Goal: Task Accomplishment & Management: Manage account settings

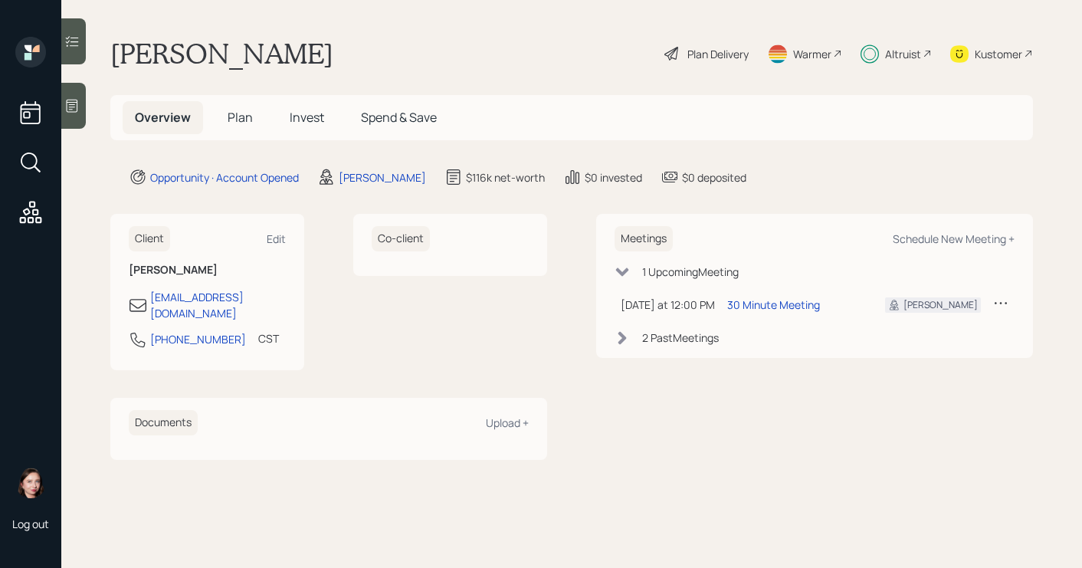
click at [690, 54] on div "Plan Delivery" at bounding box center [717, 54] width 61 height 16
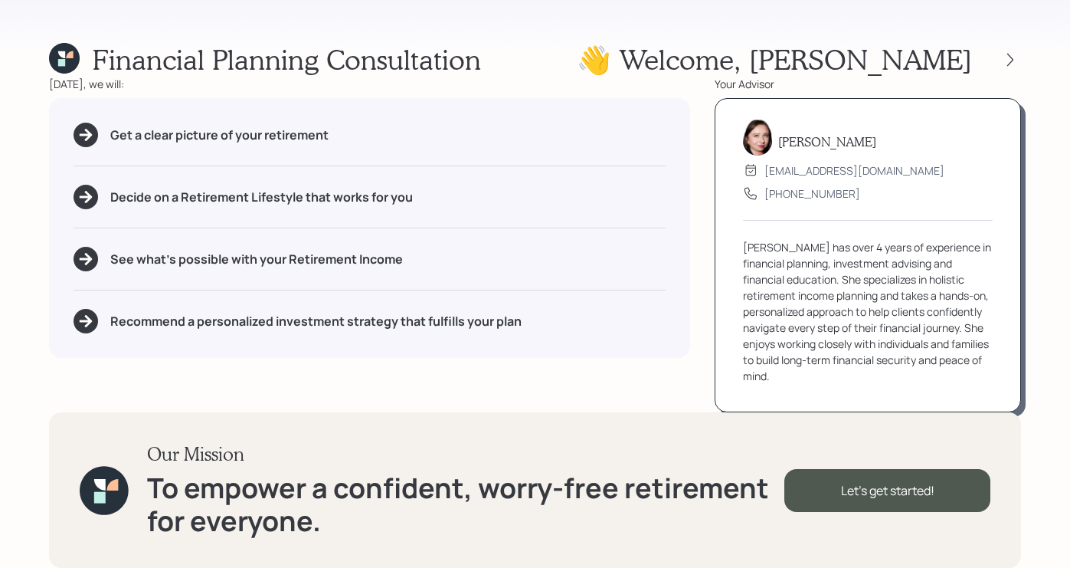
click at [1031, 63] on div "Financial Planning Consultation 👋 Welcome , Philip Today, we will: Get a clear …" at bounding box center [535, 284] width 1070 height 568
click at [1013, 64] on icon at bounding box center [1010, 59] width 15 height 15
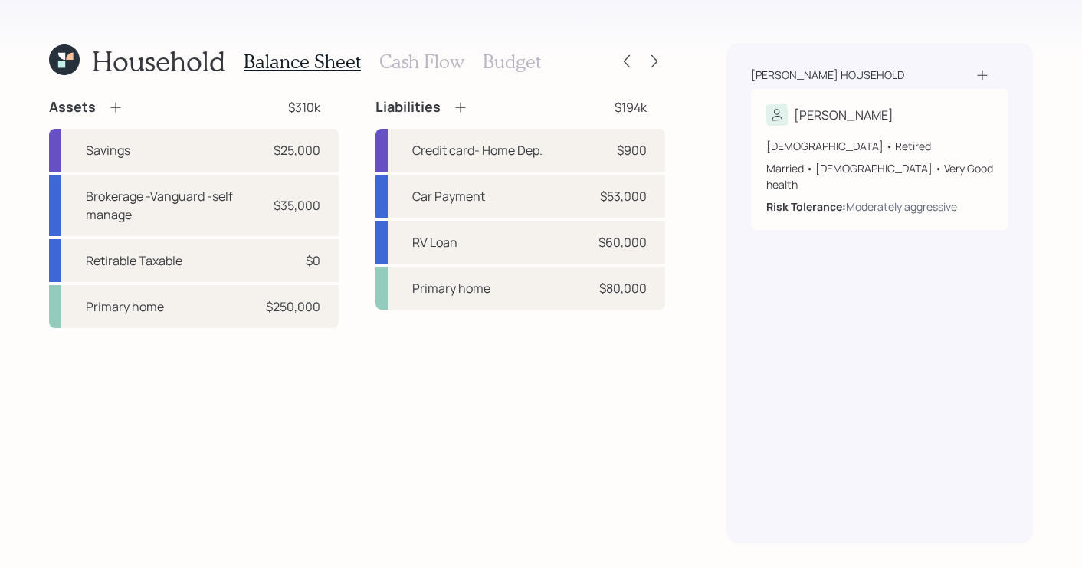
click at [417, 58] on h3 "Cash Flow" at bounding box center [421, 62] width 85 height 22
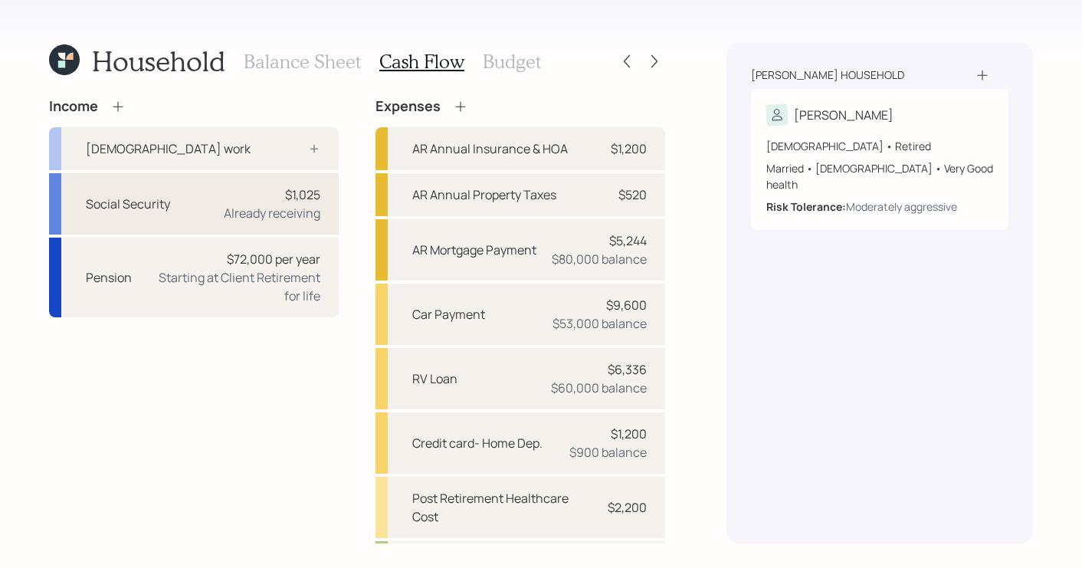
click at [262, 221] on div "Already receiving" at bounding box center [272, 213] width 97 height 18
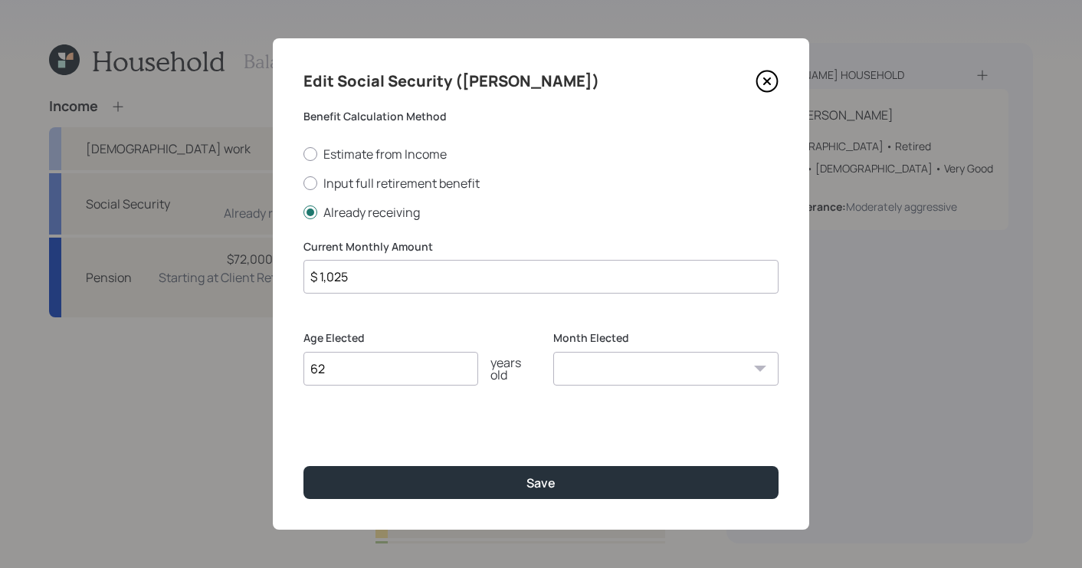
click at [764, 74] on icon at bounding box center [766, 81] width 23 height 23
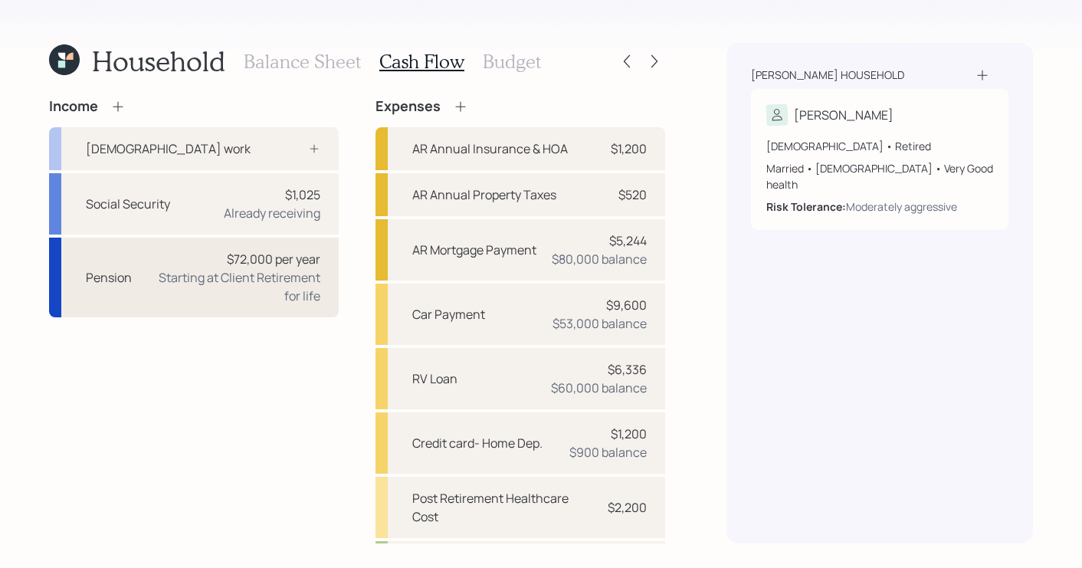
click at [175, 296] on div "Starting at Client Retirement for life" at bounding box center [232, 286] width 176 height 37
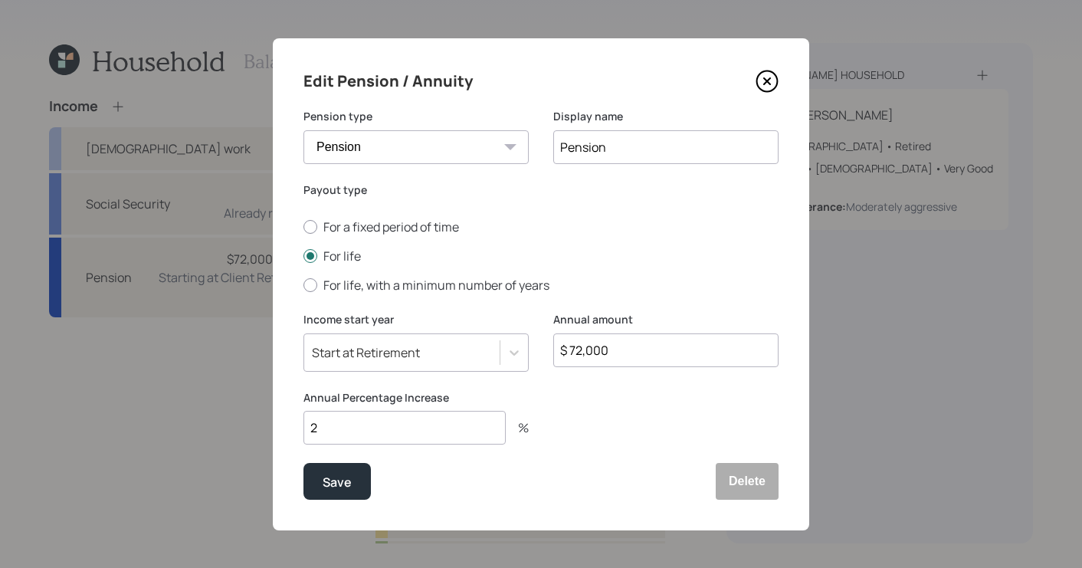
click at [755, 84] on icon at bounding box center [766, 81] width 23 height 23
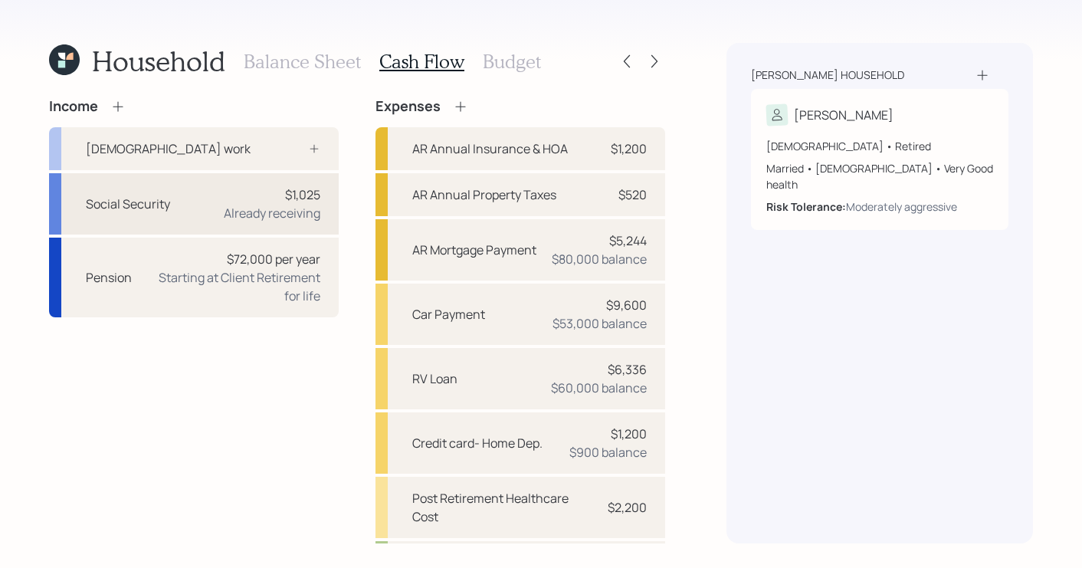
click at [199, 218] on div "Social Security $1,025 Already receiving" at bounding box center [194, 203] width 290 height 61
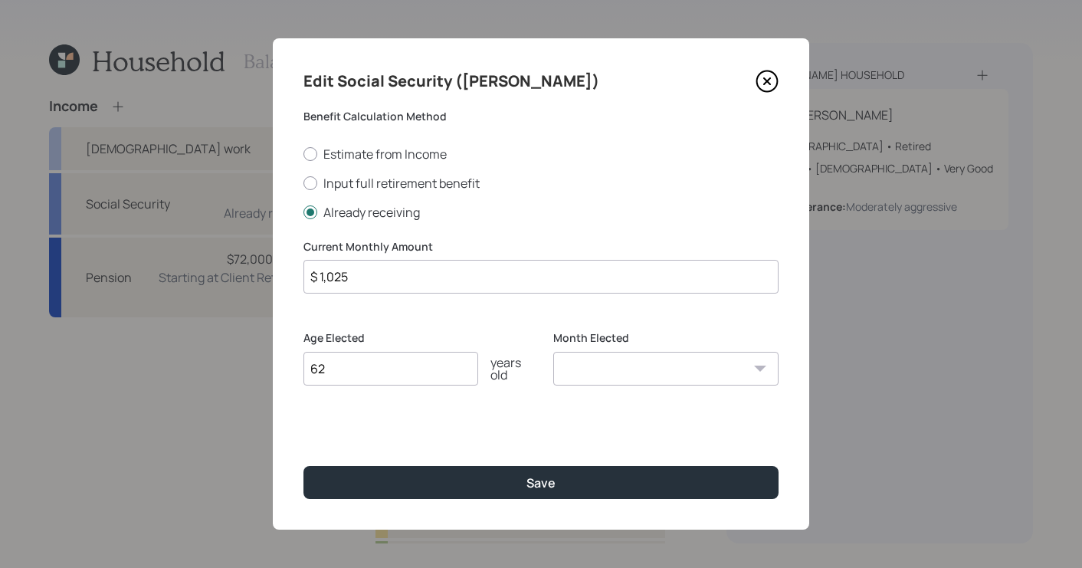
click at [765, 76] on icon at bounding box center [766, 81] width 23 height 23
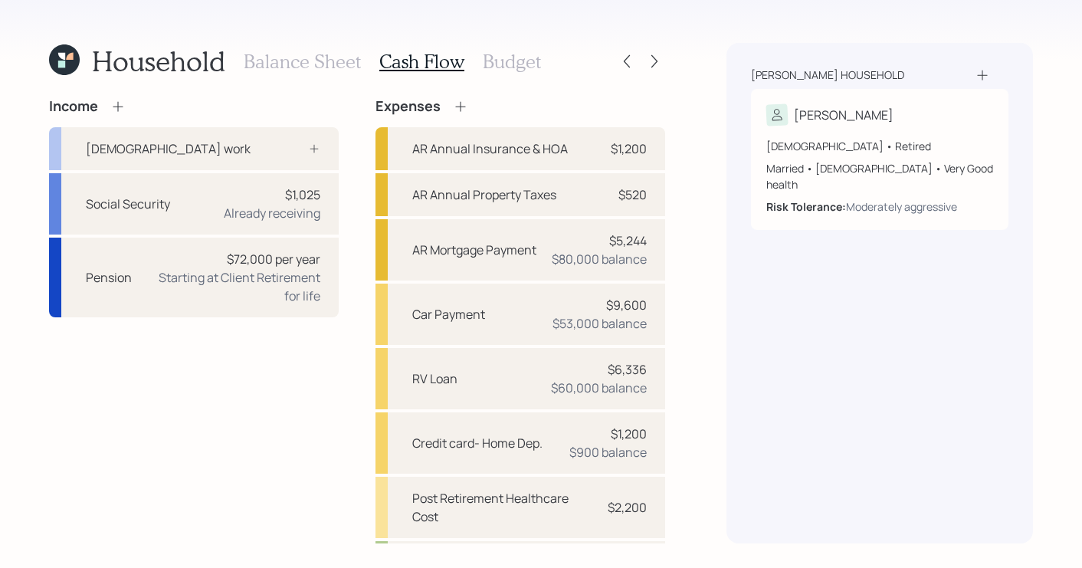
click at [61, 54] on icon at bounding box center [61, 56] width 7 height 7
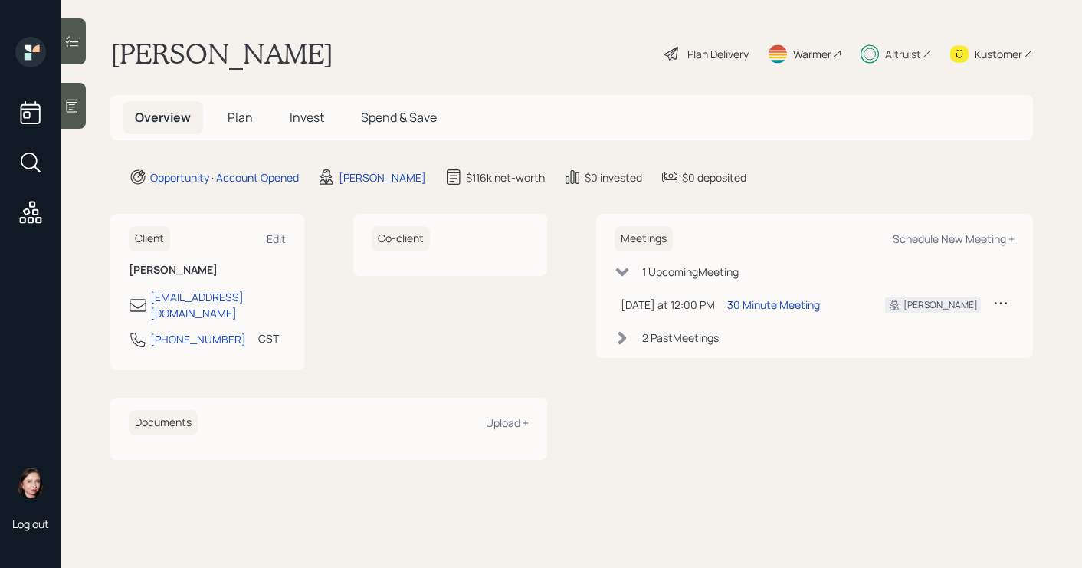
click at [892, 54] on div "Altruist" at bounding box center [903, 54] width 36 height 16
click at [245, 121] on span "Plan" at bounding box center [240, 117] width 25 height 17
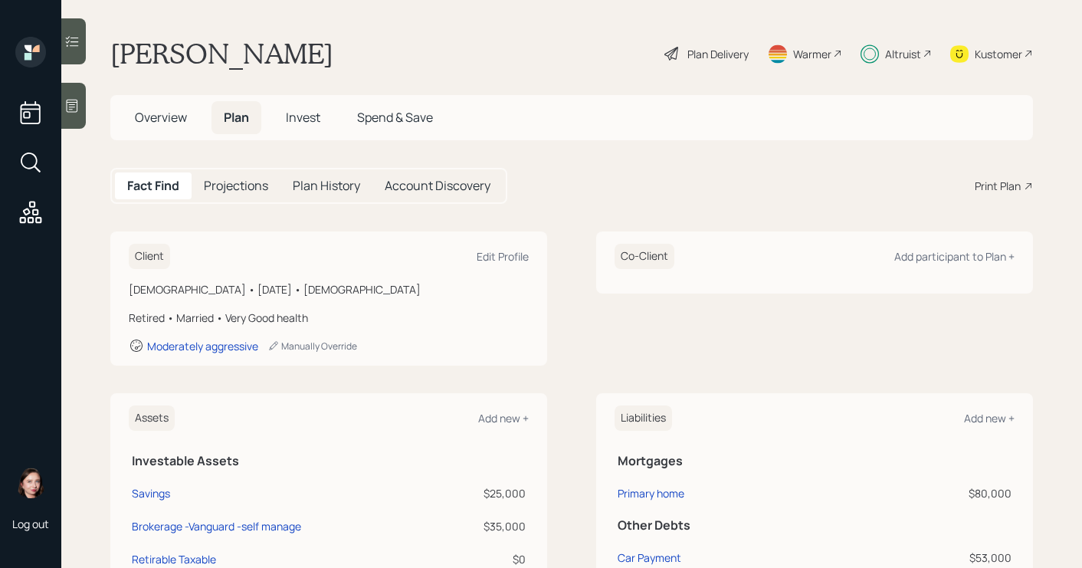
click at [183, 115] on span "Overview" at bounding box center [161, 117] width 52 height 17
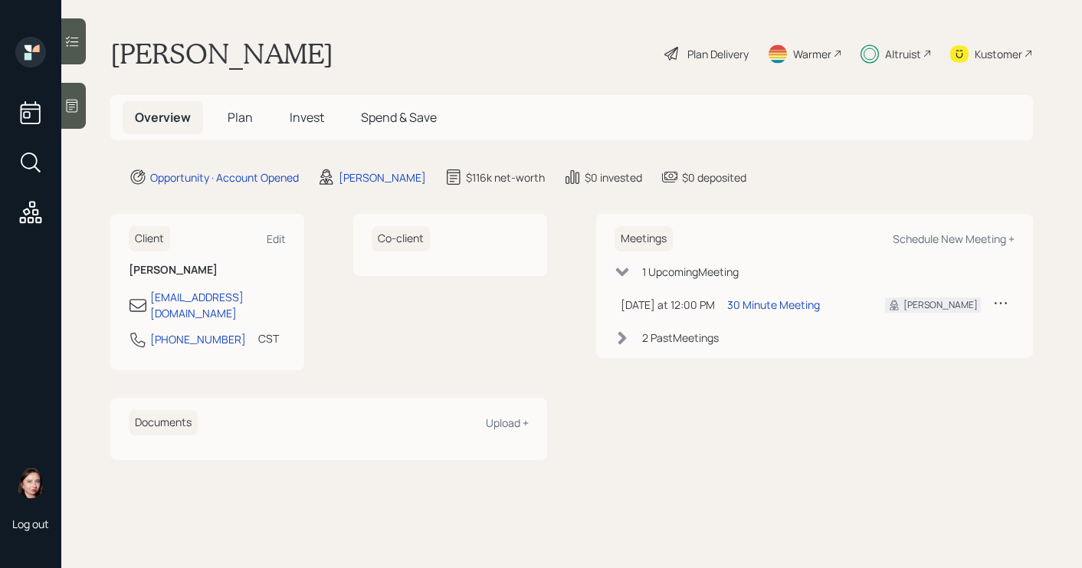
click at [231, 103] on h5 "Plan" at bounding box center [240, 117] width 50 height 33
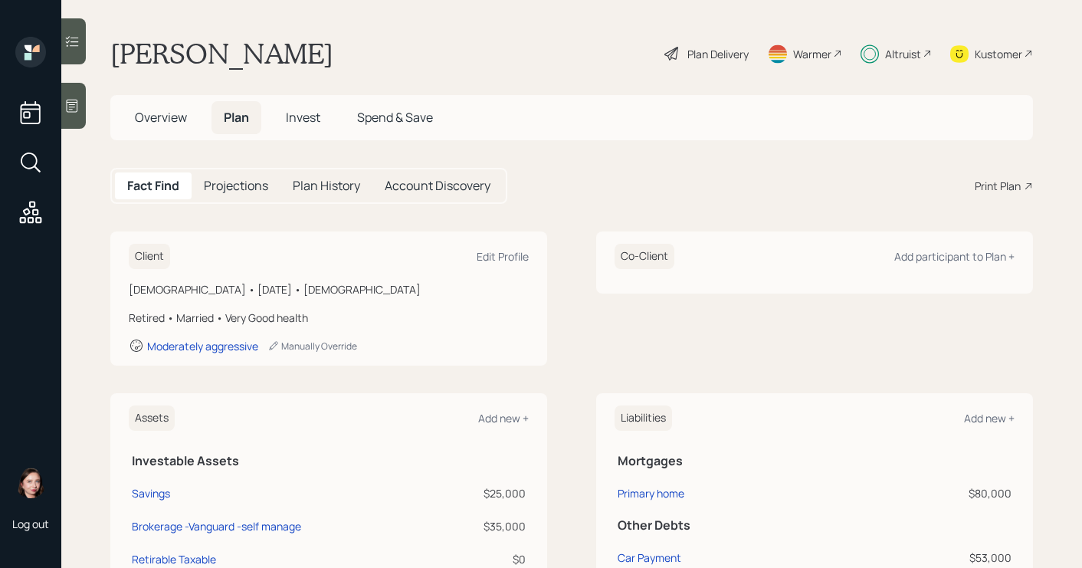
click at [234, 109] on span "Plan" at bounding box center [236, 117] width 25 height 17
click at [316, 126] on h5 "Invest" at bounding box center [303, 117] width 59 height 33
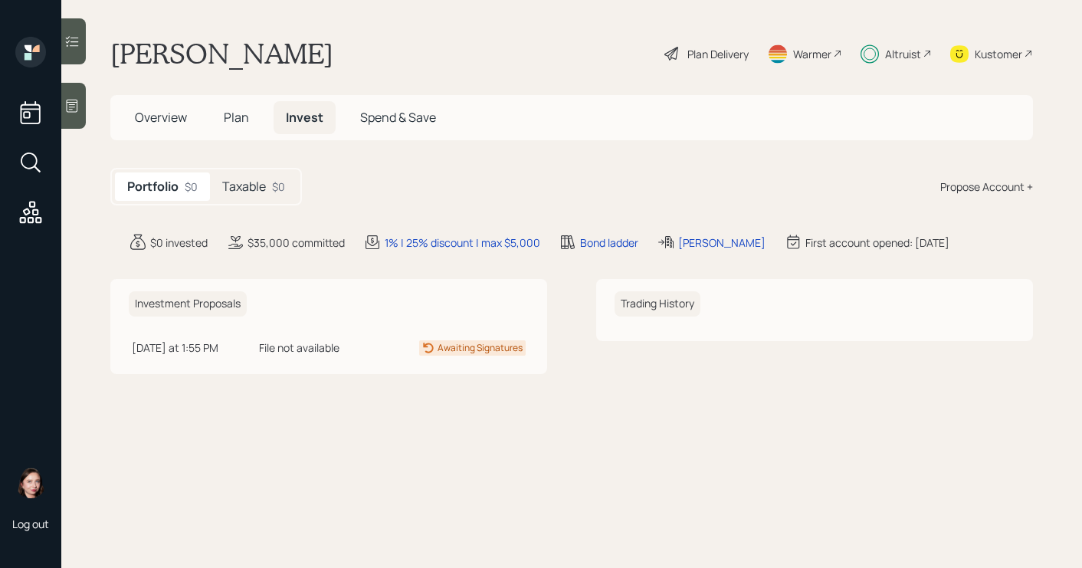
drag, startPoint x: 240, startPoint y: 184, endPoint x: 255, endPoint y: 176, distance: 17.1
click at [241, 183] on h5 "Taxable" at bounding box center [244, 186] width 44 height 15
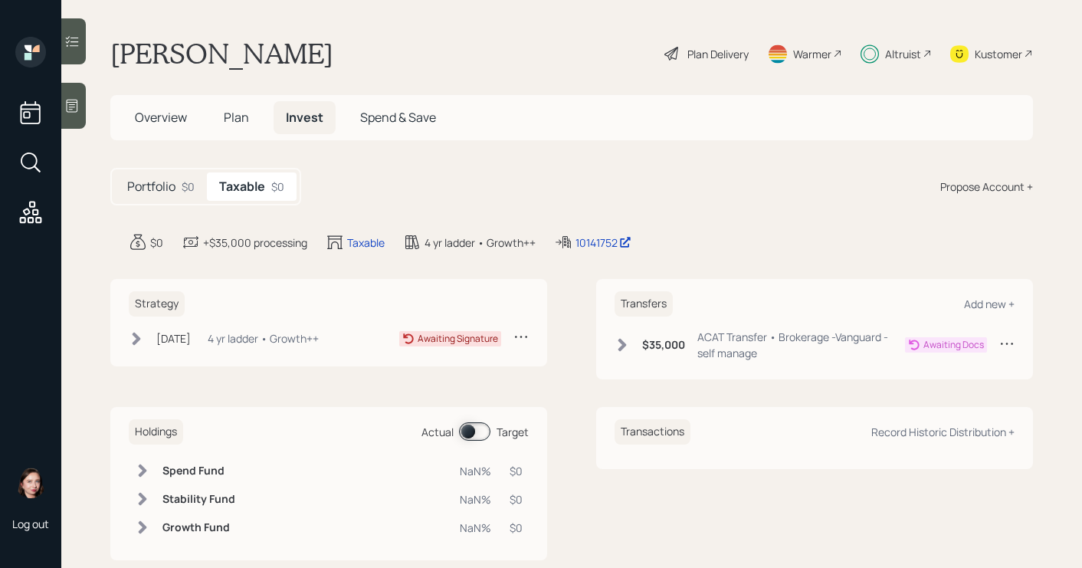
click at [138, 344] on icon at bounding box center [136, 338] width 15 height 15
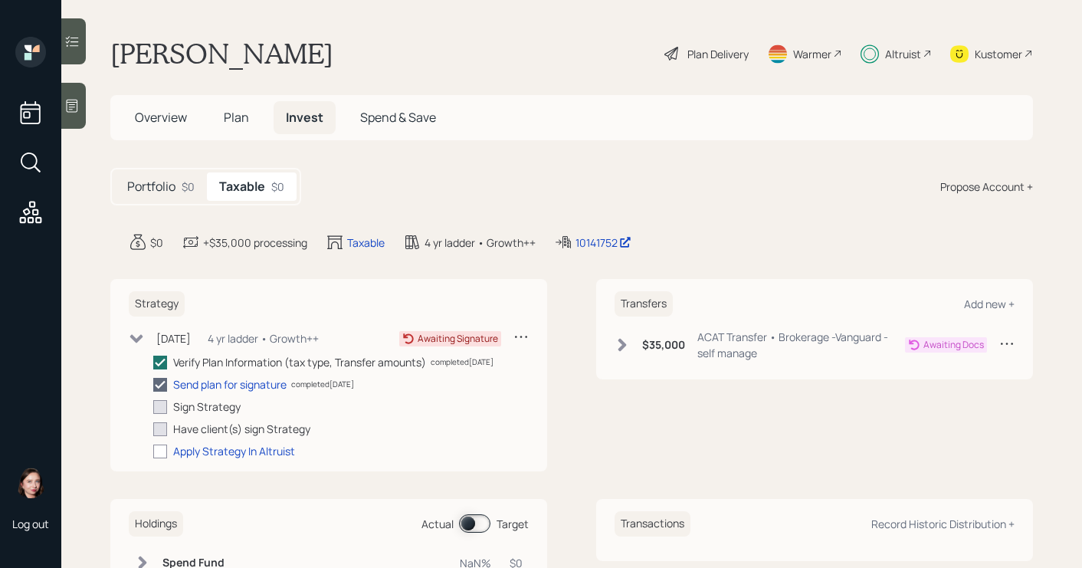
scroll to position [121, 0]
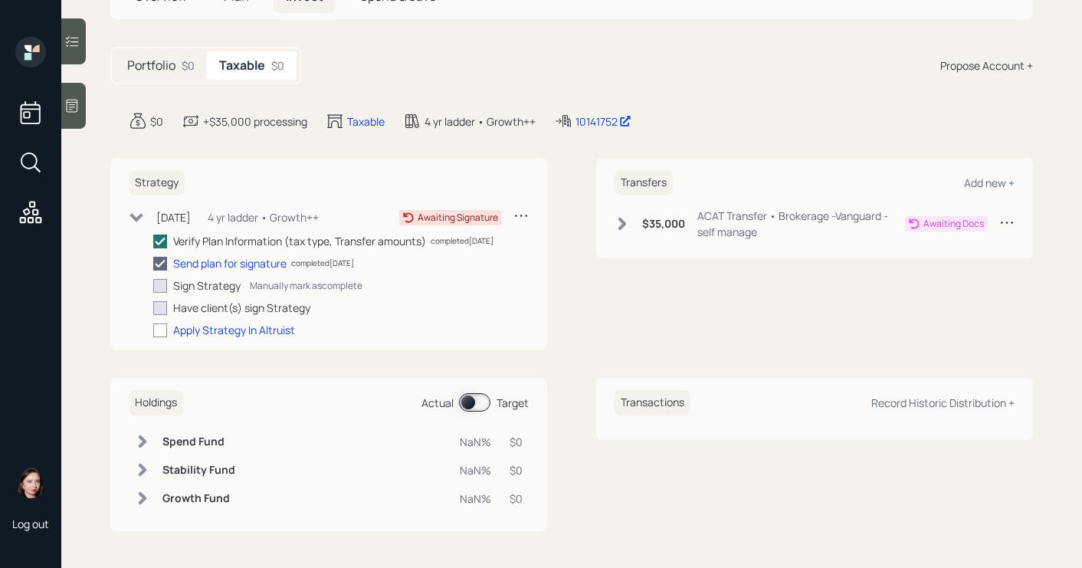
click at [165, 289] on div at bounding box center [160, 286] width 14 height 14
click at [153, 286] on input "checkbox" at bounding box center [152, 285] width 1 height 1
checkbox input "false"
click at [614, 217] on icon at bounding box center [621, 223] width 15 height 15
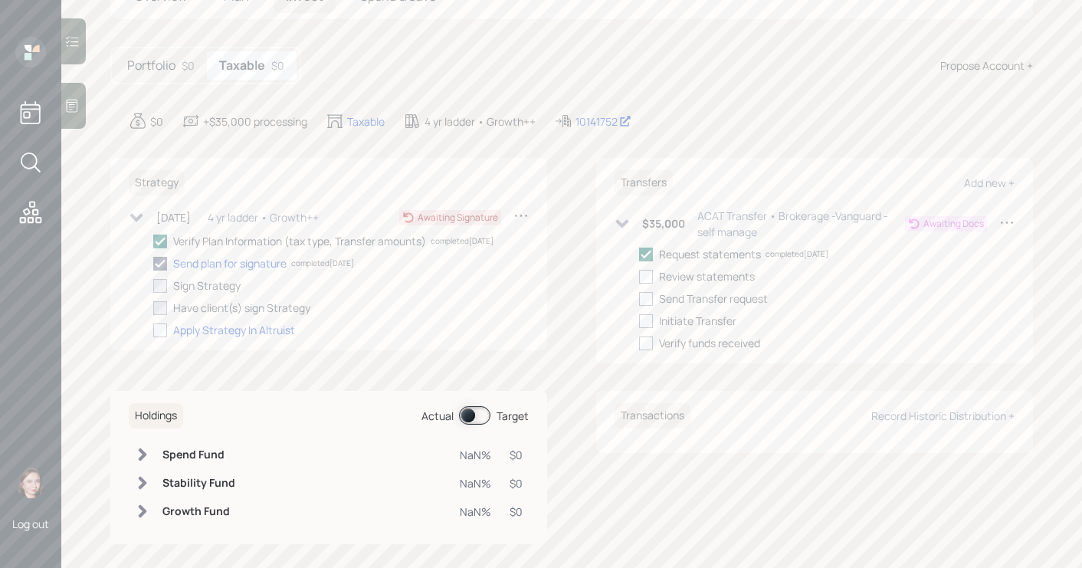
click at [641, 284] on div "Request statements completed 09/29/25 Review statements Send Transfer request I…" at bounding box center [826, 298] width 375 height 105
click at [643, 277] on div at bounding box center [646, 277] width 14 height 14
click at [639, 277] on input "checkbox" at bounding box center [638, 276] width 1 height 1
checkbox input "true"
click at [241, 261] on div "Send plan for signature" at bounding box center [229, 263] width 113 height 16
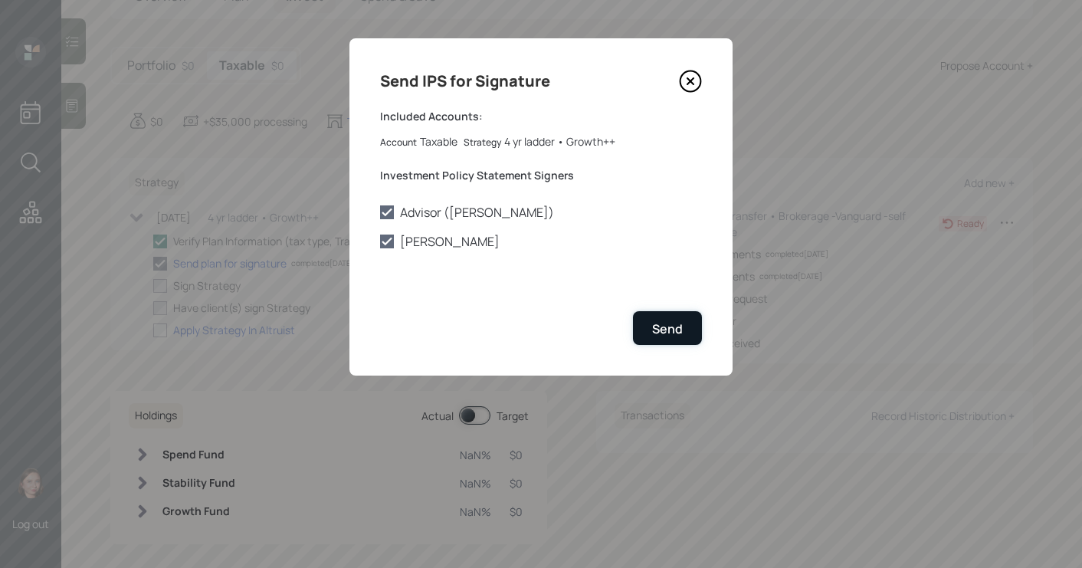
click at [663, 326] on div "Send" at bounding box center [667, 328] width 31 height 17
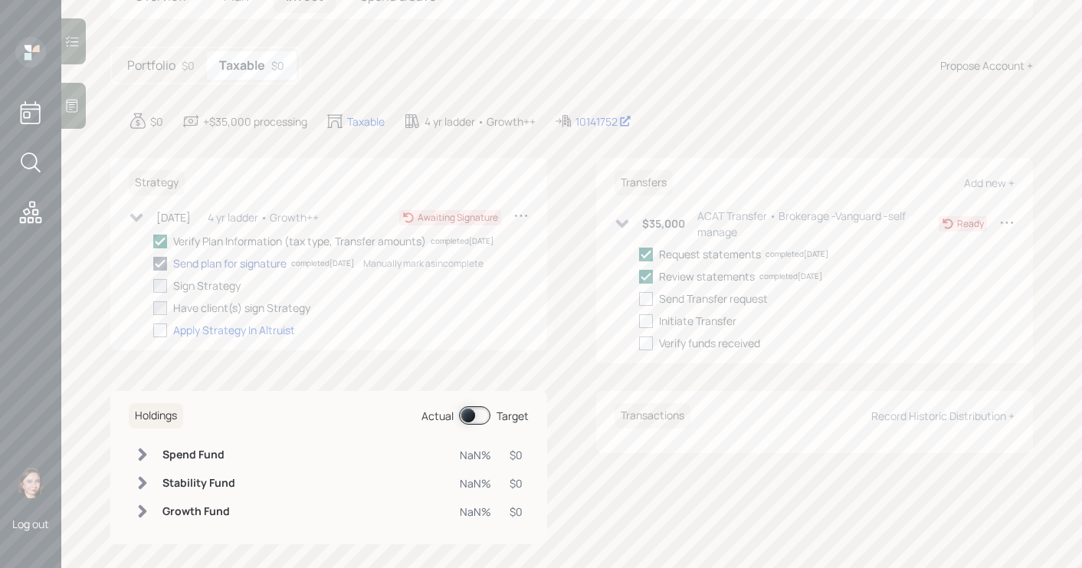
click at [238, 265] on div "Send plan for signature" at bounding box center [229, 263] width 113 height 16
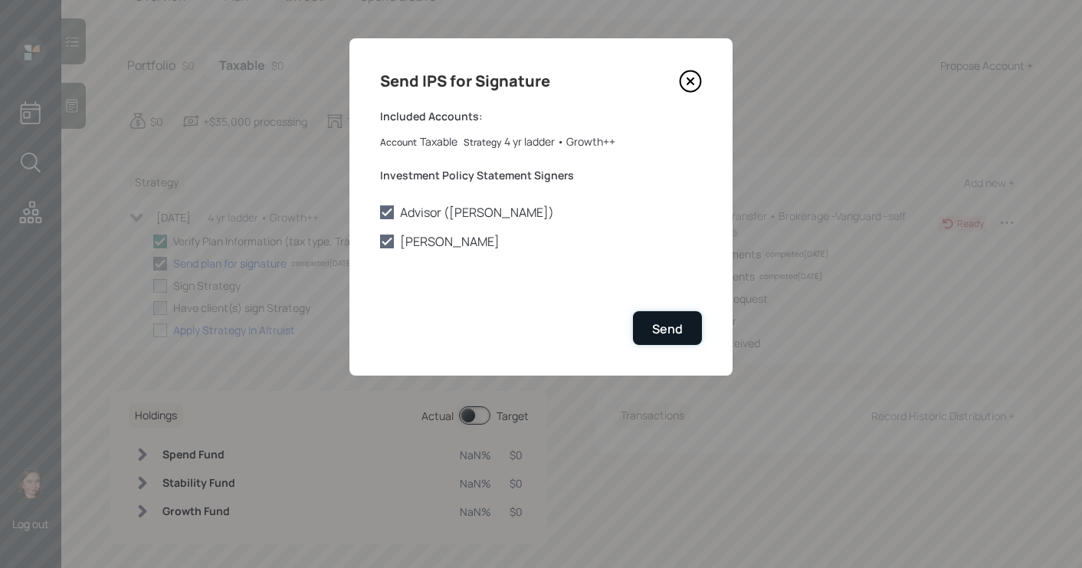
click at [679, 333] on div "Send" at bounding box center [667, 328] width 31 height 17
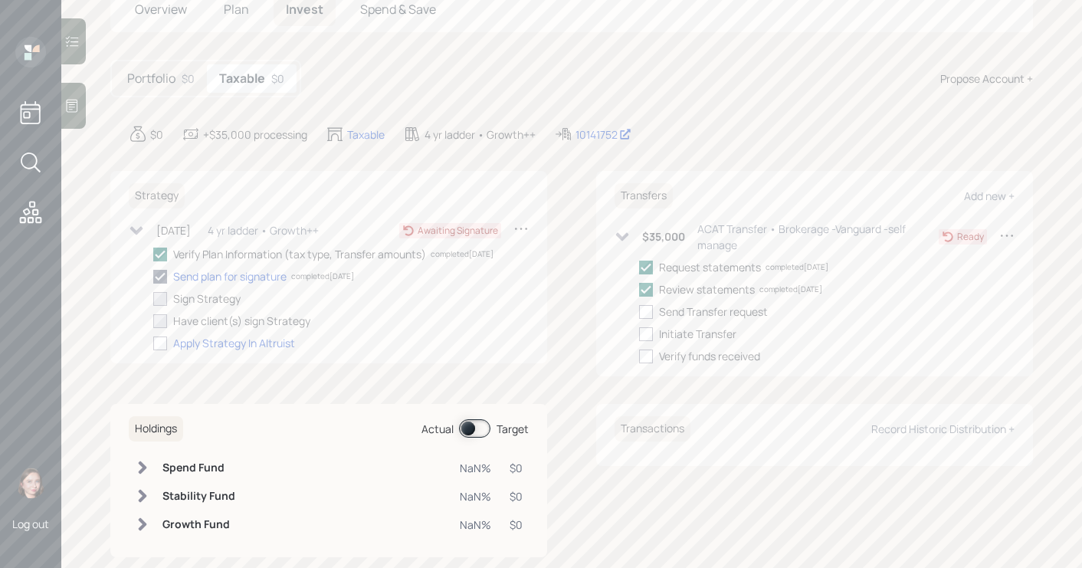
scroll to position [84, 0]
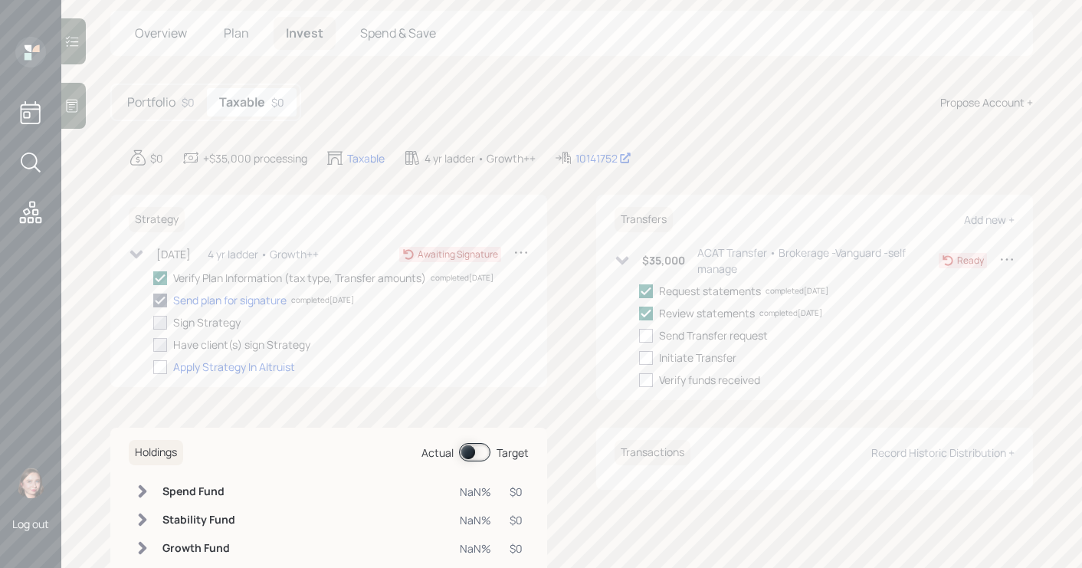
click at [143, 25] on span "Overview" at bounding box center [161, 33] width 52 height 17
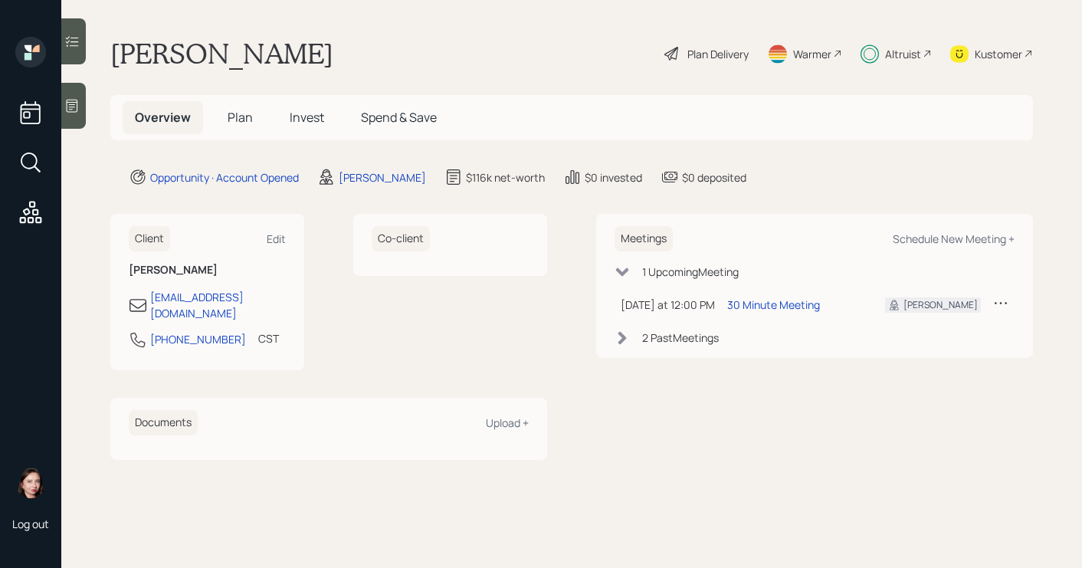
click at [245, 113] on span "Plan" at bounding box center [240, 117] width 25 height 17
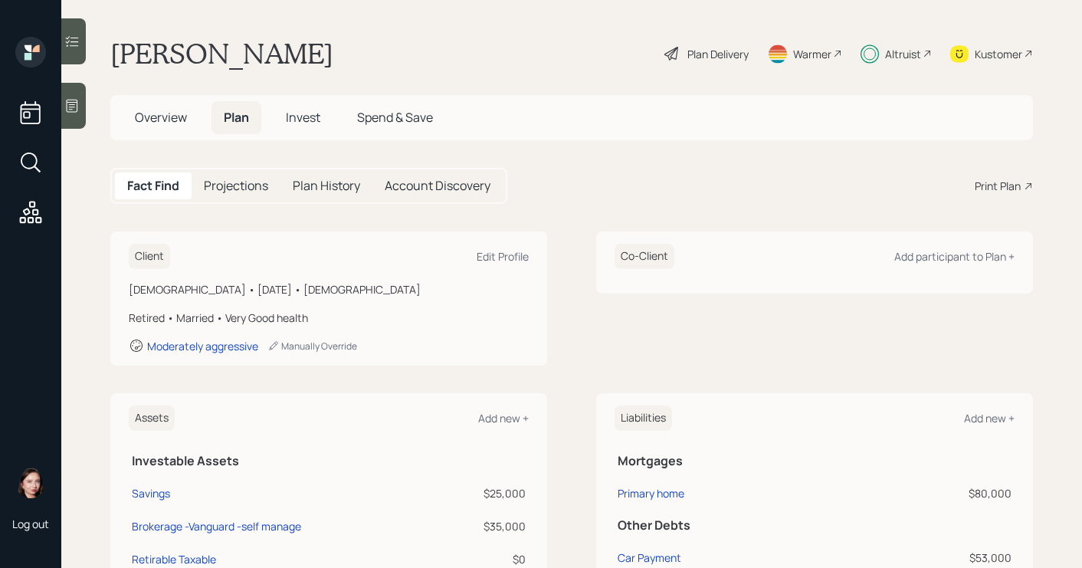
click at [311, 110] on span "Invest" at bounding box center [303, 117] width 34 height 17
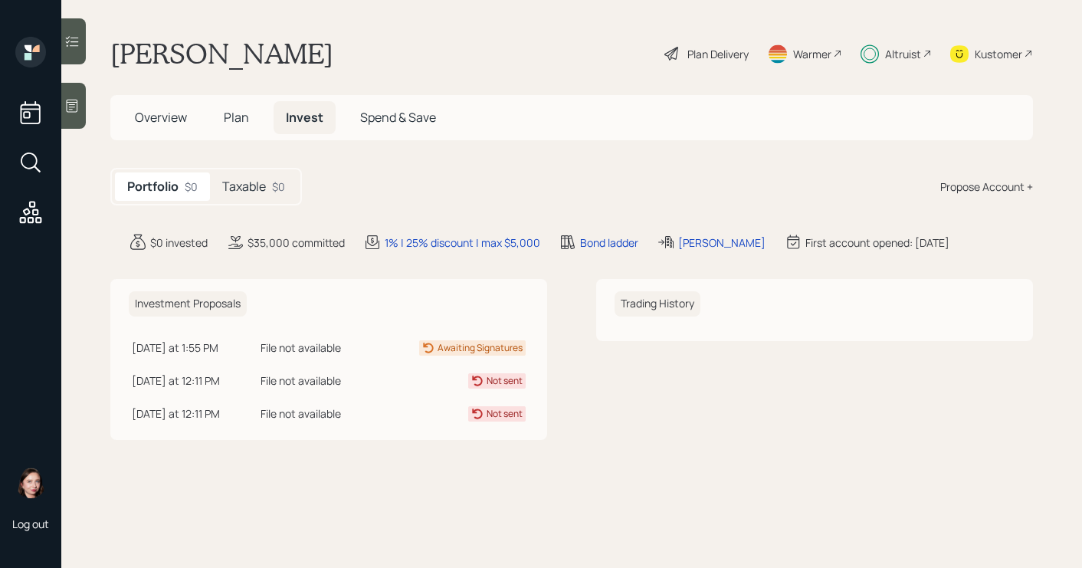
click at [164, 112] on span "Overview" at bounding box center [161, 117] width 52 height 17
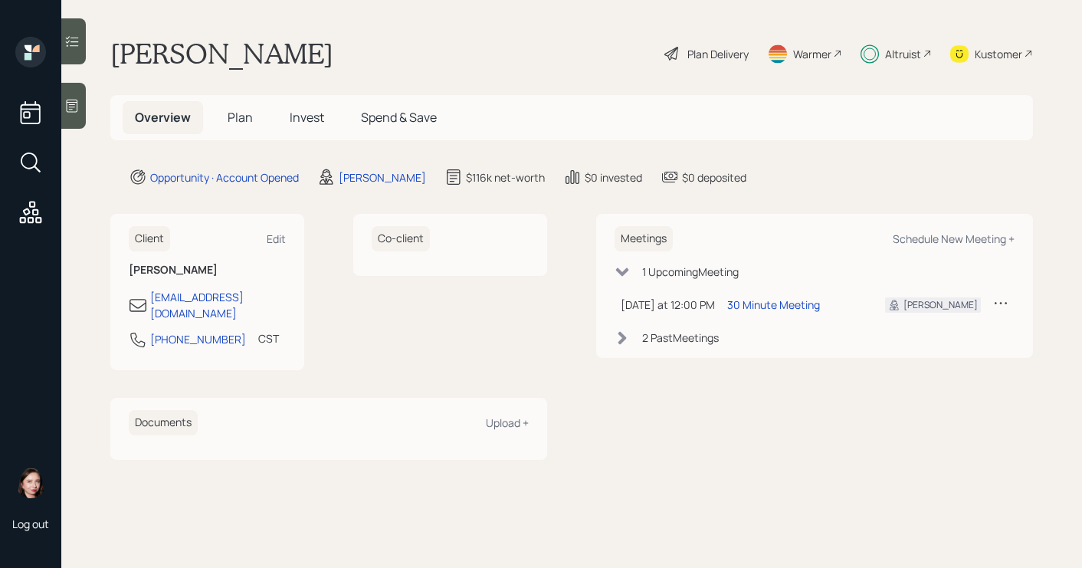
drag, startPoint x: 244, startPoint y: 119, endPoint x: 260, endPoint y: 123, distance: 16.7
click at [244, 119] on span "Plan" at bounding box center [240, 117] width 25 height 17
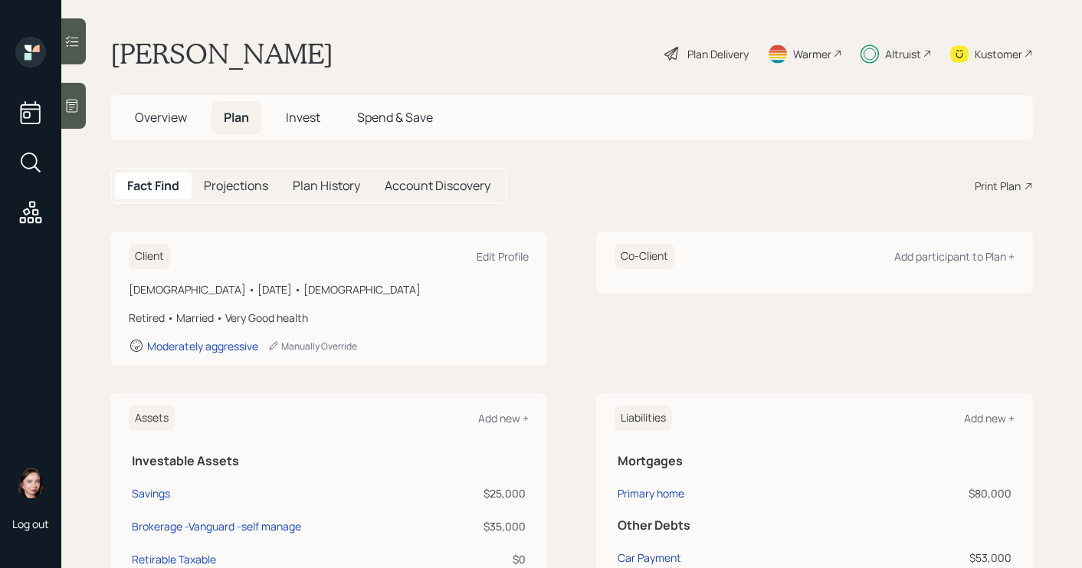
click at [312, 120] on span "Invest" at bounding box center [303, 117] width 34 height 17
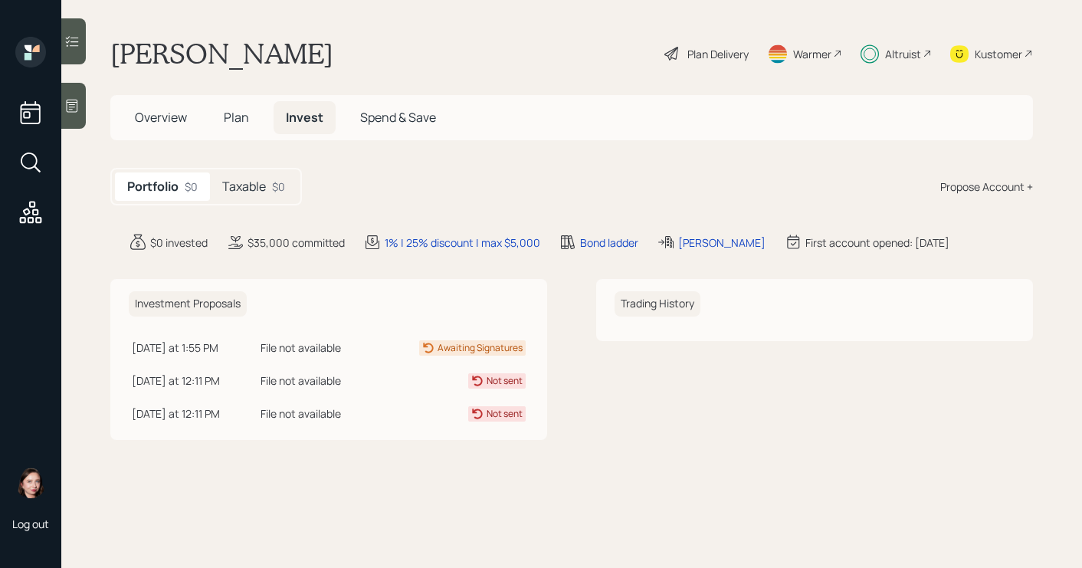
click at [257, 351] on td "2 days ago at 1:55 PM Monday, September 29, 2025 1:55 PM EDT" at bounding box center [193, 345] width 129 height 33
click at [246, 196] on div "Taxable $0" at bounding box center [253, 186] width 87 height 28
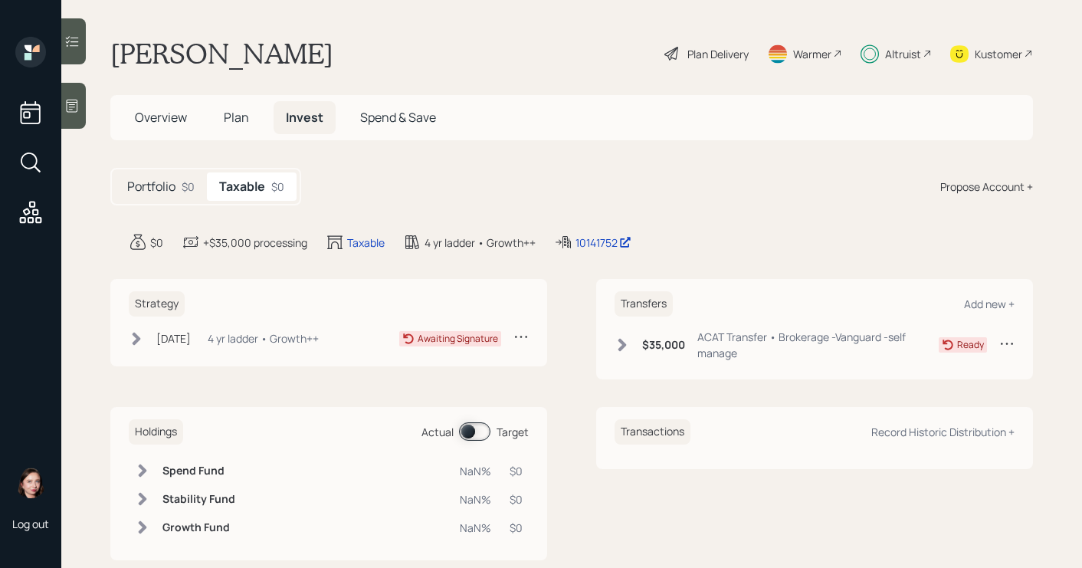
click at [133, 338] on icon at bounding box center [136, 338] width 15 height 15
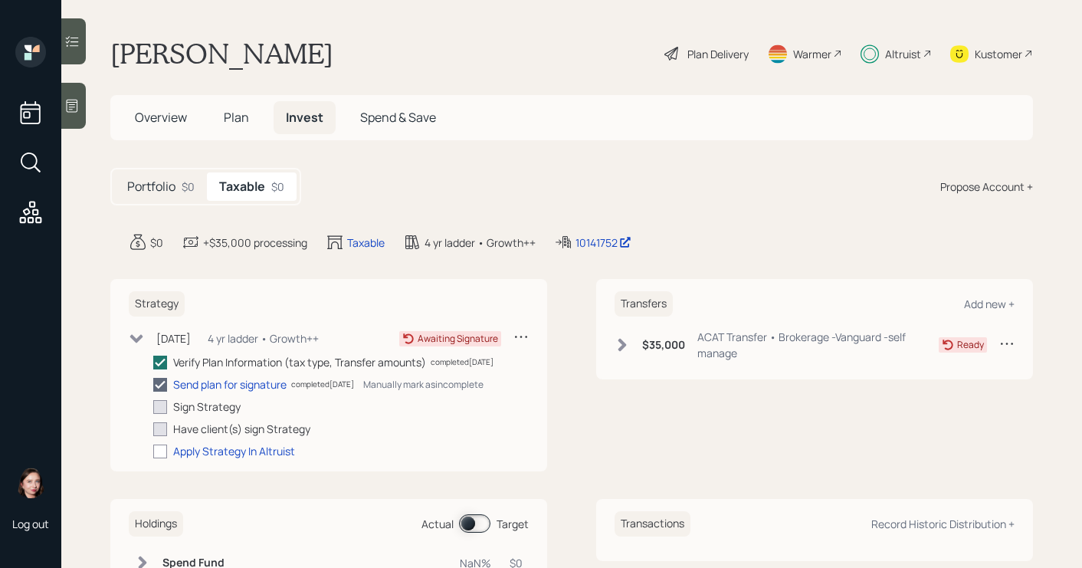
click at [161, 386] on icon at bounding box center [160, 385] width 14 height 14
click at [153, 385] on input "checkbox" at bounding box center [152, 384] width 1 height 1
click at [161, 382] on icon at bounding box center [160, 385] width 14 height 14
click at [153, 384] on input "checkbox" at bounding box center [152, 384] width 1 height 1
click at [166, 385] on icon at bounding box center [160, 385] width 14 height 14
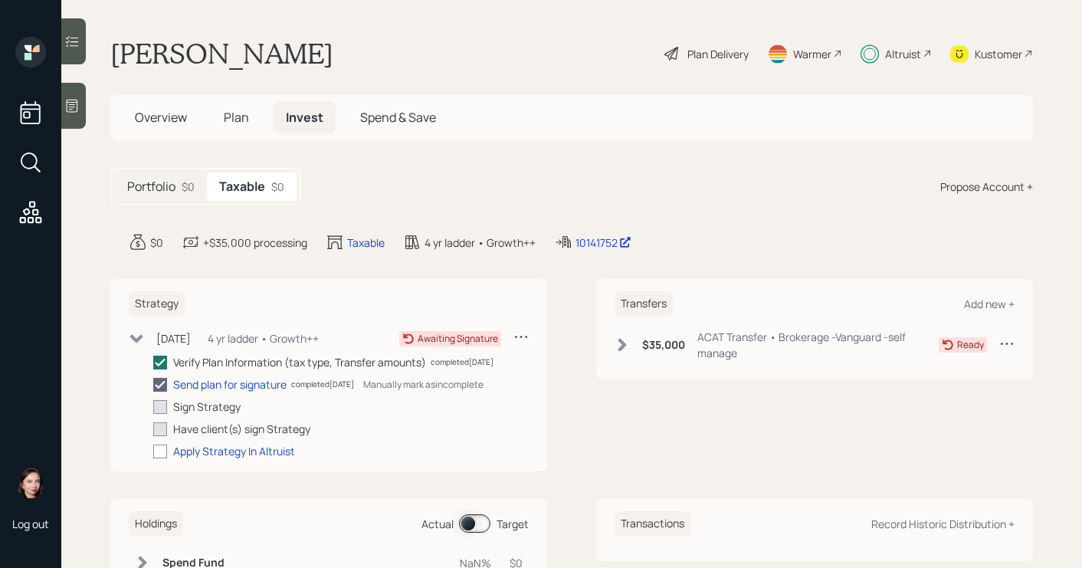
click at [153, 385] on input "checkbox" at bounding box center [152, 384] width 1 height 1
checkbox input "true"
click at [173, 385] on div "Send plan for signature completed 10/02/25 Manually mark as incomplete" at bounding box center [340, 384] width 375 height 16
click at [165, 369] on label at bounding box center [163, 362] width 20 height 16
click at [153, 362] on input "checkbox" at bounding box center [152, 362] width 1 height 1
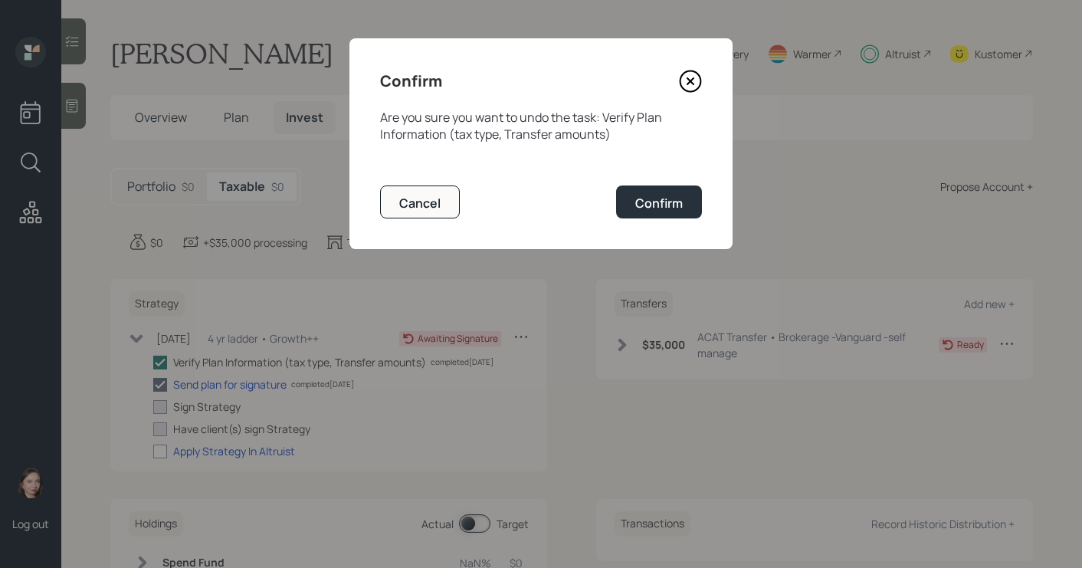
click at [705, 75] on div "Confirm Are you sure you want to undo the task: Verify Plan Information (tax ty…" at bounding box center [540, 143] width 383 height 211
click at [693, 76] on icon at bounding box center [690, 81] width 23 height 23
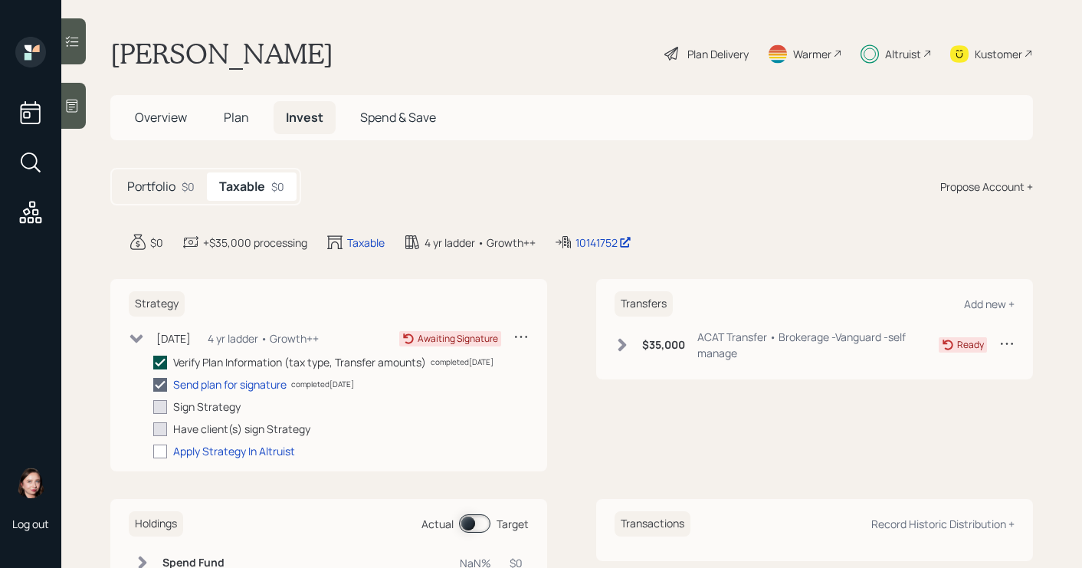
click at [162, 358] on icon at bounding box center [160, 362] width 14 height 14
click at [153, 362] on input "checkbox" at bounding box center [152, 362] width 1 height 1
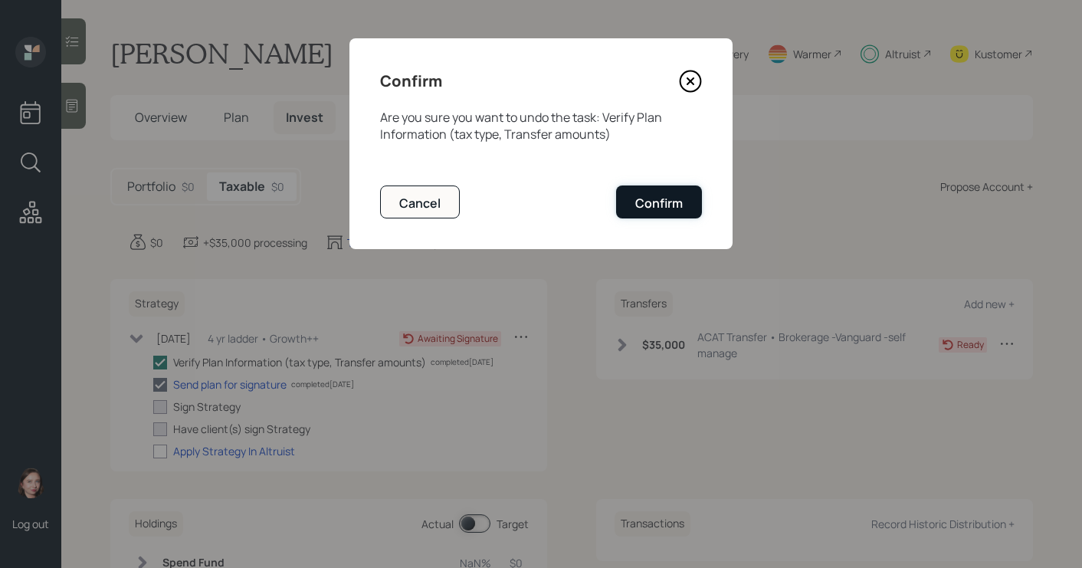
click at [641, 209] on div "Confirm" at bounding box center [659, 203] width 48 height 17
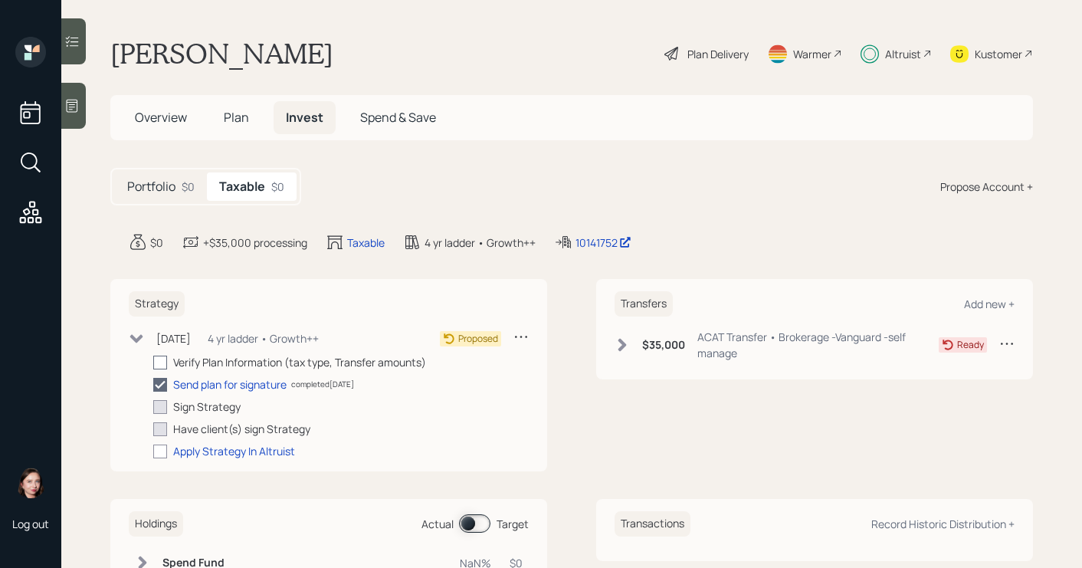
click at [159, 356] on div at bounding box center [160, 362] width 14 height 14
click at [153, 362] on input "checkbox" at bounding box center [152, 362] width 1 height 1
checkbox input "true"
click at [163, 378] on icon at bounding box center [160, 385] width 14 height 14
click at [153, 384] on input "checkbox" at bounding box center [152, 384] width 1 height 1
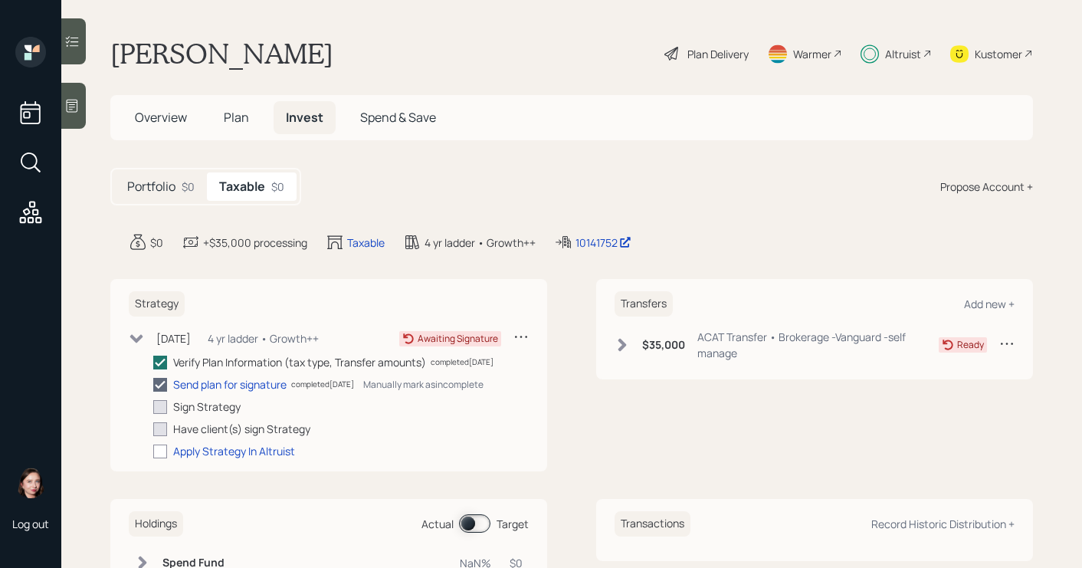
checkbox input "true"
click at [219, 385] on div "Send plan for signature" at bounding box center [229, 384] width 113 height 16
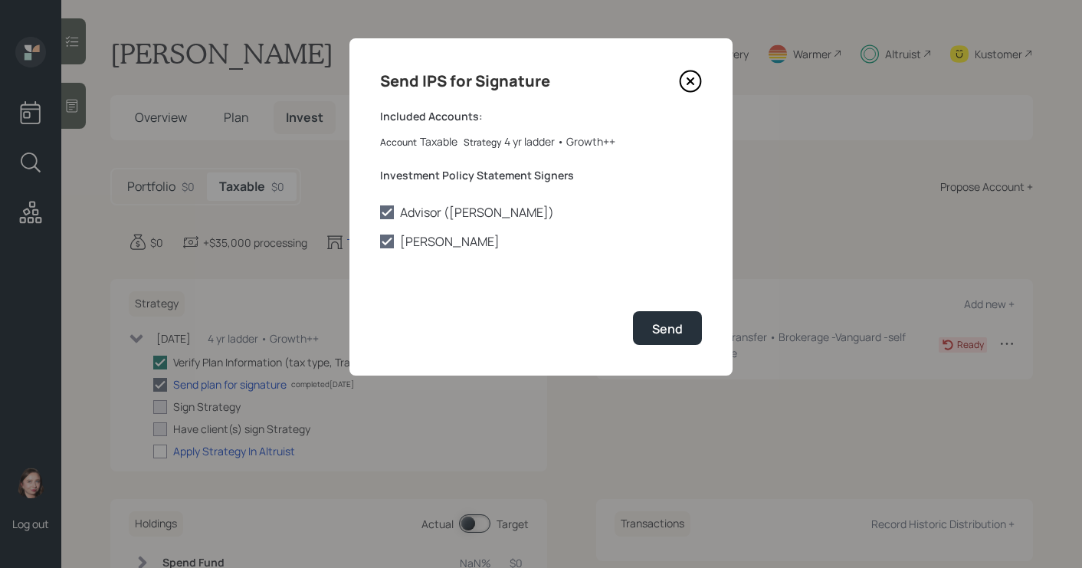
click at [394, 242] on label "[PERSON_NAME]" at bounding box center [541, 241] width 322 height 17
click at [380, 242] on input "[PERSON_NAME]" at bounding box center [379, 241] width 1 height 1
checkbox input "true"
click at [391, 215] on icon at bounding box center [387, 212] width 14 height 14
click at [380, 213] on input "Advisor (Aleksandra Szegda)" at bounding box center [379, 212] width 1 height 1
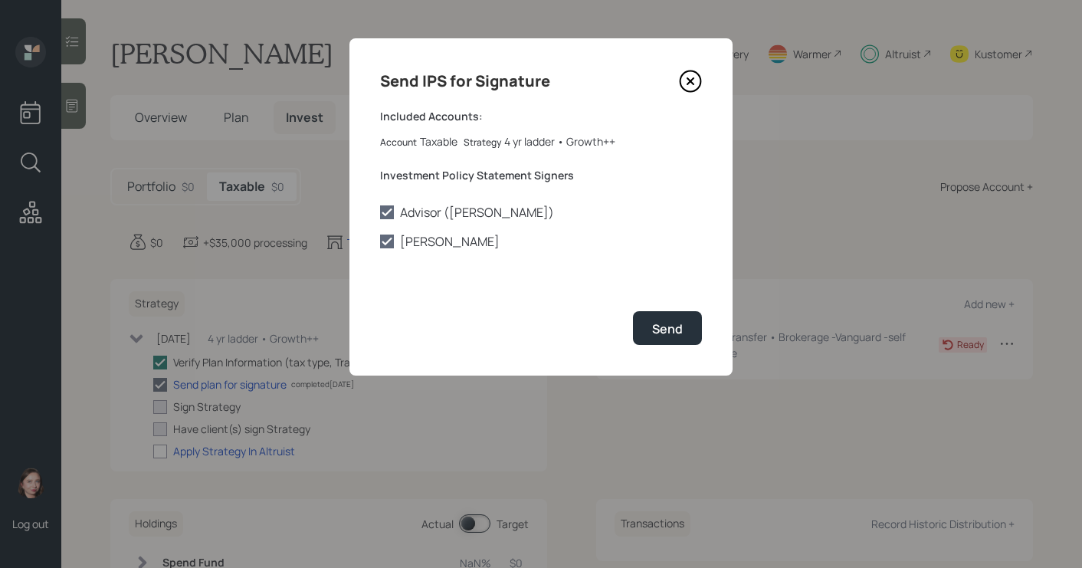
checkbox input "true"
click at [387, 243] on icon at bounding box center [387, 241] width 14 height 14
click at [380, 242] on input "[PERSON_NAME]" at bounding box center [379, 241] width 1 height 1
click at [382, 231] on div "Advisor (Aleksandra Szegda) Philip Roberts" at bounding box center [541, 227] width 322 height 46
click at [387, 247] on icon at bounding box center [387, 241] width 14 height 14
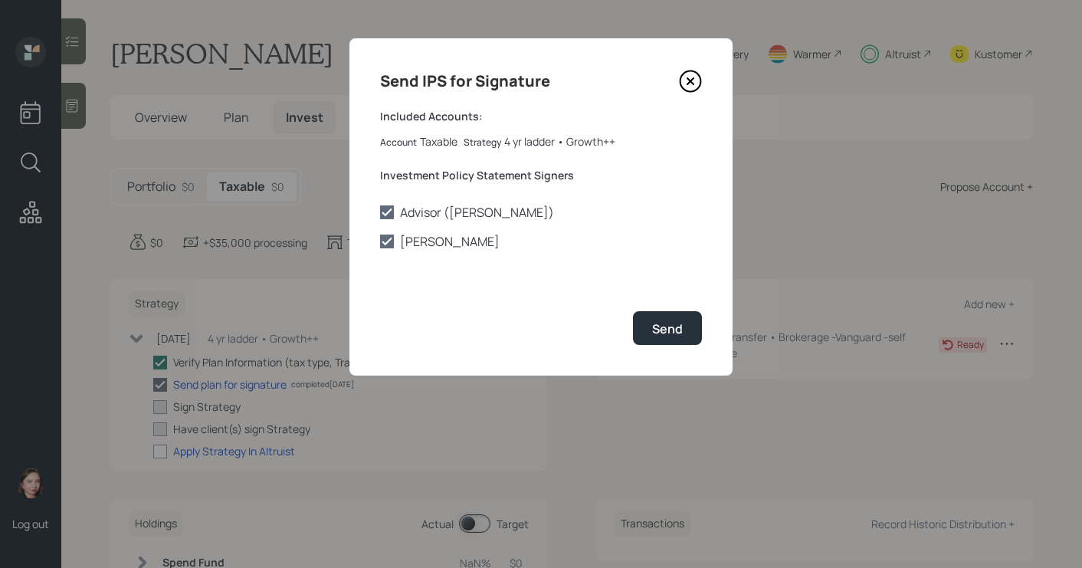
click at [380, 242] on input "[PERSON_NAME]" at bounding box center [379, 241] width 1 height 1
checkbox input "true"
click at [667, 329] on div "Send" at bounding box center [667, 328] width 31 height 17
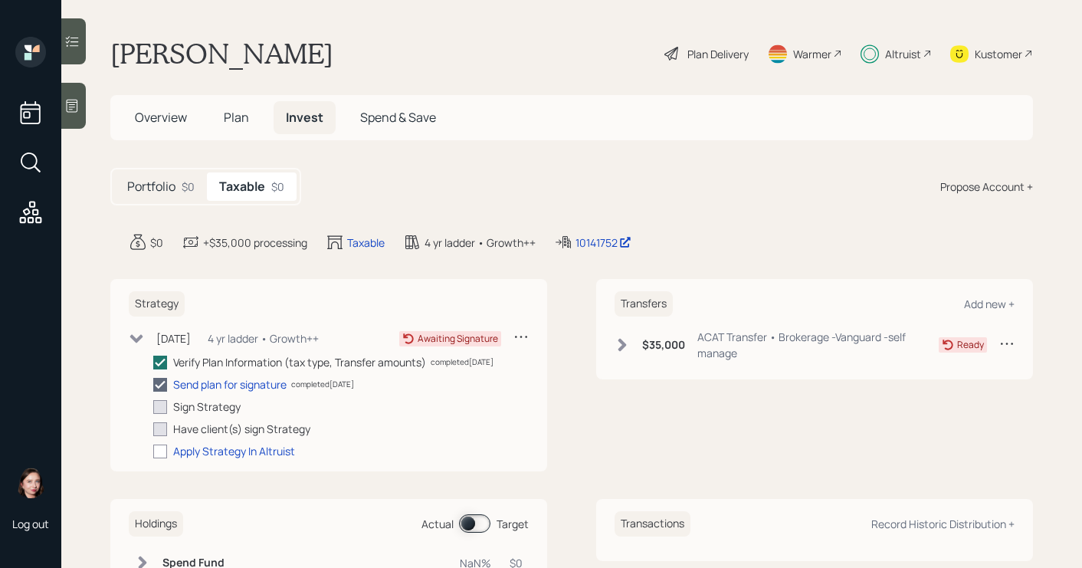
click at [511, 149] on main "Philip Roberts Plan Delivery Warmer Altruist Kustomer Overview Plan Invest Spen…" at bounding box center [571, 284] width 1021 height 568
click at [430, 333] on div "Awaiting Signature" at bounding box center [458, 339] width 80 height 14
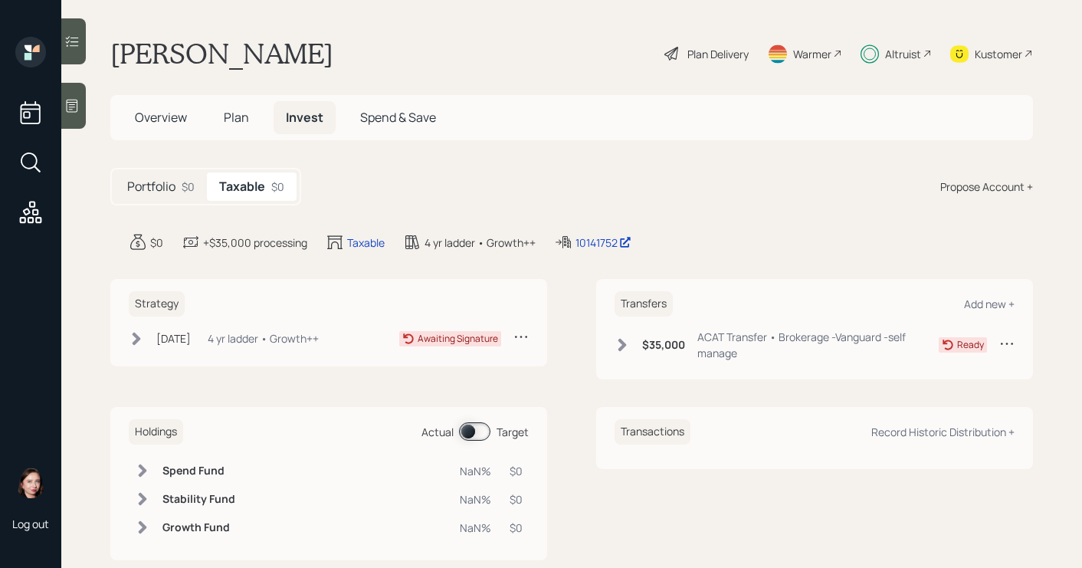
click at [518, 333] on icon at bounding box center [520, 336] width 15 height 15
click at [125, 336] on div "Strategy Sep 18, 2025 Thursday, September 18, 2025 11:53 AM EDT 4 yr ladder • G…" at bounding box center [328, 322] width 437 height 87
click at [143, 342] on icon at bounding box center [136, 338] width 15 height 15
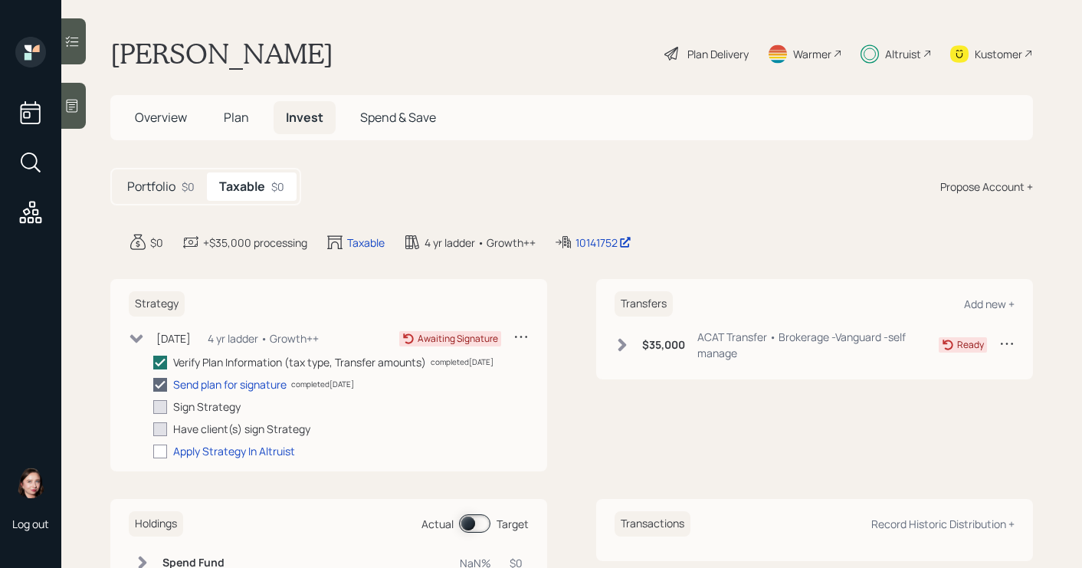
click at [255, 196] on div "Taxable $0" at bounding box center [252, 186] width 90 height 28
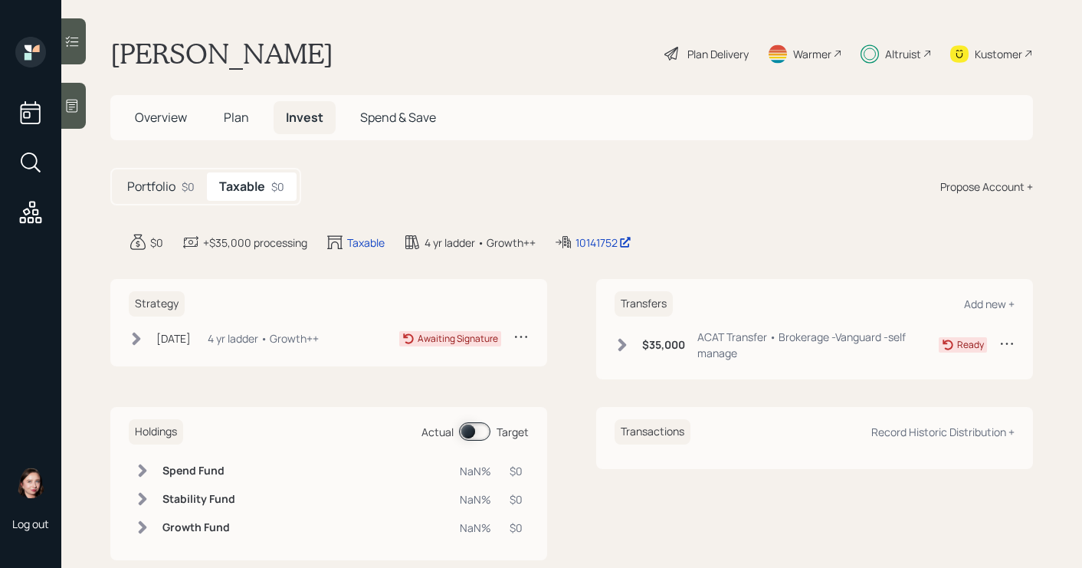
click at [133, 334] on icon at bounding box center [137, 338] width 8 height 13
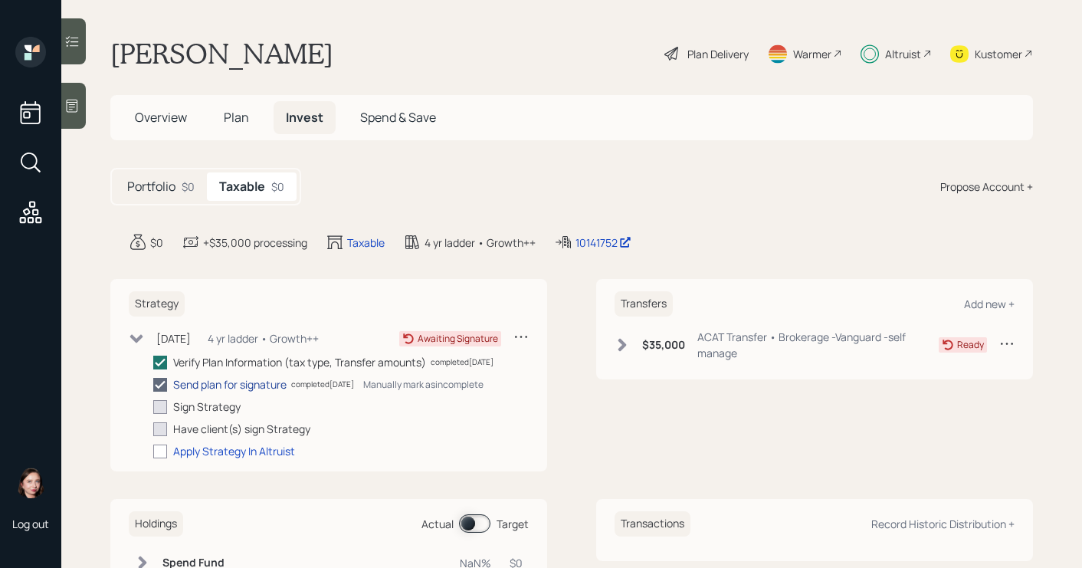
click at [235, 388] on div "Send plan for signature" at bounding box center [229, 384] width 113 height 16
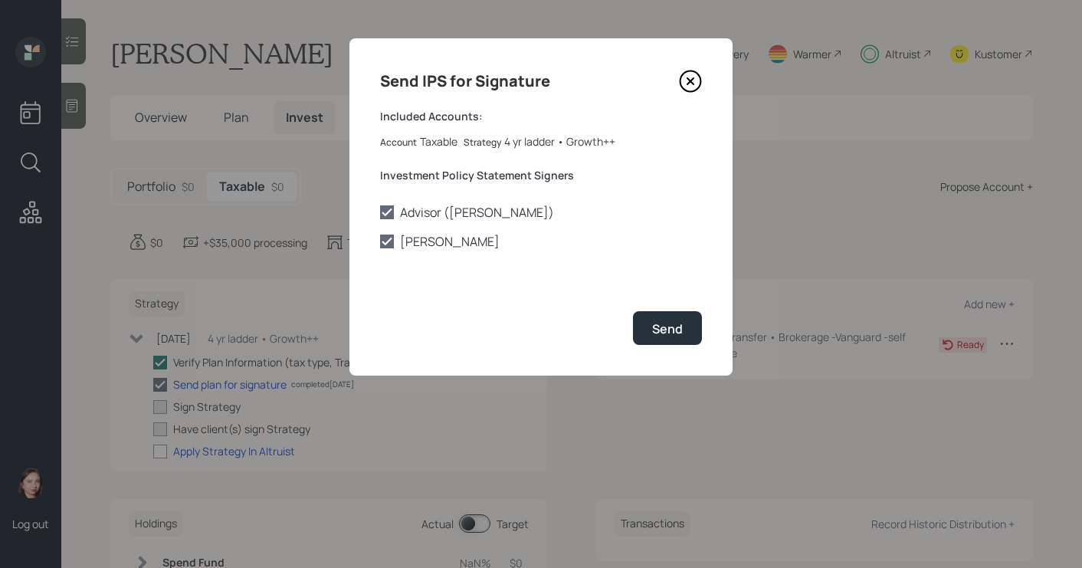
click at [696, 79] on icon at bounding box center [690, 81] width 23 height 23
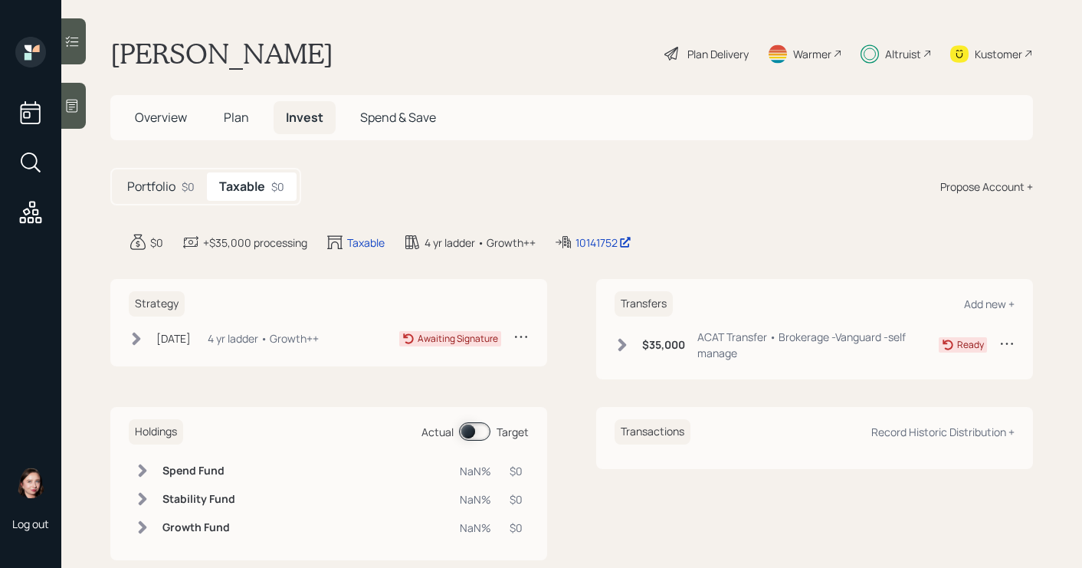
click at [135, 338] on icon at bounding box center [136, 338] width 15 height 15
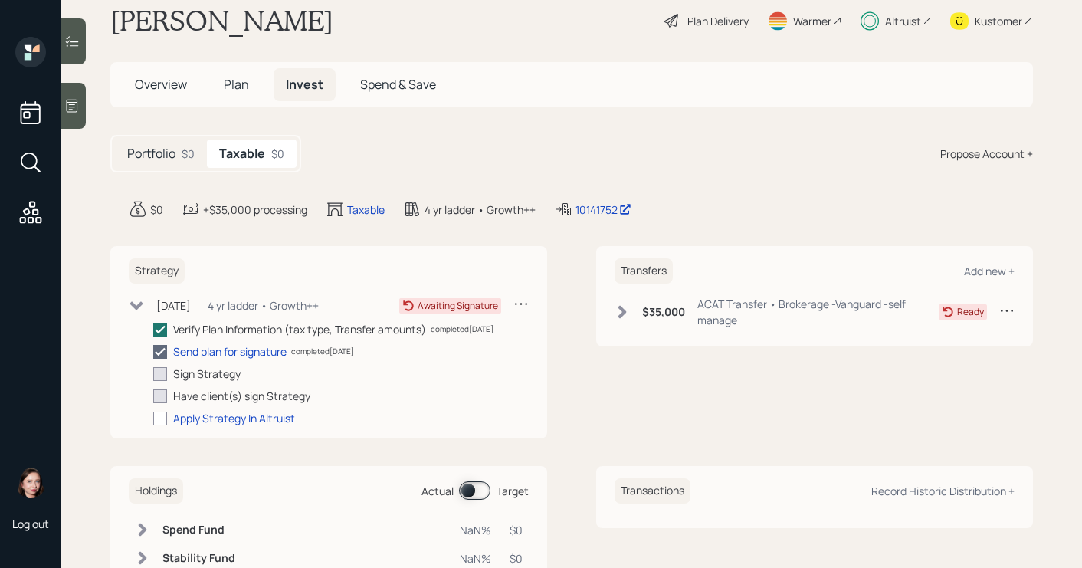
scroll to position [47, 0]
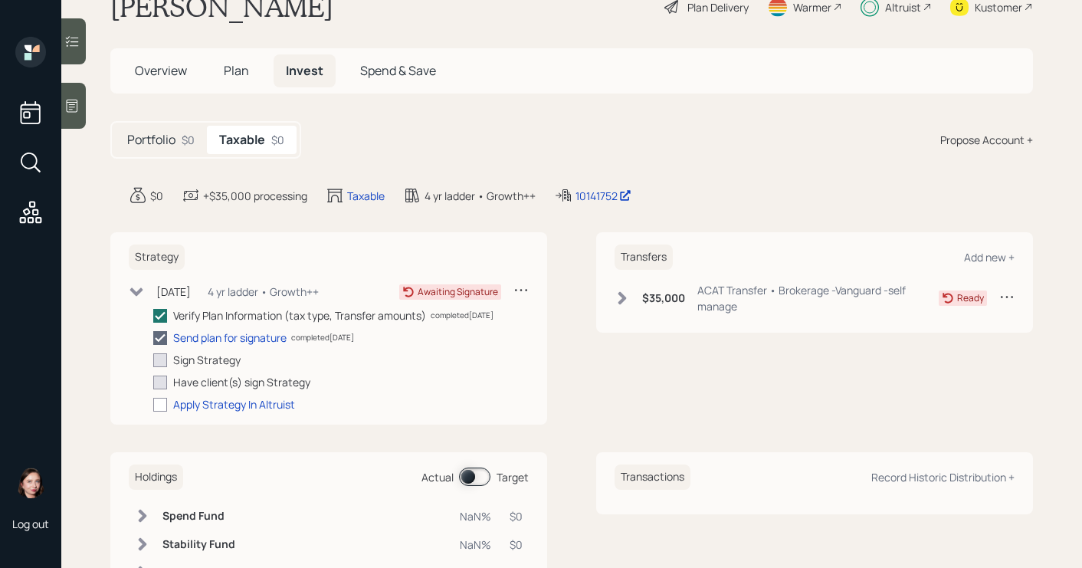
click at [483, 10] on div "Philip Roberts Plan Delivery Warmer Altruist Kustomer" at bounding box center [571, 7] width 922 height 34
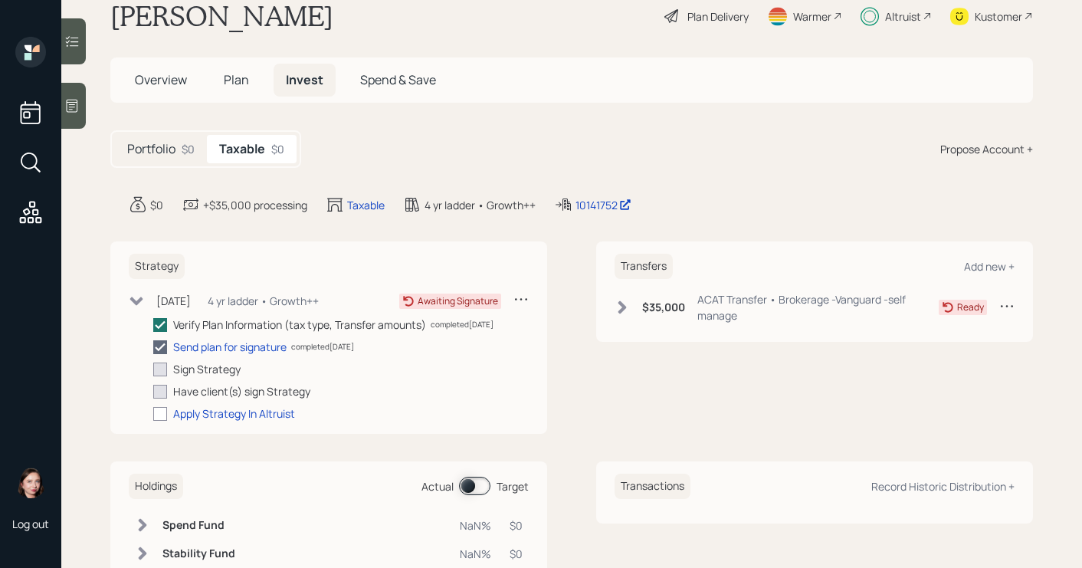
scroll to position [0, 0]
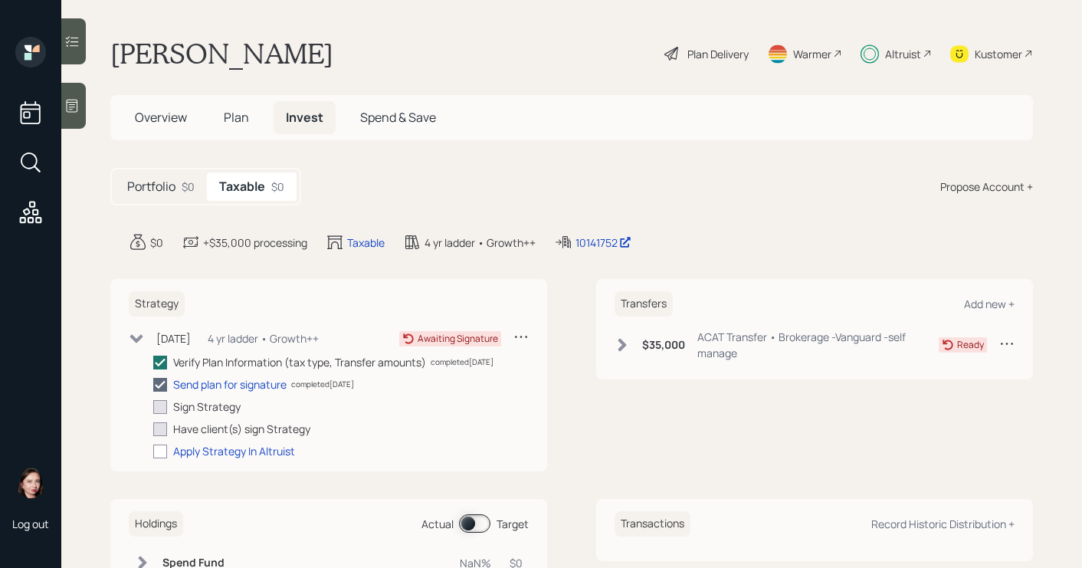
click at [621, 340] on icon at bounding box center [621, 344] width 15 height 15
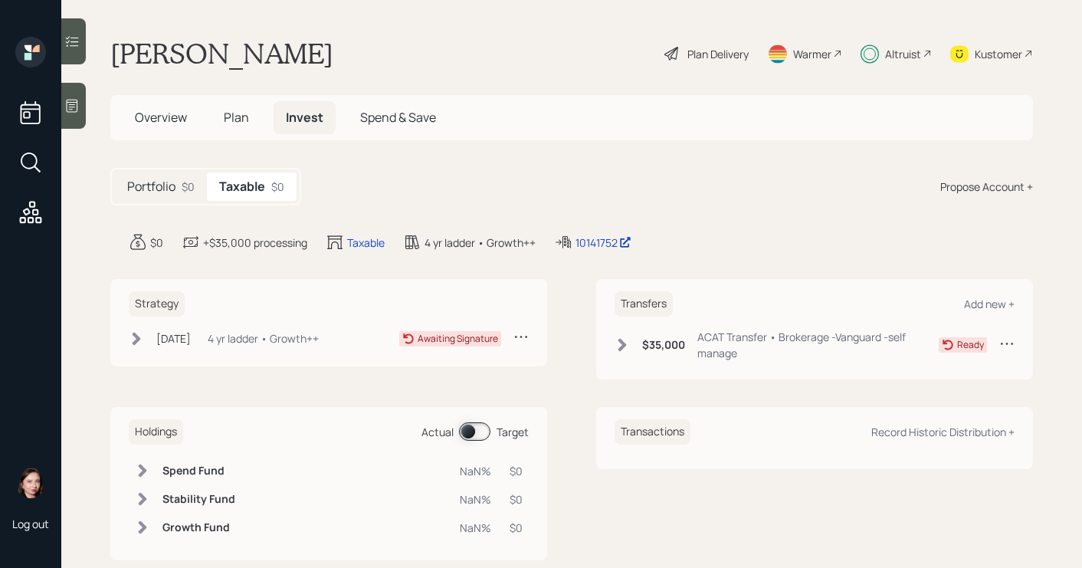
click at [614, 354] on div "$35,000 ACAT Transfer • Brokerage -Vanguard -self manage" at bounding box center [776, 345] width 324 height 32
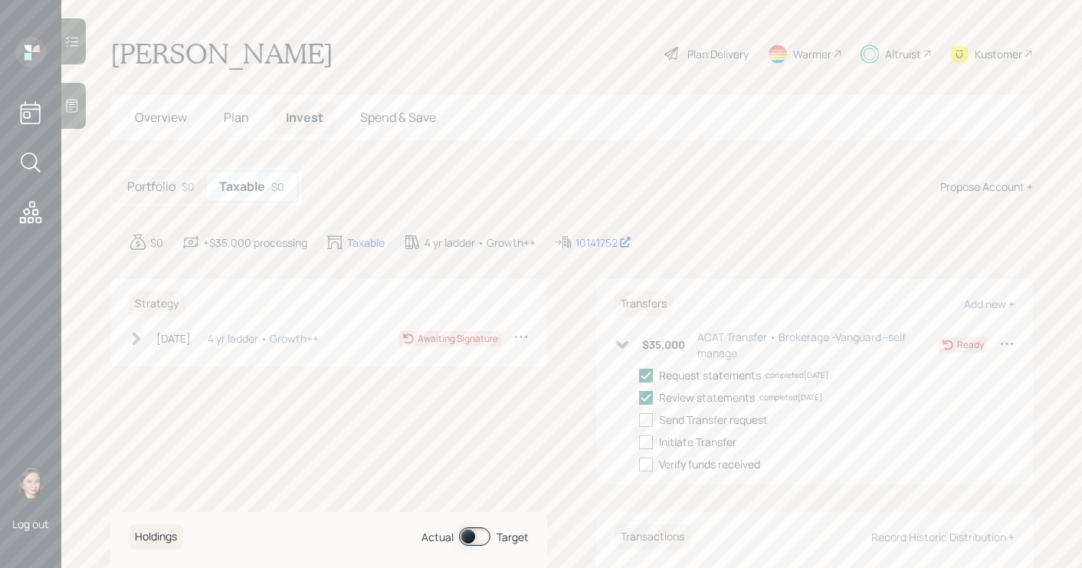
click at [136, 349] on div "Sep 18, 2025 Thursday, September 18, 2025 11:53 AM EDT 4 yr ladder • Growth++ A…" at bounding box center [329, 341] width 400 height 25
click at [136, 347] on div "Sep 18, 2025 Thursday, September 18, 2025 11:53 AM EDT 4 yr ladder • Growth++" at bounding box center [224, 338] width 190 height 19
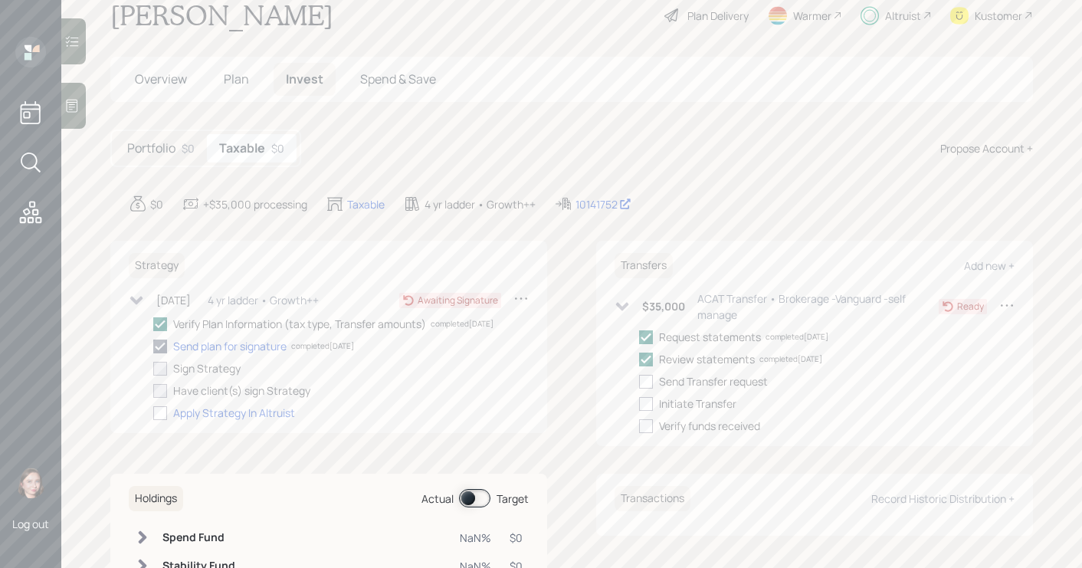
scroll to position [134, 0]
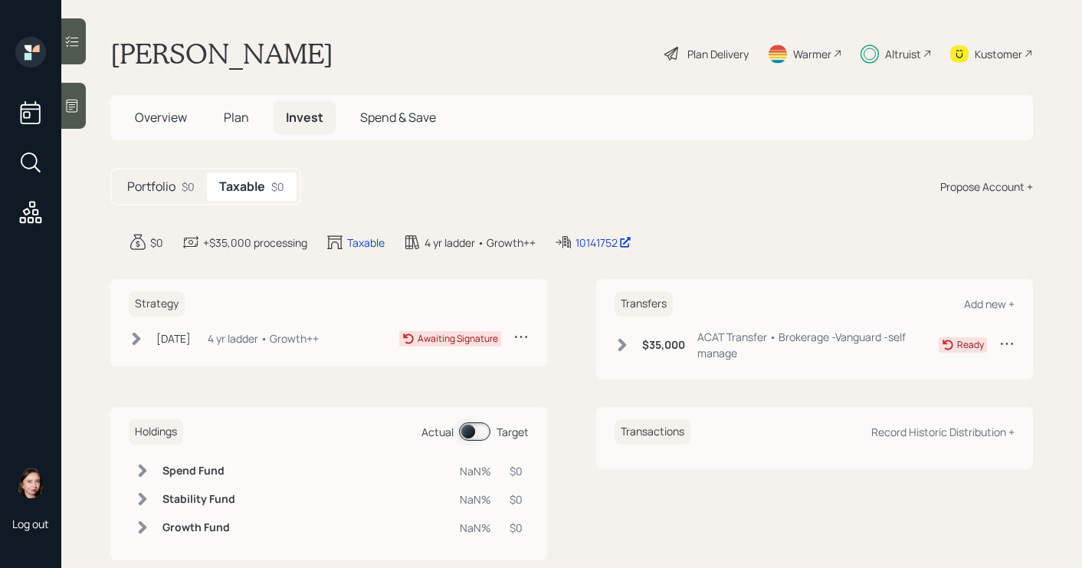
click at [134, 346] on div "Sep 18, 2025 Thursday, September 18, 2025 11:53 AM EDT 4 yr ladder • Growth++" at bounding box center [224, 338] width 190 height 19
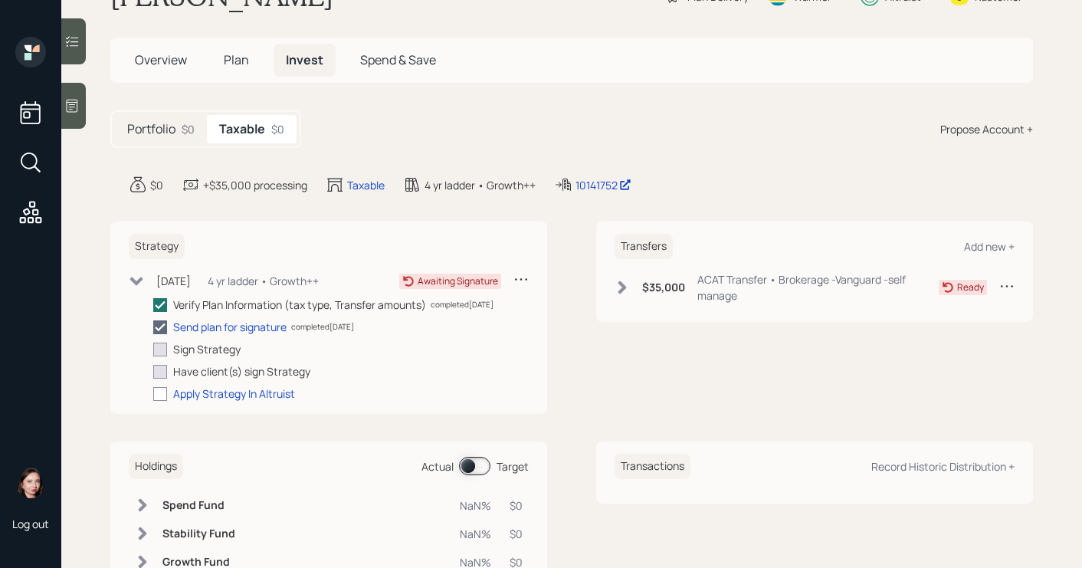
scroll to position [121, 0]
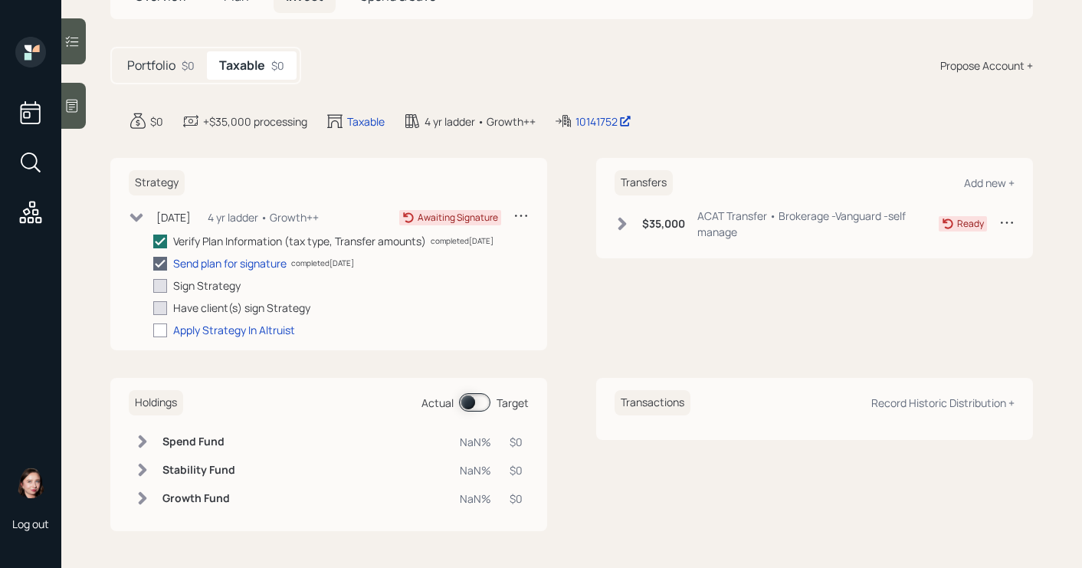
click at [614, 230] on icon at bounding box center [621, 223] width 15 height 15
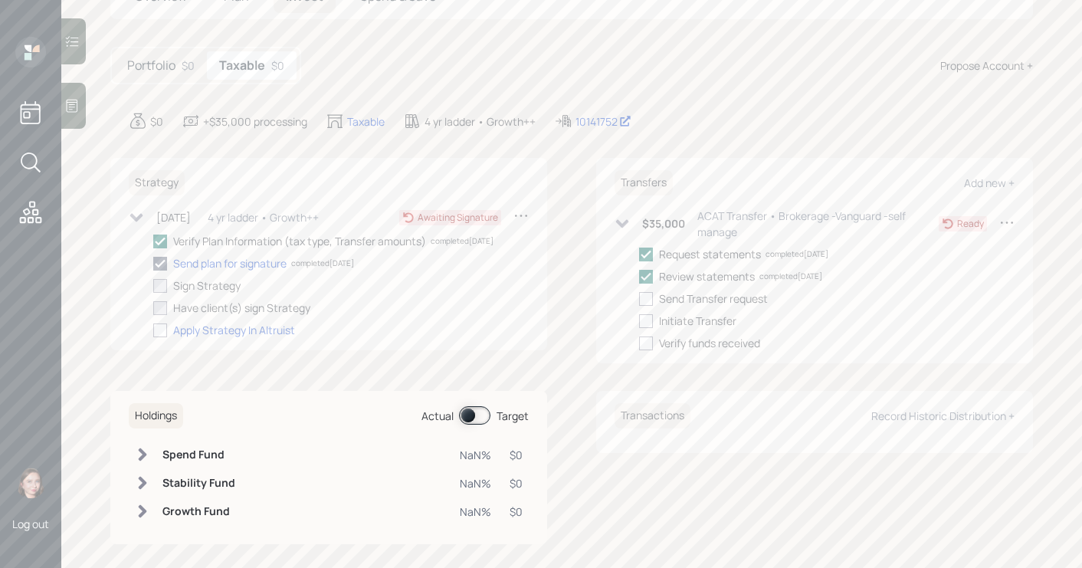
click at [849, 108] on main "Philip Roberts Plan Delivery Warmer Altruist Kustomer Overview Plan Invest Spen…" at bounding box center [571, 284] width 1021 height 568
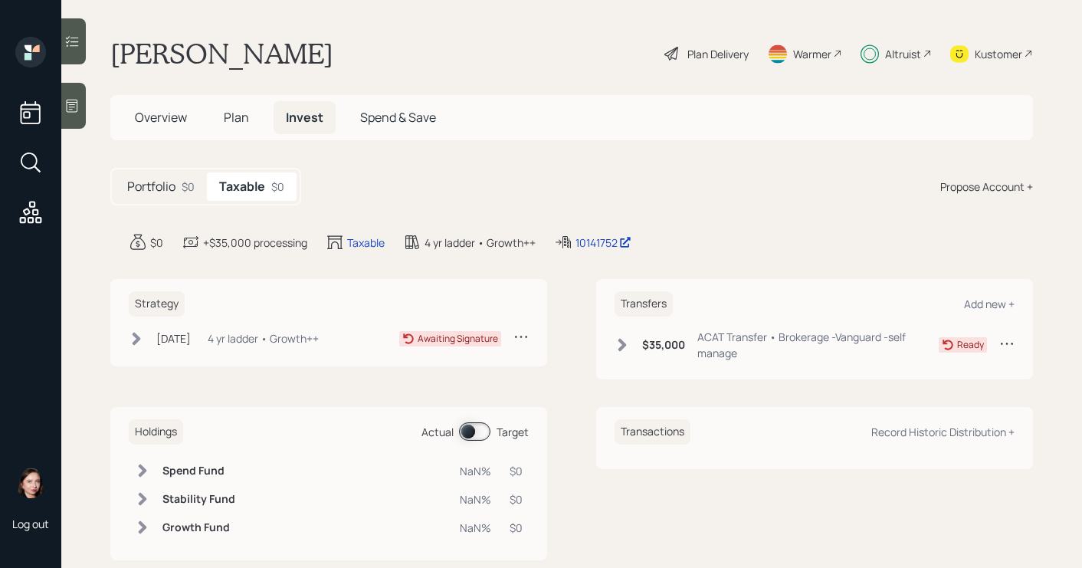
click at [139, 336] on icon at bounding box center [137, 338] width 8 height 13
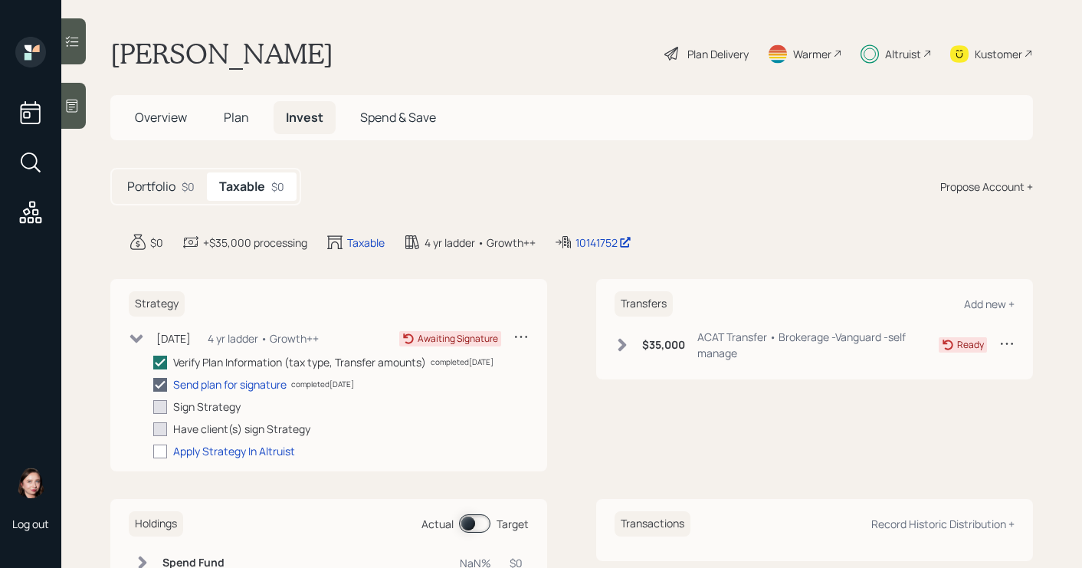
click at [605, 183] on div "Portfolio $0 Taxable $0 Propose Account +" at bounding box center [571, 187] width 922 height 38
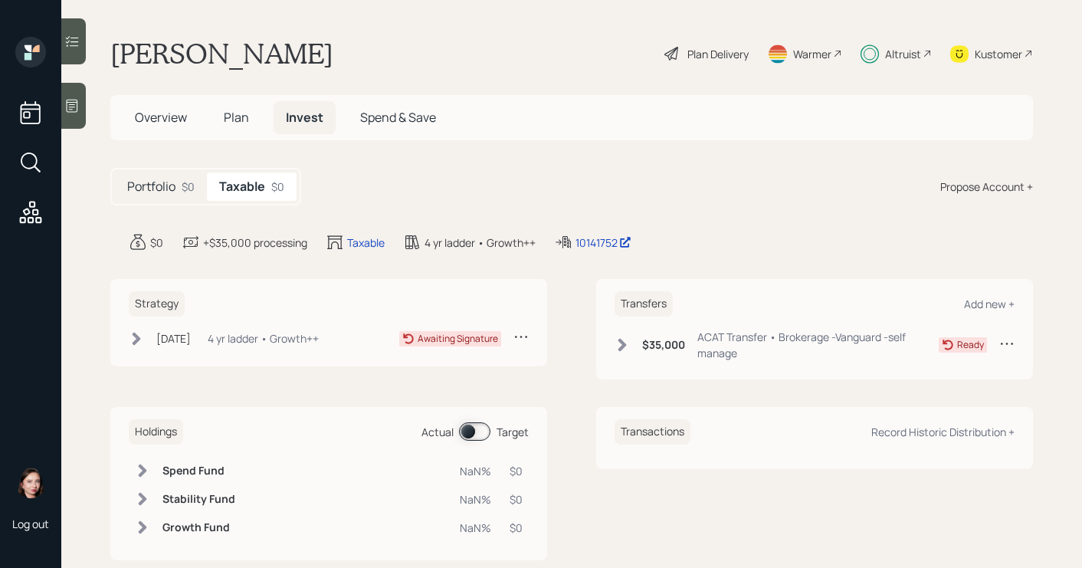
click at [597, 57] on div "[PERSON_NAME] Plan Delivery Warmer Altruist Kustomer" at bounding box center [571, 54] width 922 height 34
click at [133, 343] on icon at bounding box center [136, 338] width 15 height 15
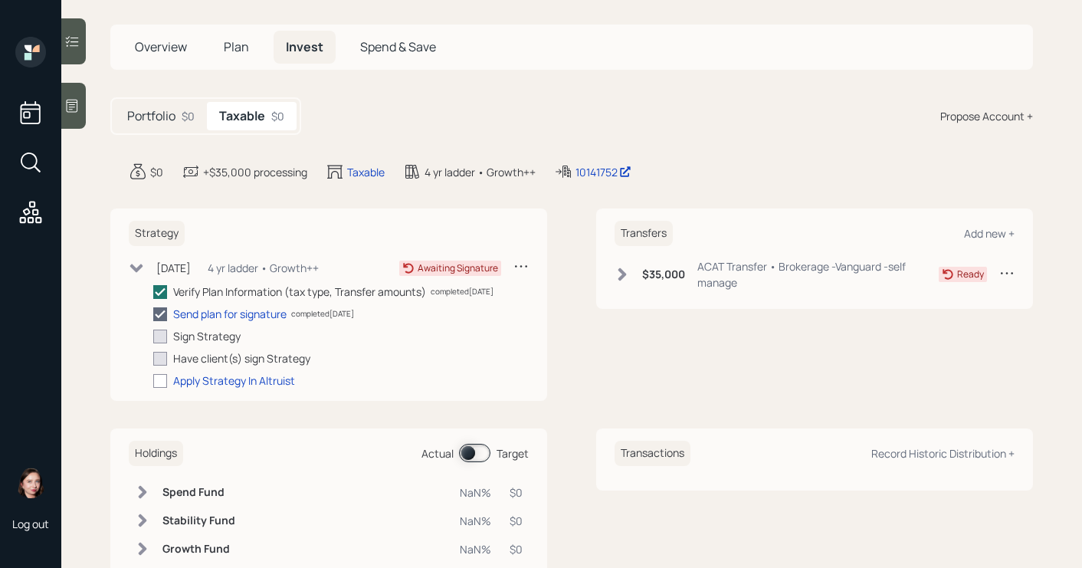
scroll to position [121, 0]
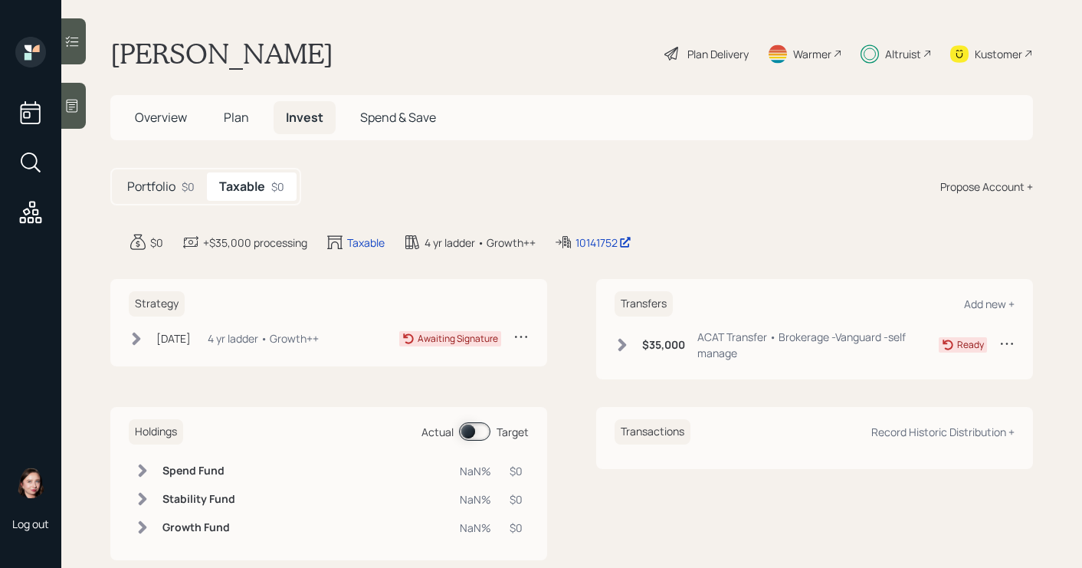
click at [183, 37] on h1 "[PERSON_NAME]" at bounding box center [221, 54] width 223 height 34
click at [700, 192] on div "Portfolio $0 Taxable $0 Propose Account +" at bounding box center [571, 187] width 922 height 38
click at [437, 31] on main "Philip Roberts Plan Delivery Warmer Altruist Kustomer Overview Plan Invest Spen…" at bounding box center [571, 284] width 1021 height 568
click at [152, 339] on div "Sep 18, 2025 Thursday, September 18, 2025 11:53 AM EDT 4 yr ladder • Growth++" at bounding box center [224, 338] width 190 height 19
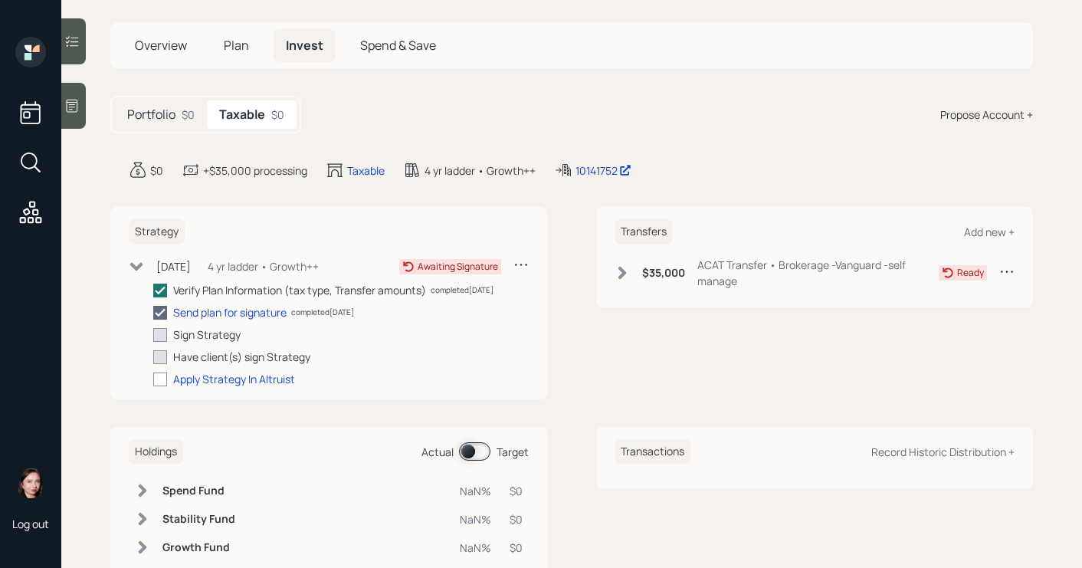
scroll to position [121, 0]
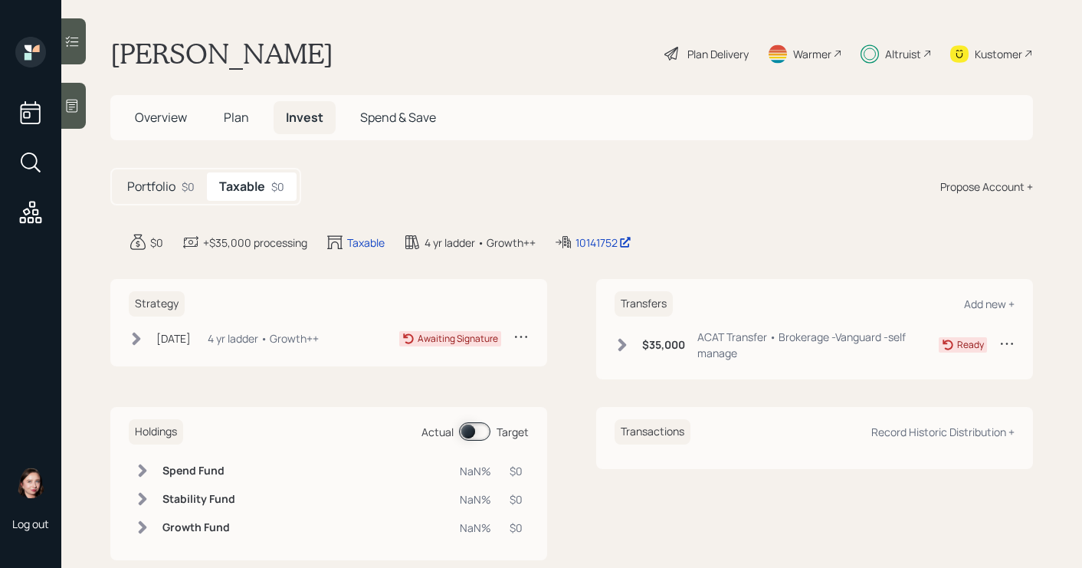
click at [144, 334] on icon at bounding box center [136, 338] width 15 height 15
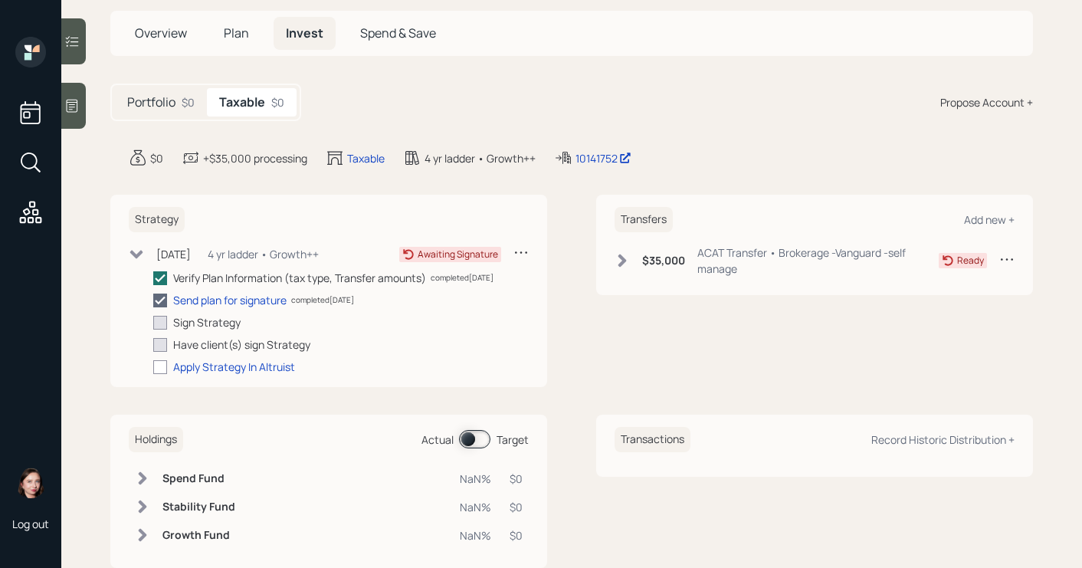
scroll to position [121, 0]
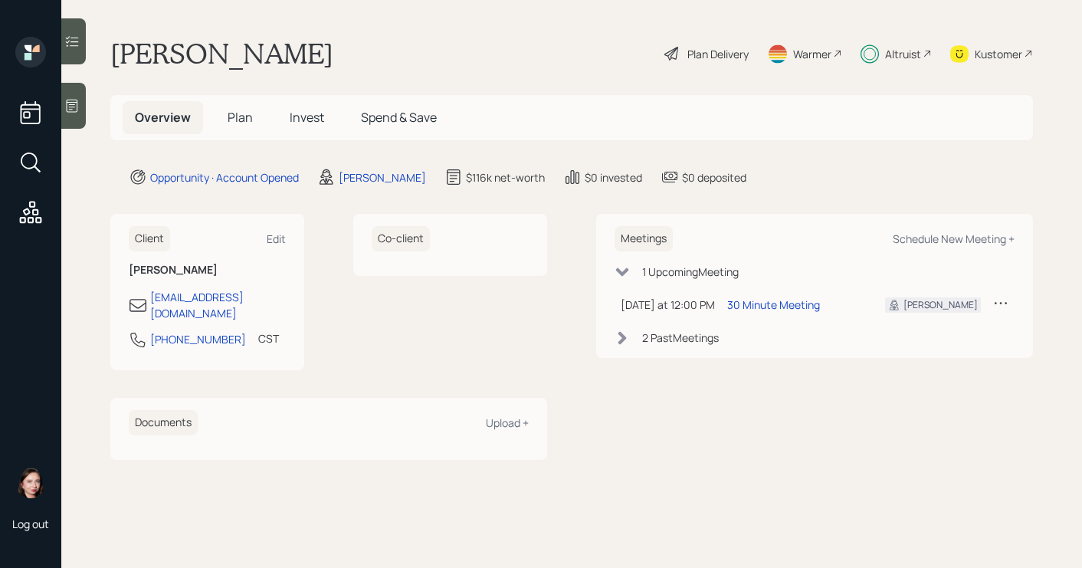
click at [76, 107] on icon at bounding box center [71, 105] width 15 height 15
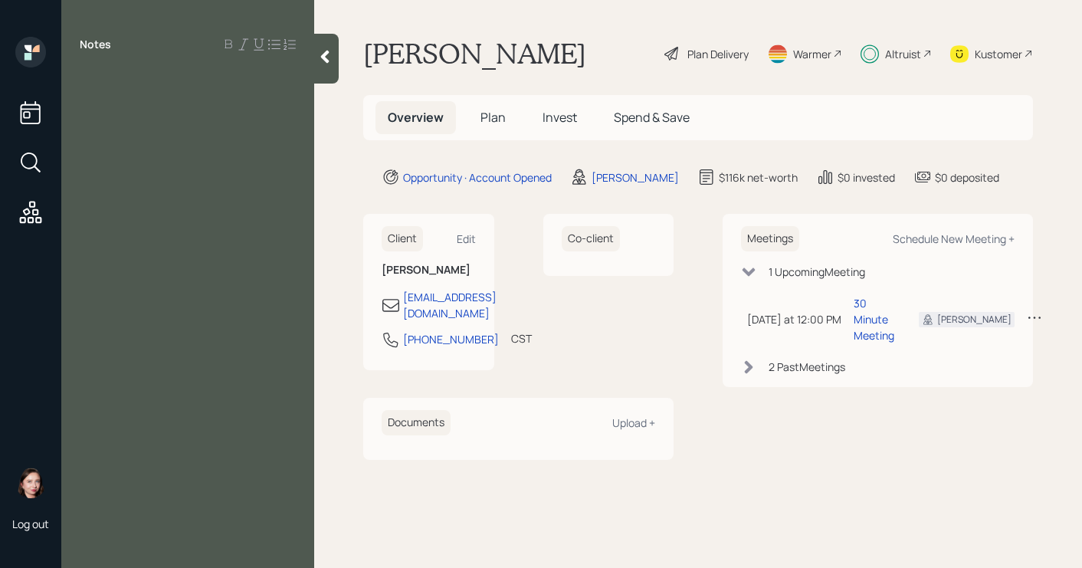
click at [560, 110] on span "Invest" at bounding box center [559, 117] width 34 height 17
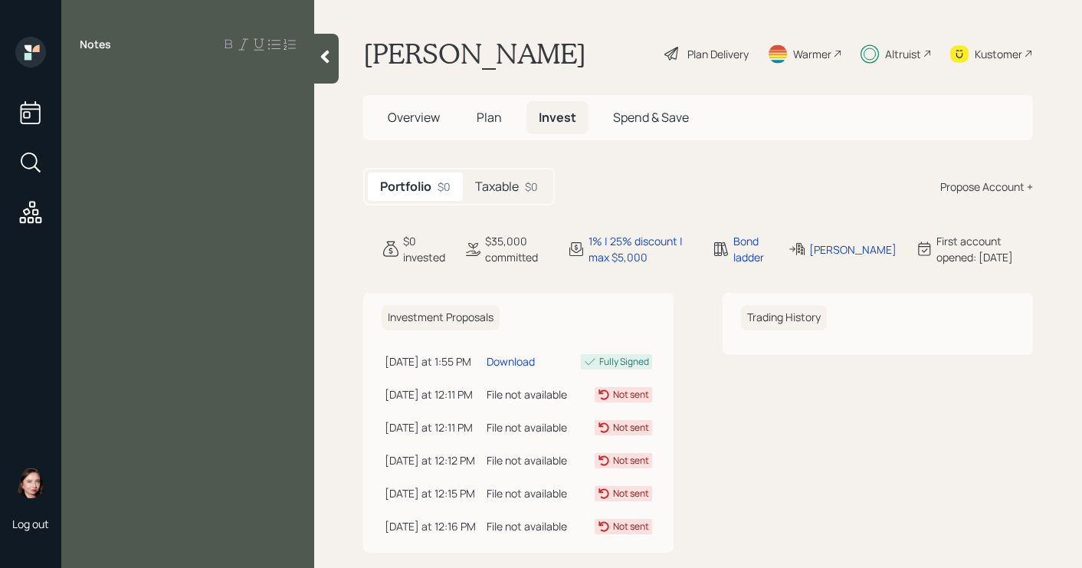
click at [478, 117] on span "Plan" at bounding box center [489, 117] width 25 height 17
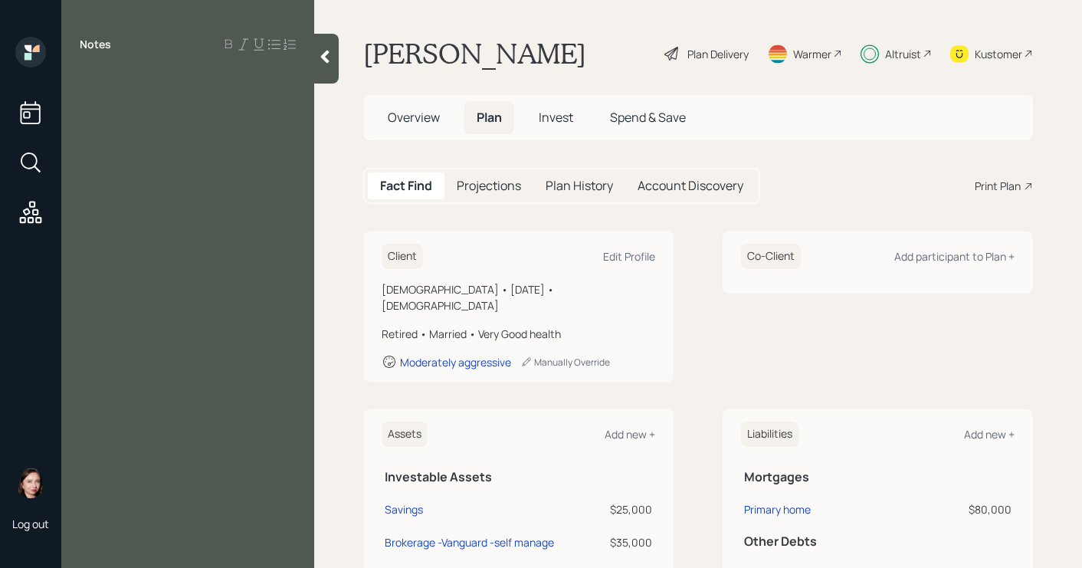
click at [333, 64] on div at bounding box center [326, 59] width 25 height 50
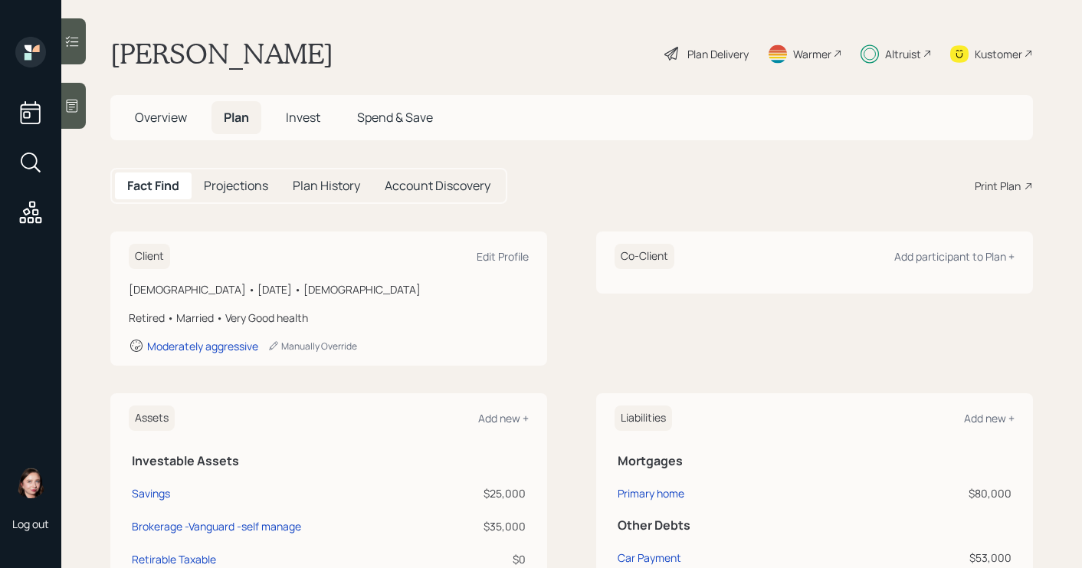
click at [257, 185] on h5 "Projections" at bounding box center [236, 186] width 64 height 15
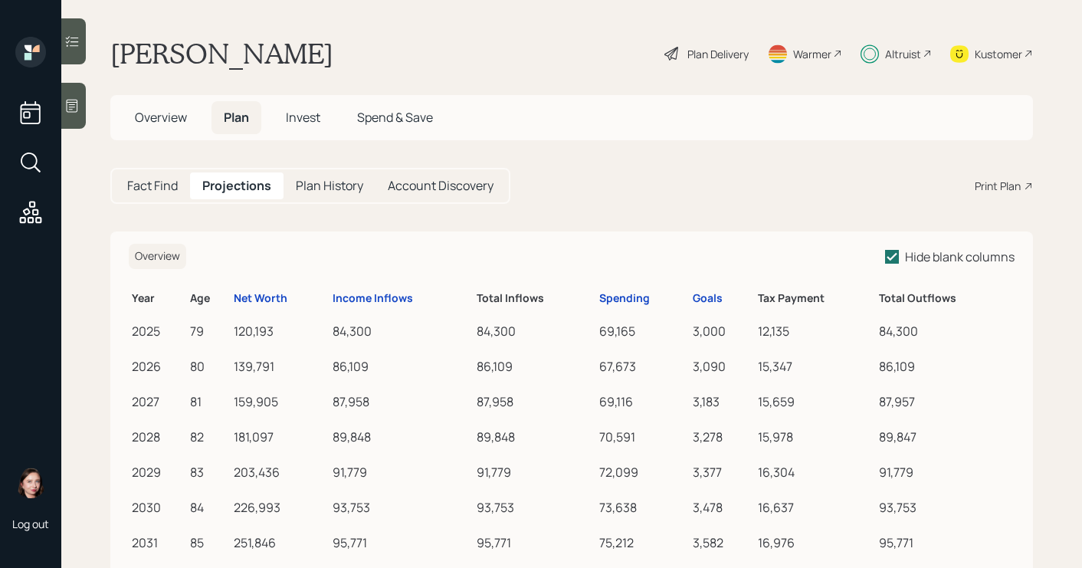
click at [320, 129] on h5 "Invest" at bounding box center [303, 117] width 59 height 33
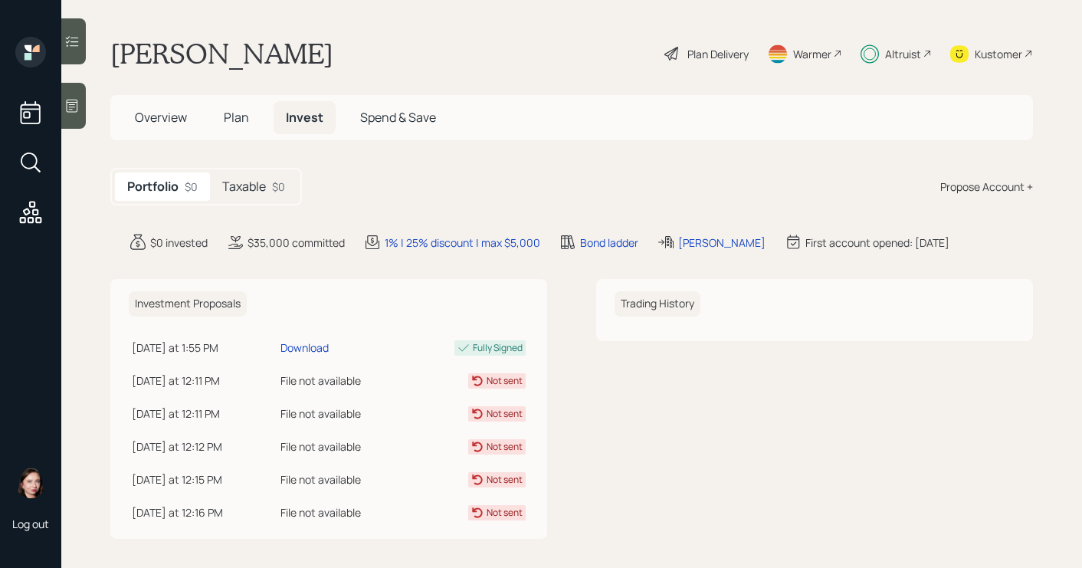
click at [251, 187] on h5 "Taxable" at bounding box center [244, 186] width 44 height 15
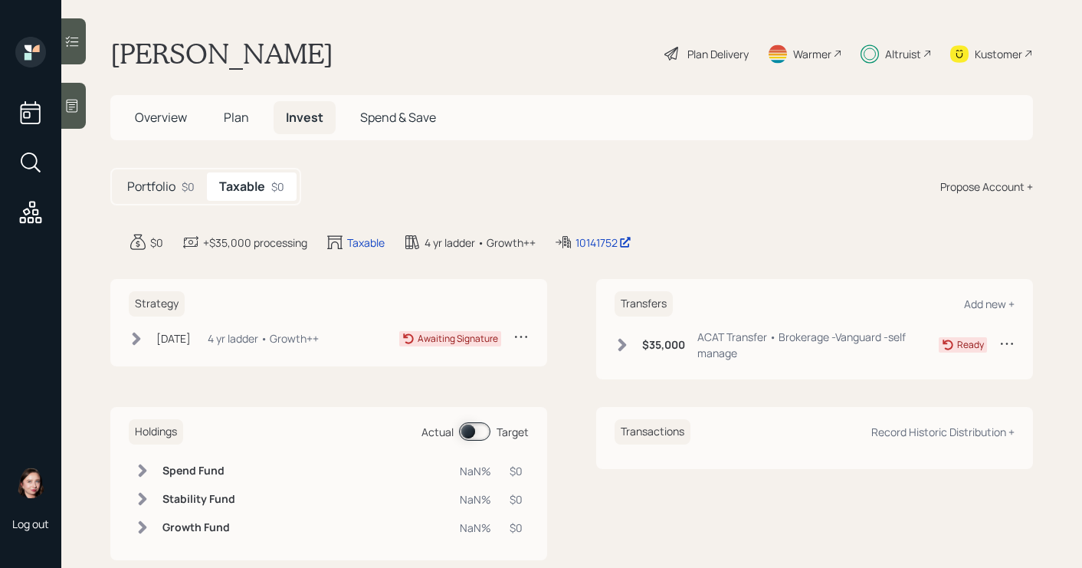
click at [131, 342] on icon at bounding box center [136, 338] width 15 height 15
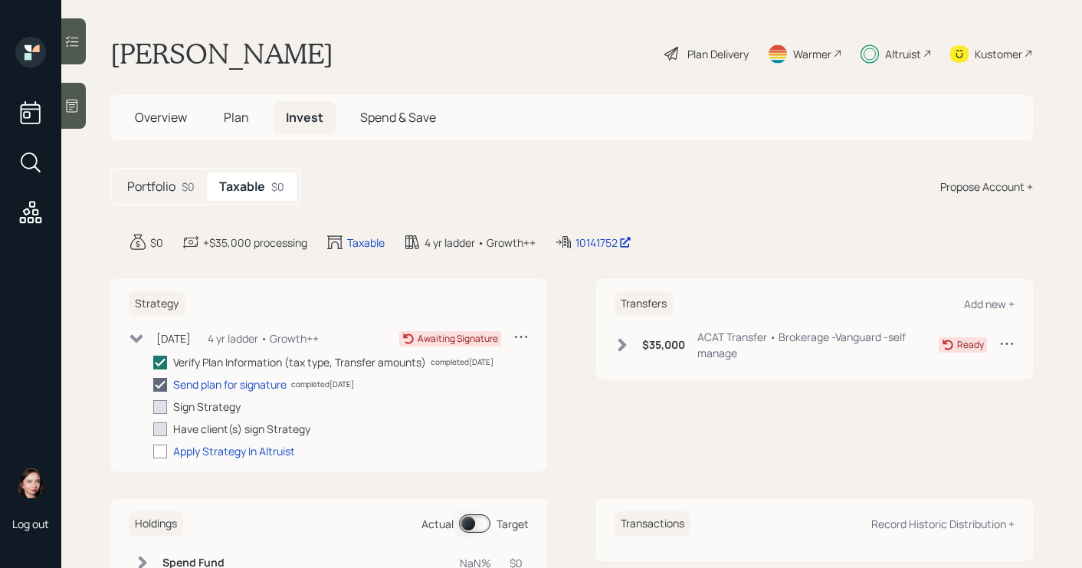
click at [131, 342] on icon at bounding box center [136, 338] width 15 height 15
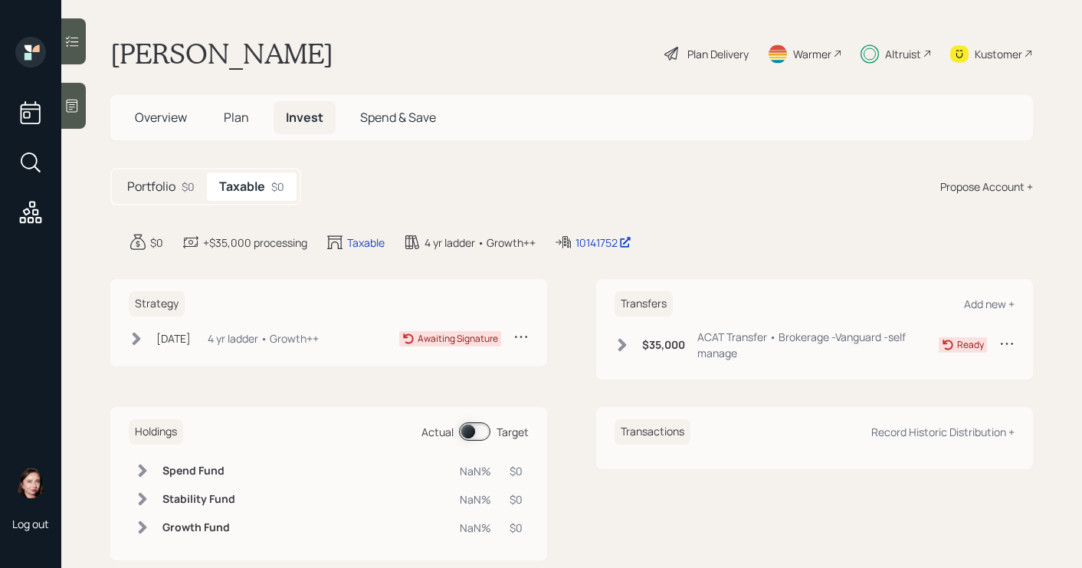
click at [253, 126] on h5 "Plan" at bounding box center [236, 117] width 50 height 33
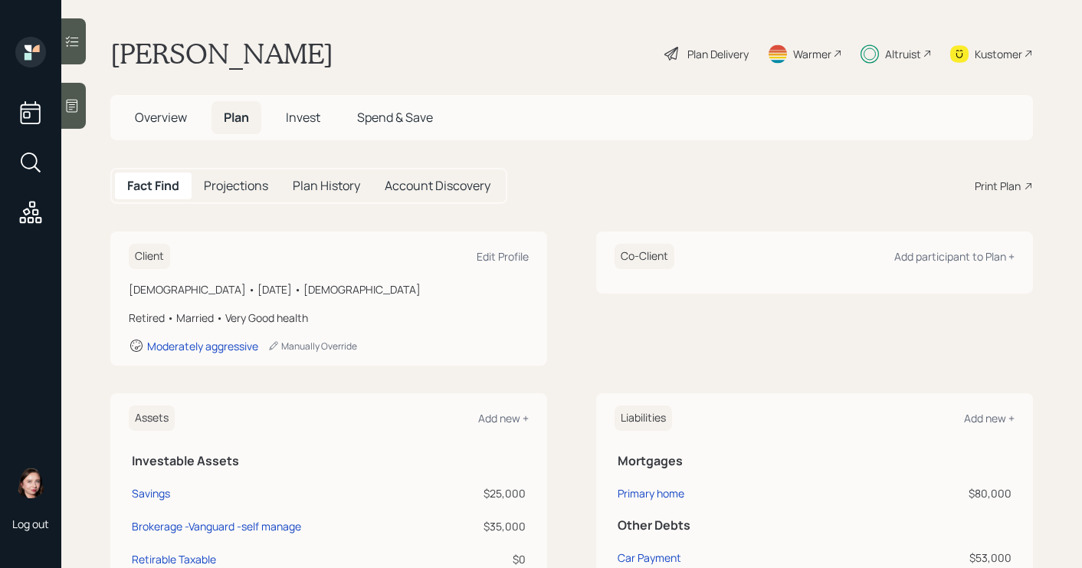
click at [138, 115] on span "Overview" at bounding box center [161, 117] width 52 height 17
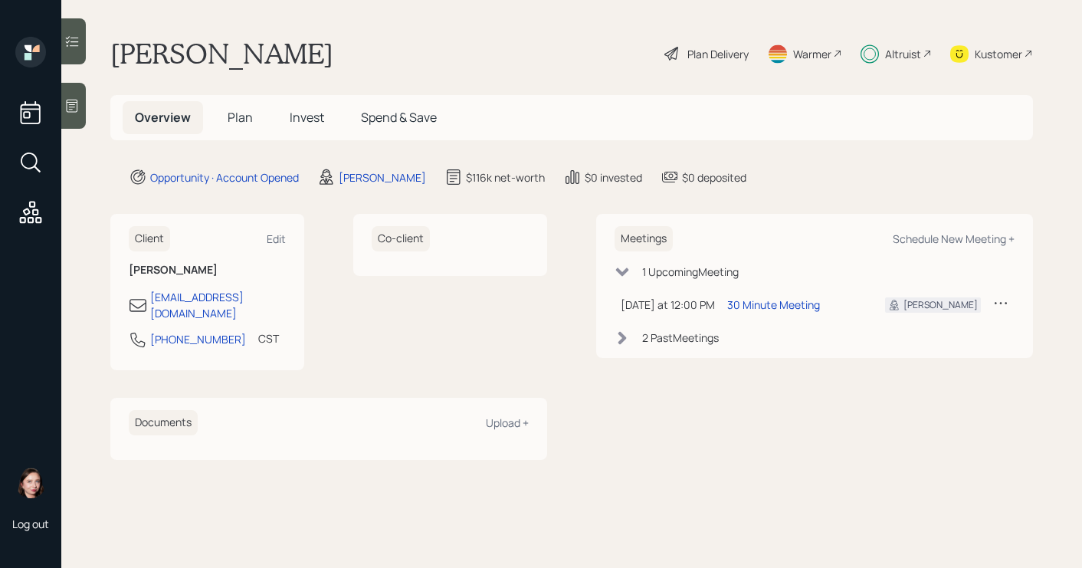
click at [229, 115] on span "Plan" at bounding box center [240, 117] width 25 height 17
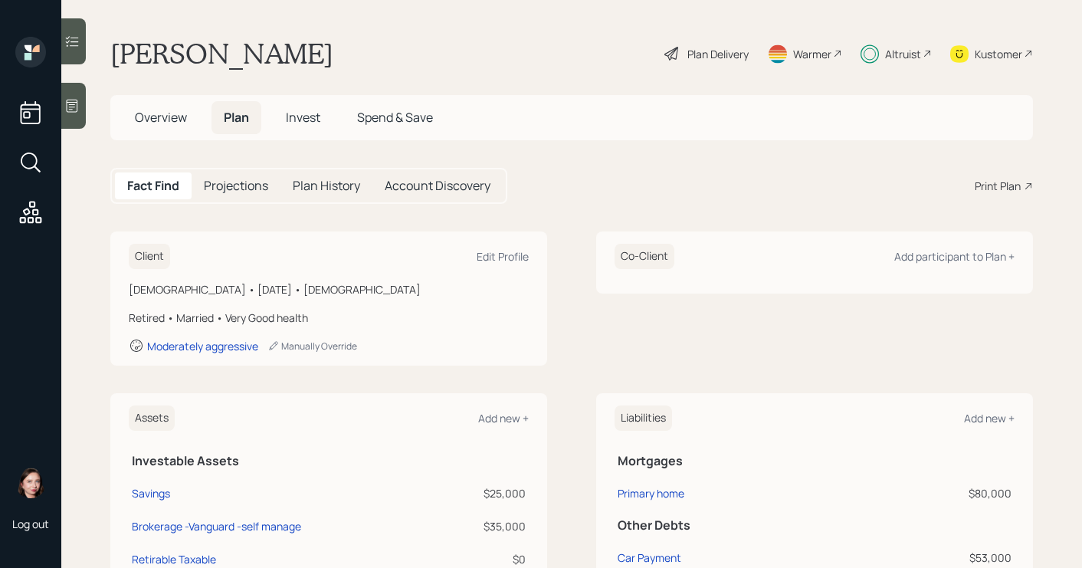
click at [311, 123] on span "Invest" at bounding box center [303, 117] width 34 height 17
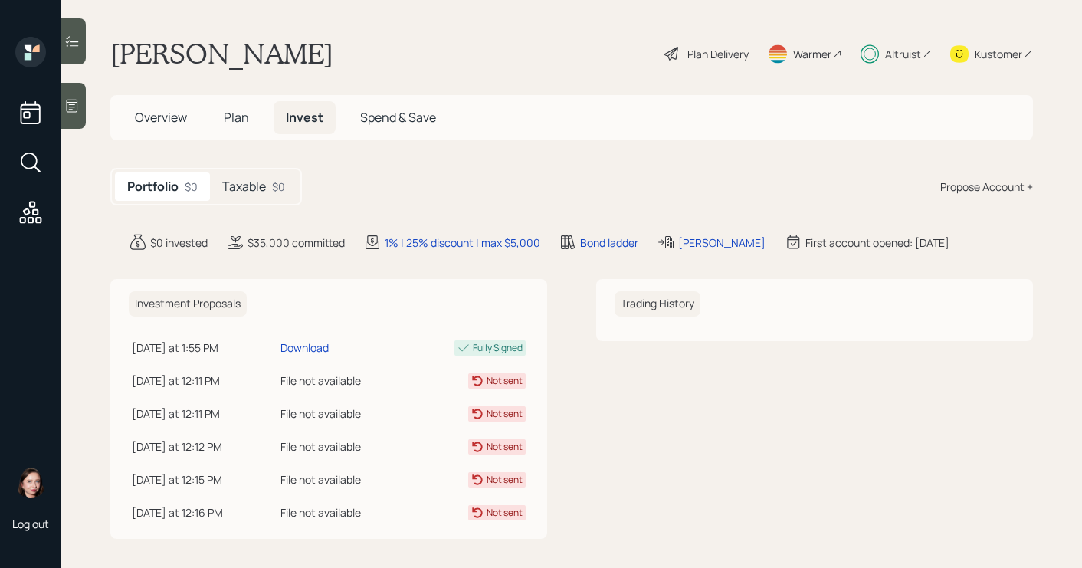
click at [246, 188] on h5 "Taxable" at bounding box center [244, 186] width 44 height 15
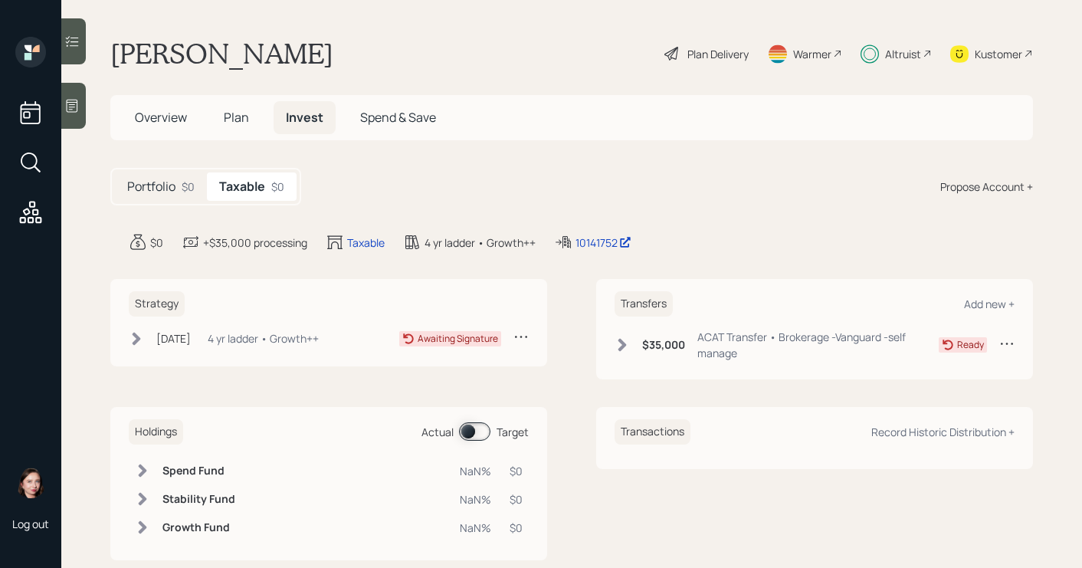
click at [139, 343] on icon at bounding box center [136, 338] width 15 height 15
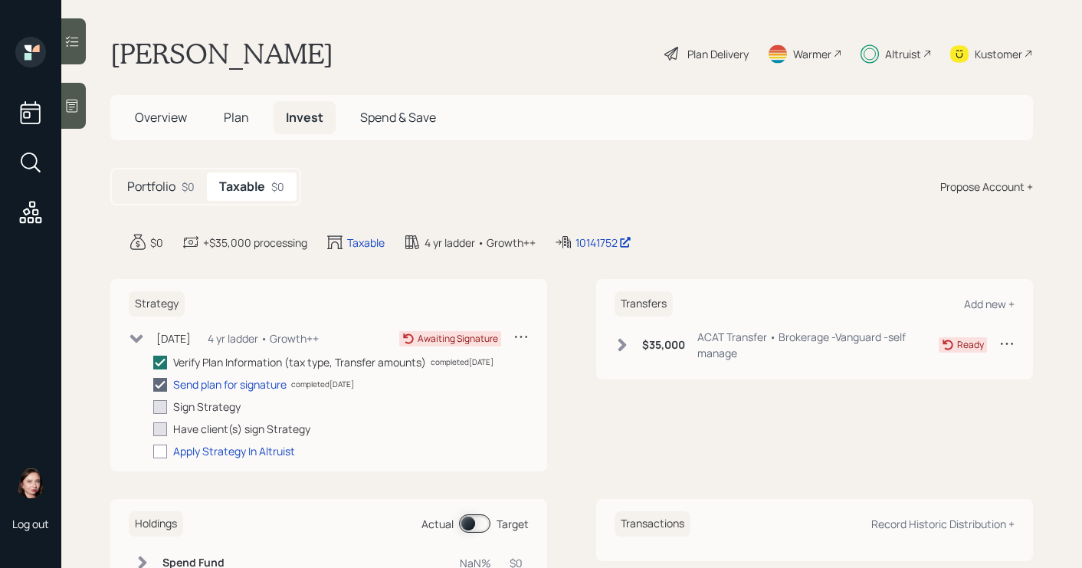
scroll to position [121, 0]
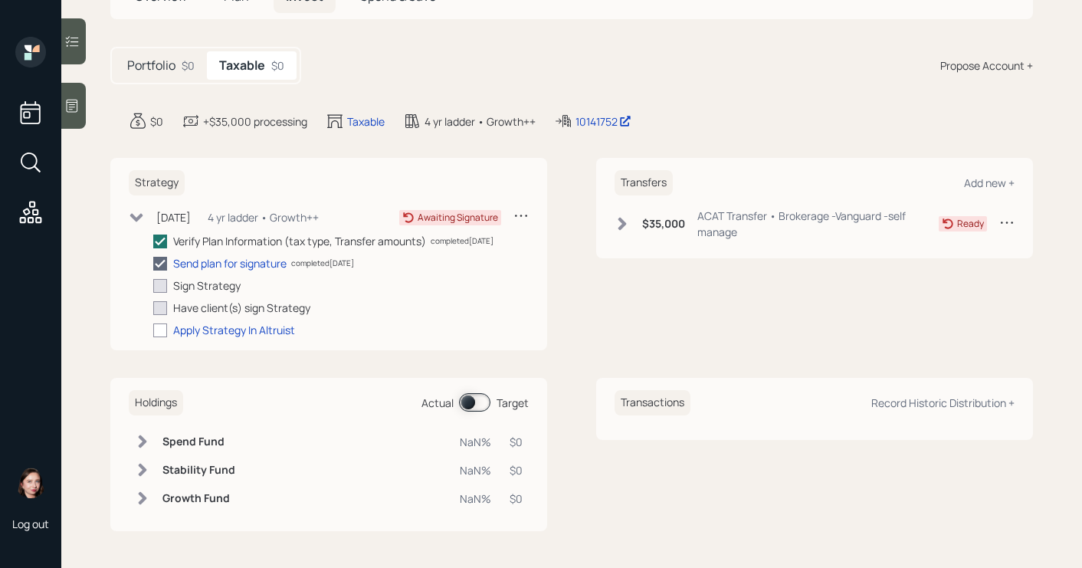
click at [140, 211] on icon at bounding box center [136, 217] width 15 height 15
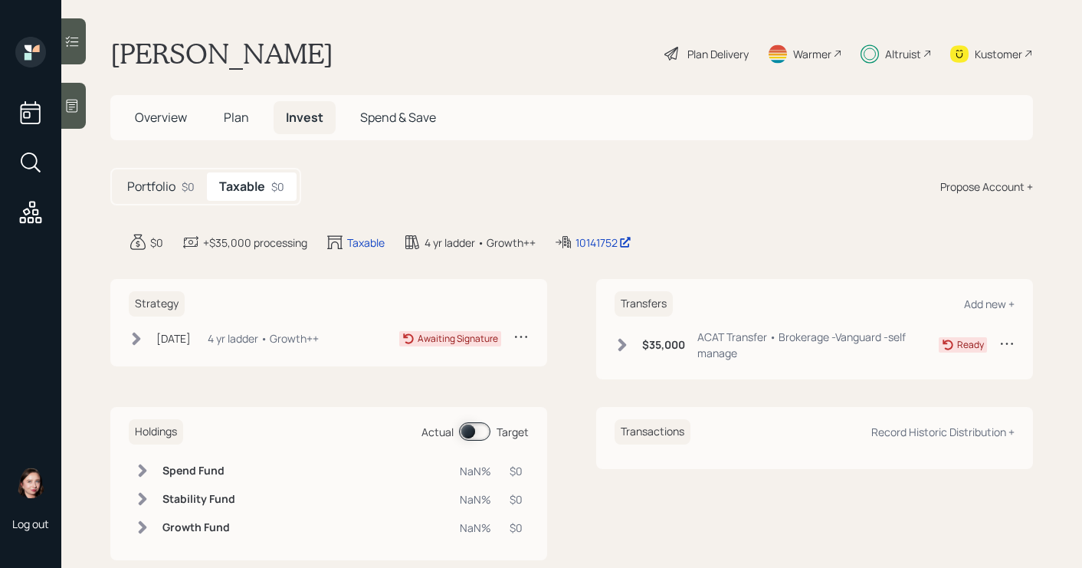
click at [264, 175] on div "Taxable $0" at bounding box center [252, 186] width 90 height 28
click at [123, 338] on div "Strategy Sep 18, 2025 Thursday, September 18, 2025 11:53 AM EDT 4 yr ladder • G…" at bounding box center [328, 322] width 437 height 87
click at [147, 338] on div "Sep 18, 2025 Thursday, September 18, 2025 11:53 AM EDT 4 yr ladder • Growth++" at bounding box center [224, 338] width 190 height 19
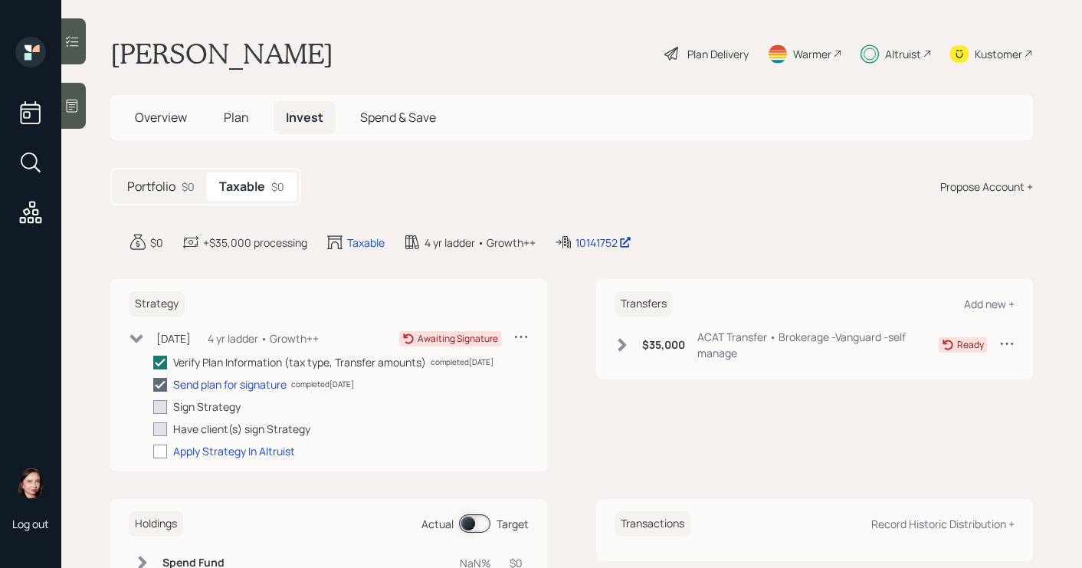
click at [139, 336] on icon at bounding box center [136, 338] width 15 height 15
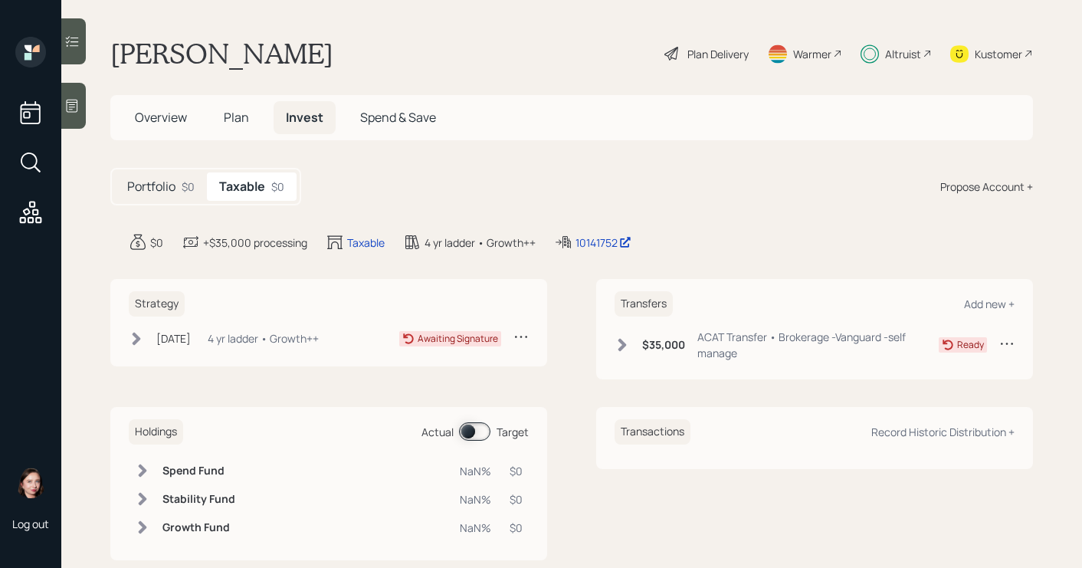
click at [182, 115] on span "Overview" at bounding box center [161, 117] width 52 height 17
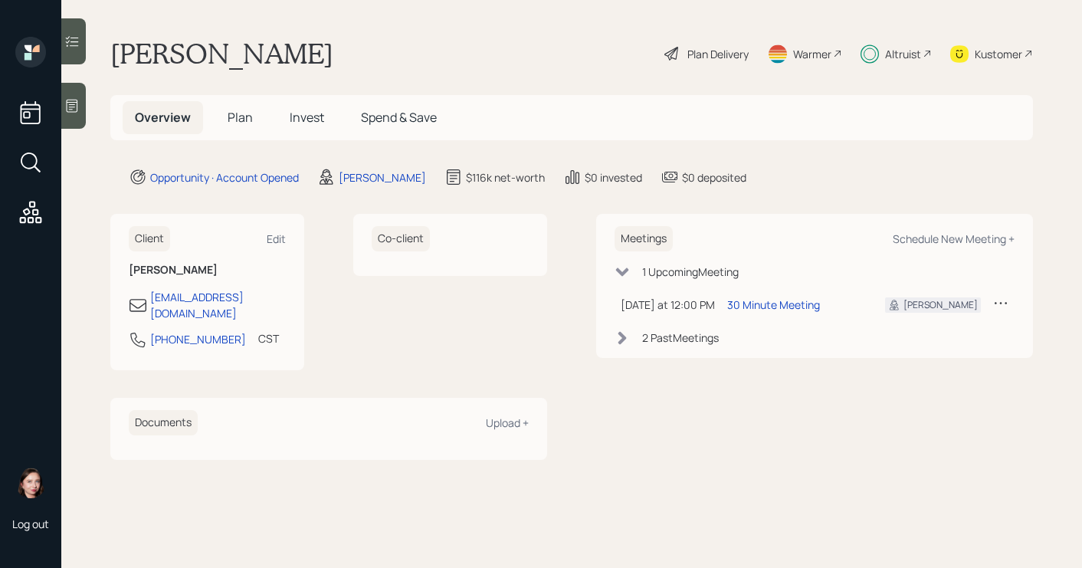
click at [249, 126] on span "Plan" at bounding box center [240, 117] width 25 height 17
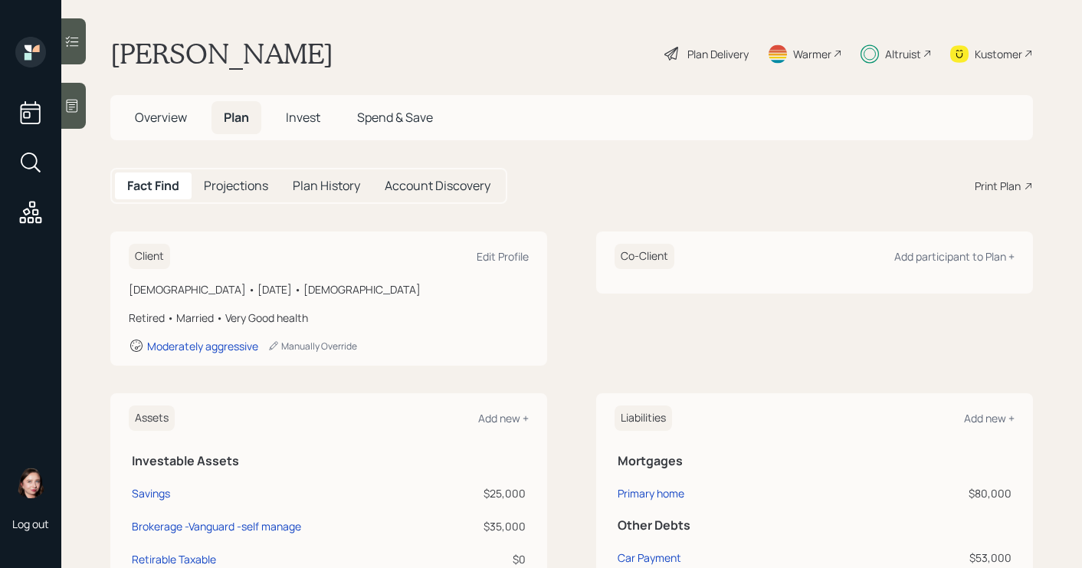
click at [372, 31] on main "Philip Roberts Plan Delivery Warmer Altruist Kustomer Overview Plan Invest Spen…" at bounding box center [571, 284] width 1021 height 568
click at [287, 143] on main "Philip Roberts Plan Delivery Warmer Altruist Kustomer Overview Plan Invest Spen…" at bounding box center [571, 284] width 1021 height 568
click at [309, 123] on span "Invest" at bounding box center [303, 117] width 34 height 17
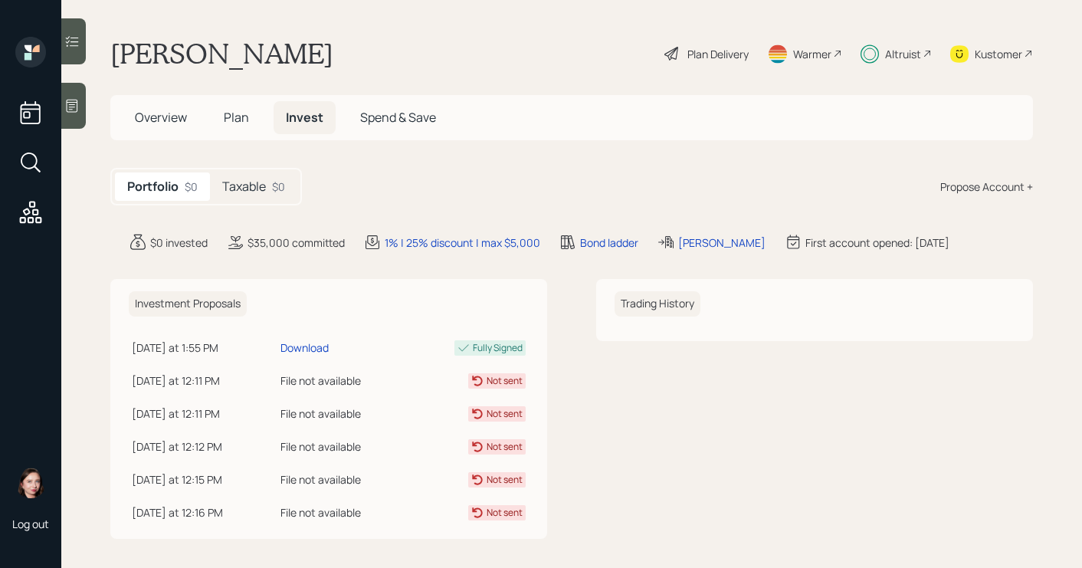
click at [191, 116] on h5 "Overview" at bounding box center [161, 117] width 77 height 33
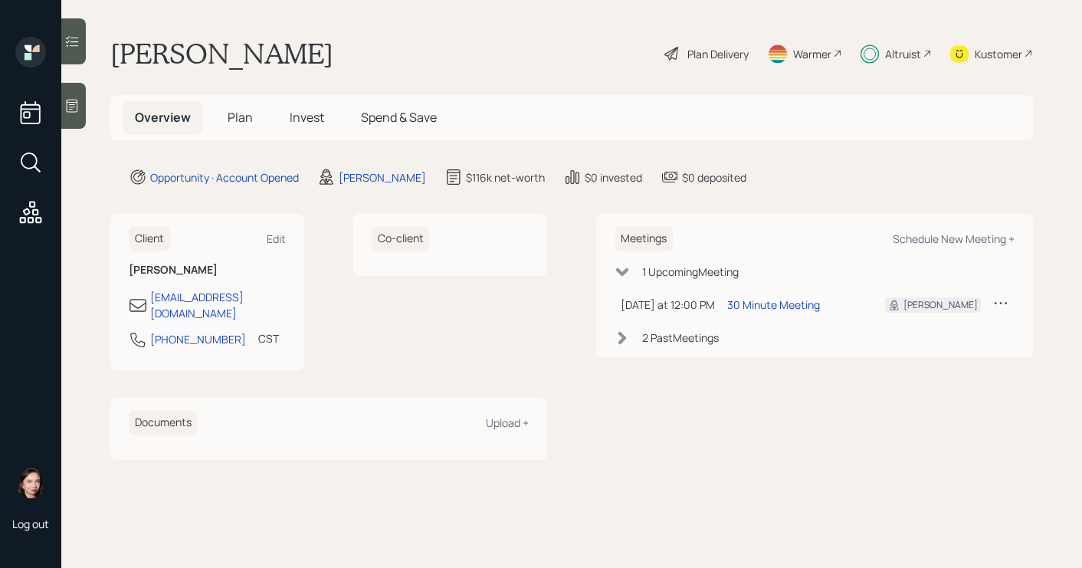
click at [222, 114] on h5 "Plan" at bounding box center [240, 117] width 50 height 33
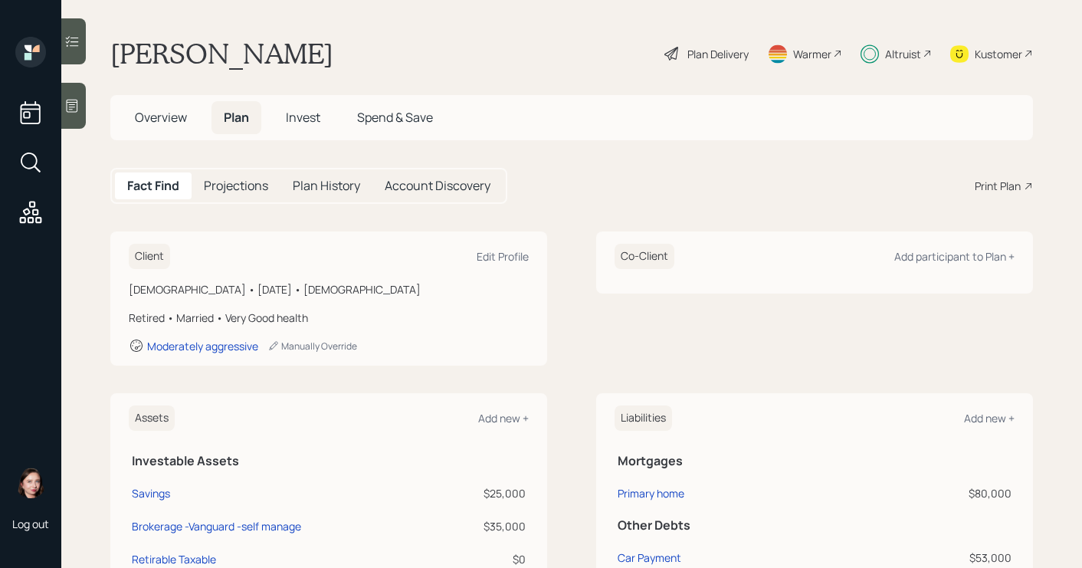
click at [319, 110] on span "Invest" at bounding box center [303, 117] width 34 height 17
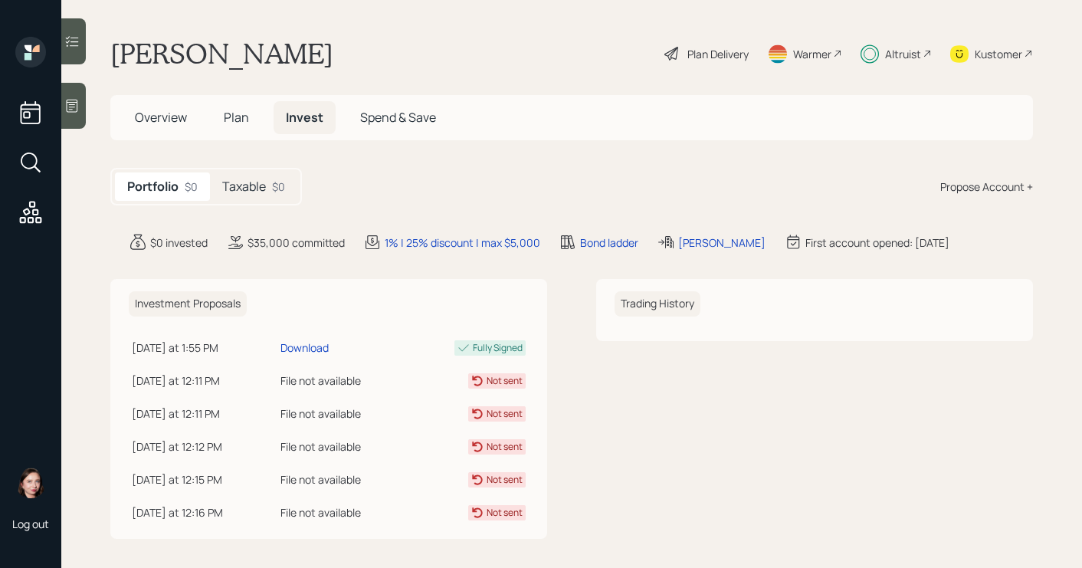
click at [264, 183] on h5 "Taxable" at bounding box center [244, 186] width 44 height 15
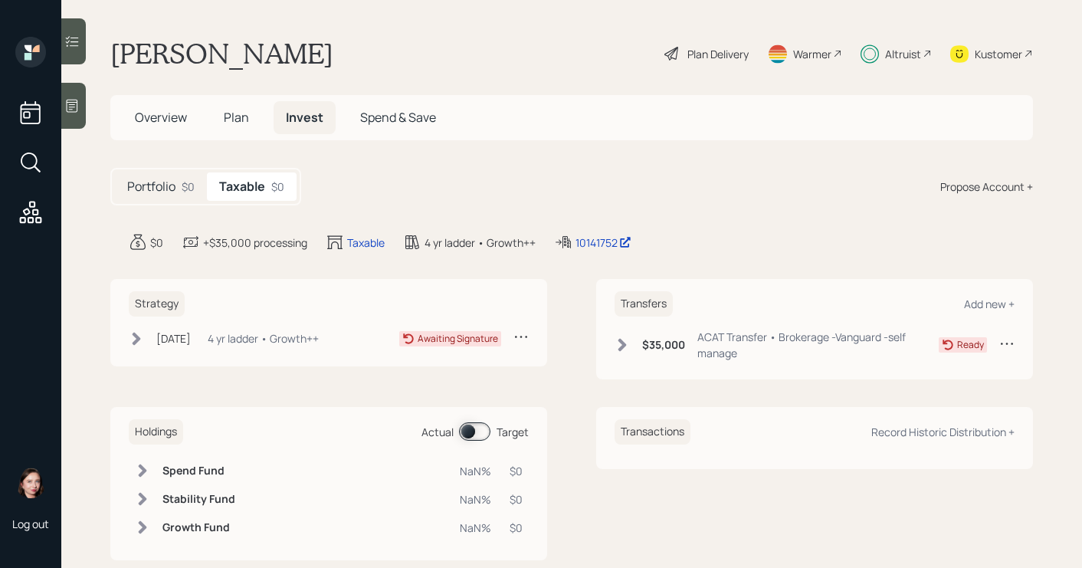
click at [143, 331] on icon at bounding box center [136, 338] width 15 height 15
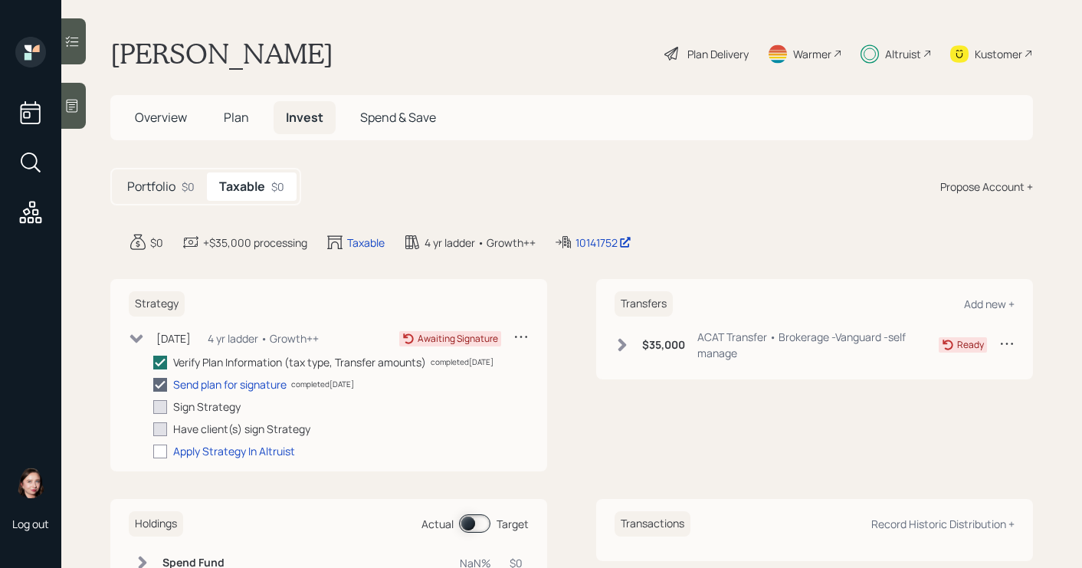
click at [143, 331] on icon at bounding box center [136, 338] width 15 height 15
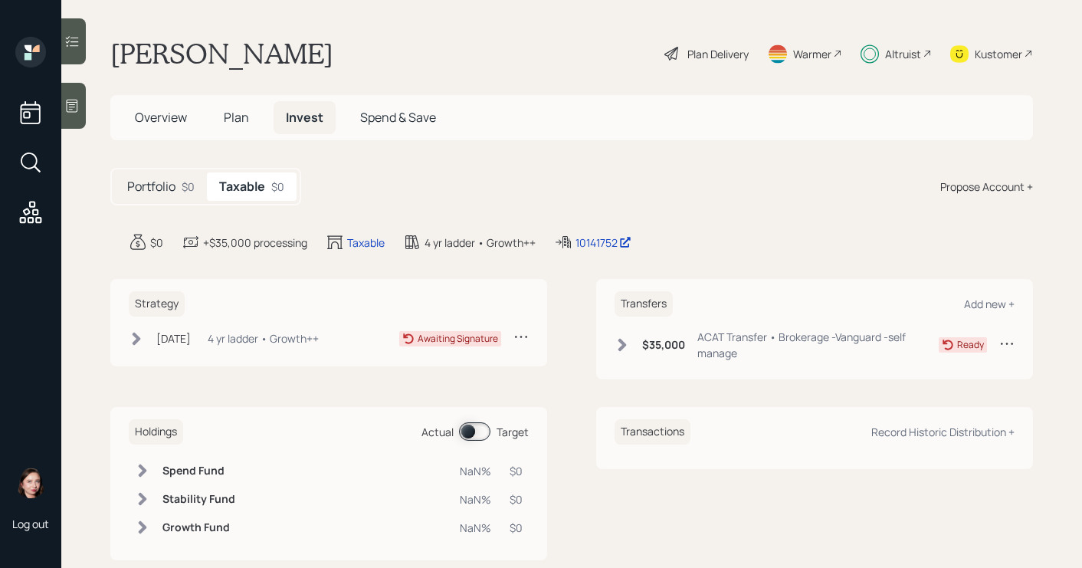
click at [801, 204] on div "Portfolio $0 Taxable $0 Propose Account +" at bounding box center [571, 187] width 922 height 38
click at [130, 333] on icon at bounding box center [136, 338] width 15 height 15
click at [136, 336] on icon at bounding box center [137, 338] width 8 height 13
click at [629, 346] on div "$35,000 ACAT Transfer • Brokerage -Vanguard -self manage" at bounding box center [776, 345] width 324 height 32
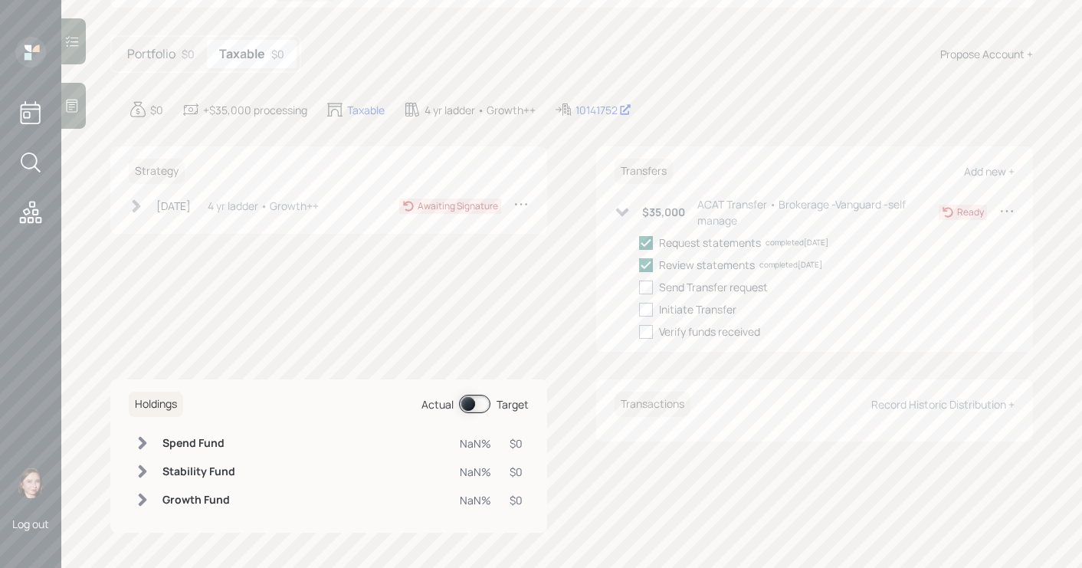
scroll to position [134, 0]
click at [639, 291] on div at bounding box center [646, 286] width 14 height 14
click at [638, 286] on input "checkbox" at bounding box center [638, 285] width 1 height 1
checkbox input "true"
click at [639, 305] on div at bounding box center [646, 308] width 14 height 14
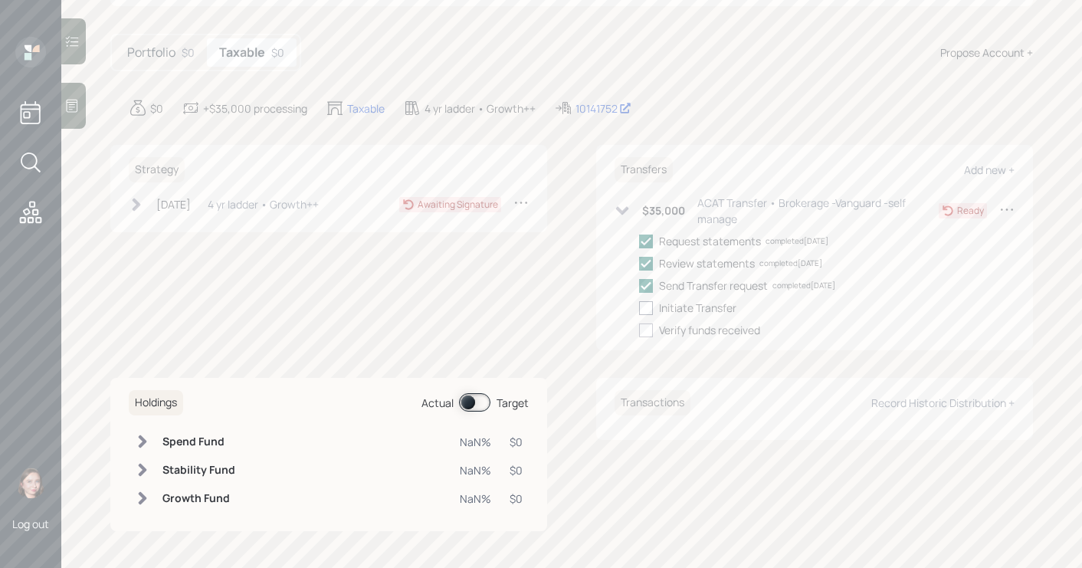
click at [639, 307] on input "checkbox" at bounding box center [638, 307] width 1 height 1
checkbox input "true"
click at [614, 215] on icon at bounding box center [621, 210] width 15 height 15
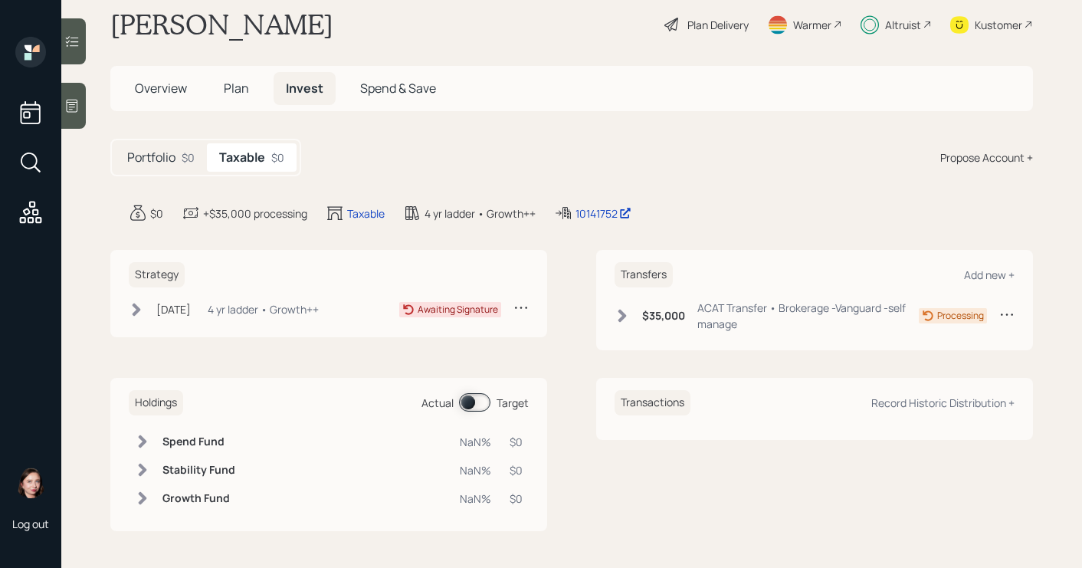
click at [136, 310] on icon at bounding box center [137, 309] width 8 height 13
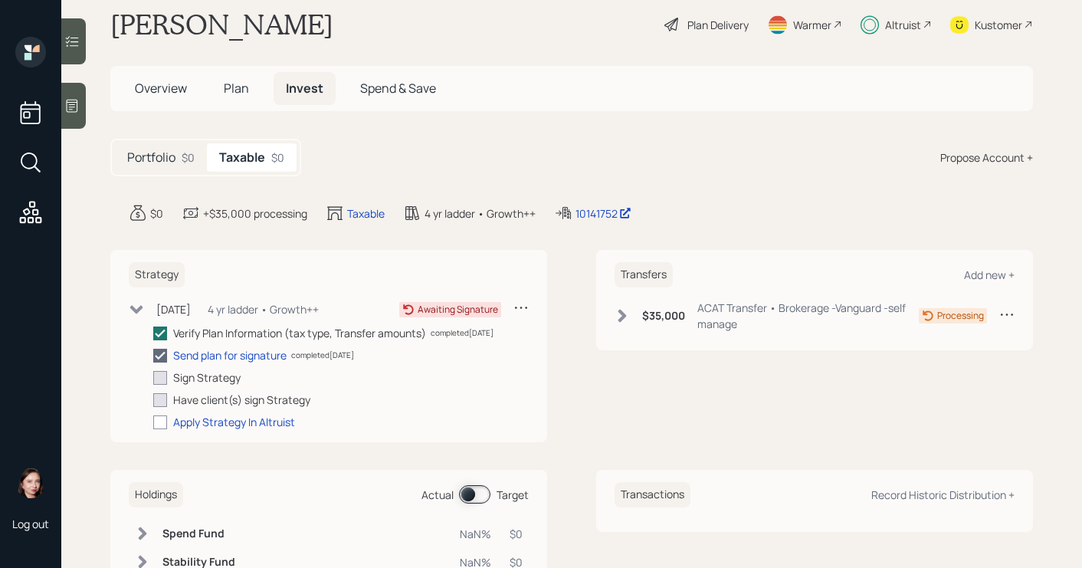
scroll to position [121, 0]
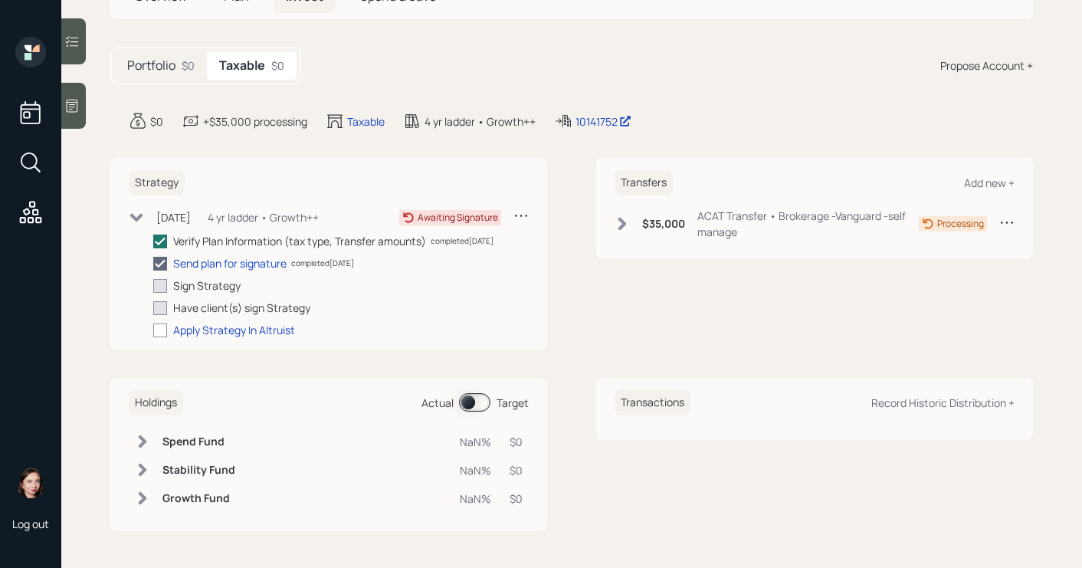
click at [692, 355] on div "Strategy Sep 18, 2025 Thursday, September 18, 2025 11:53 AM EDT 4 yr ladder • G…" at bounding box center [571, 344] width 922 height 373
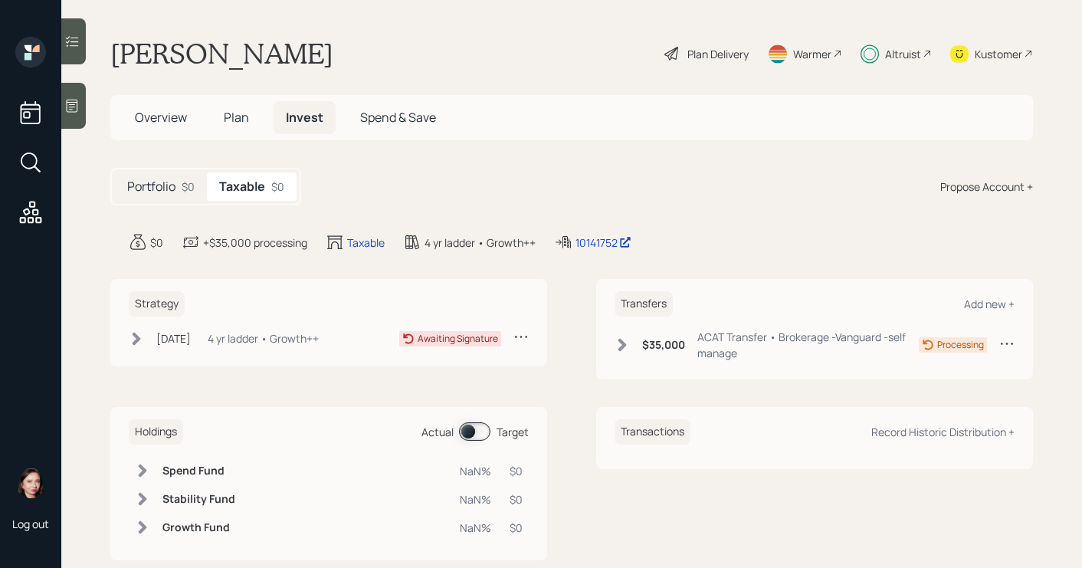
click at [140, 342] on icon at bounding box center [136, 338] width 15 height 15
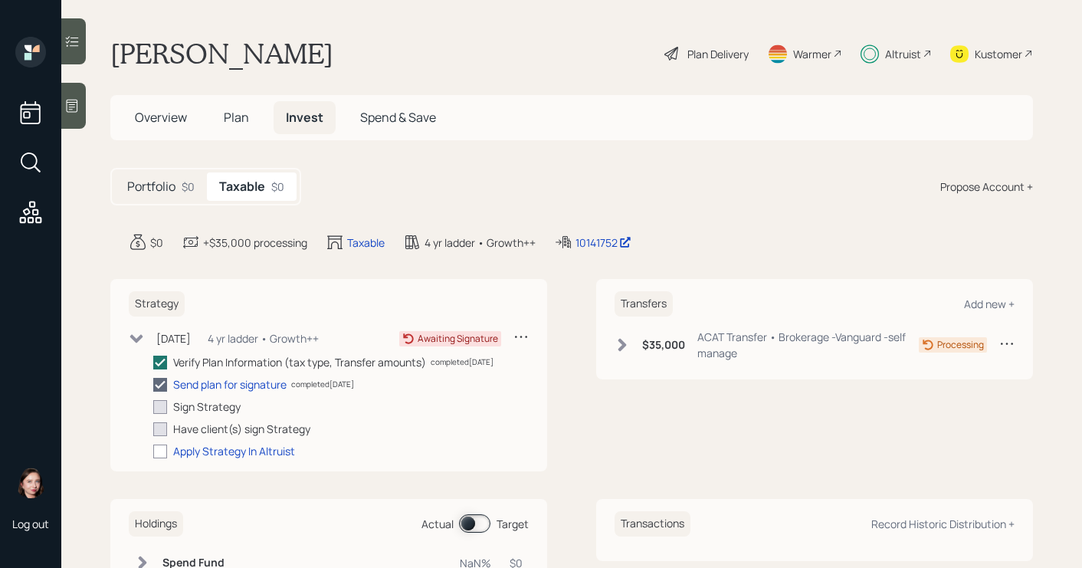
click at [140, 342] on icon at bounding box center [136, 338] width 15 height 15
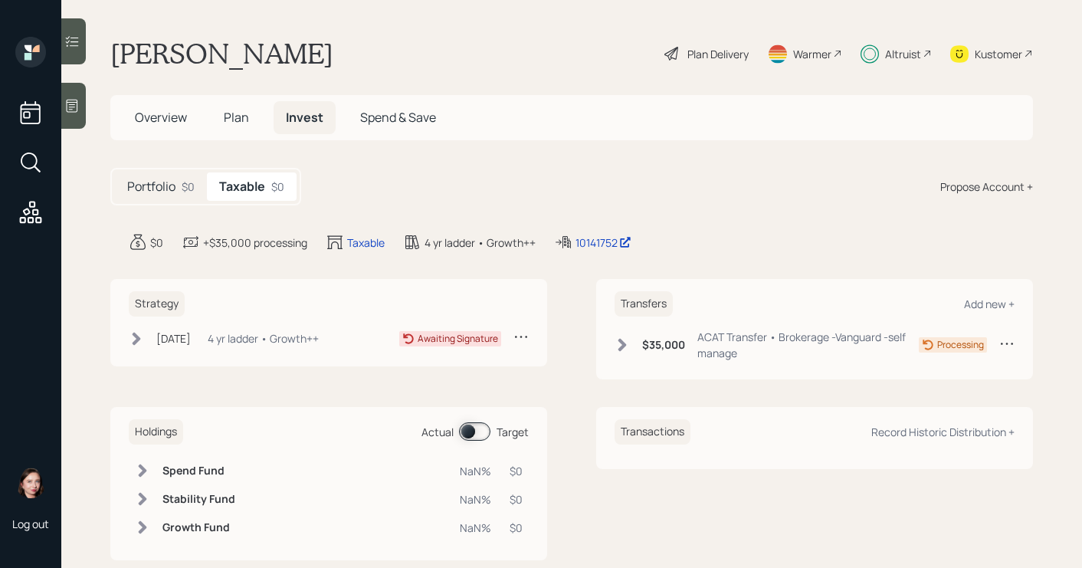
click at [134, 335] on icon at bounding box center [137, 338] width 8 height 13
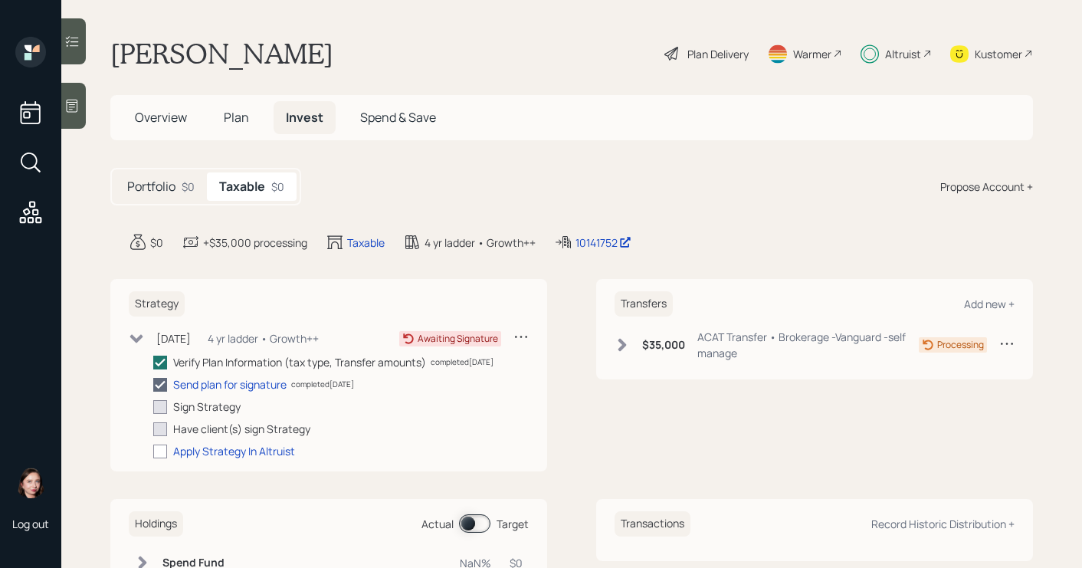
click at [134, 335] on icon at bounding box center [136, 338] width 15 height 15
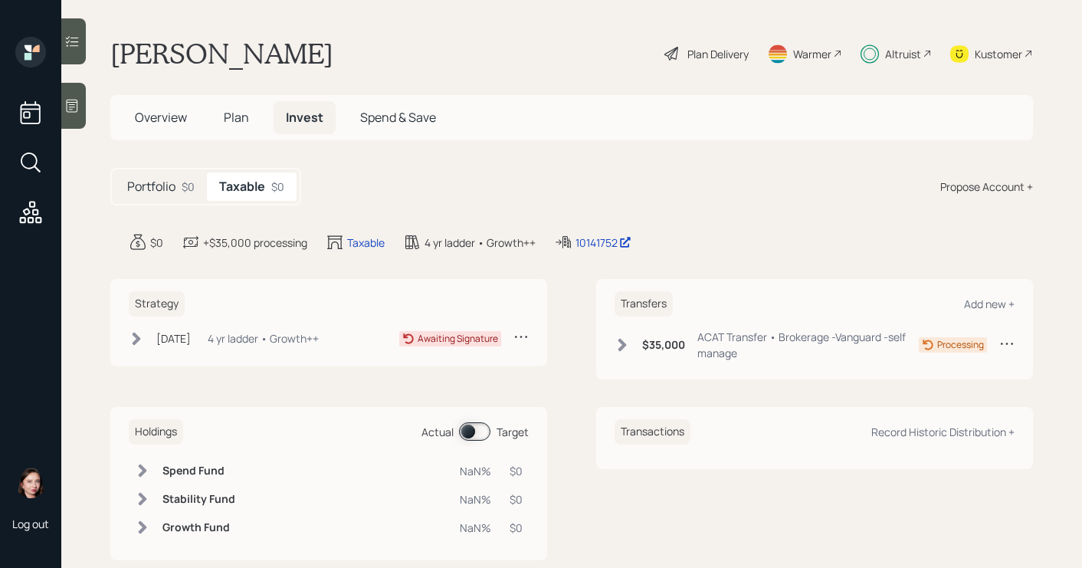
click at [139, 329] on div "[DATE] [DATE] 11:53 AM EDT 4 yr ladder • Growth++" at bounding box center [224, 338] width 190 height 19
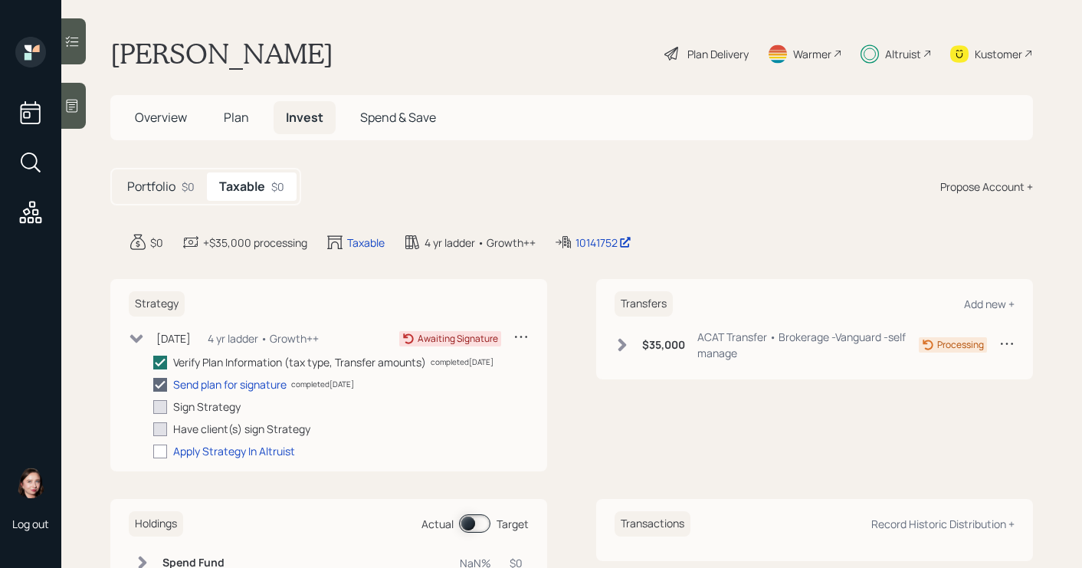
click at [139, 329] on div "[DATE] [DATE] 11:53 AM EDT 4 yr ladder • Growth++" at bounding box center [224, 338] width 190 height 19
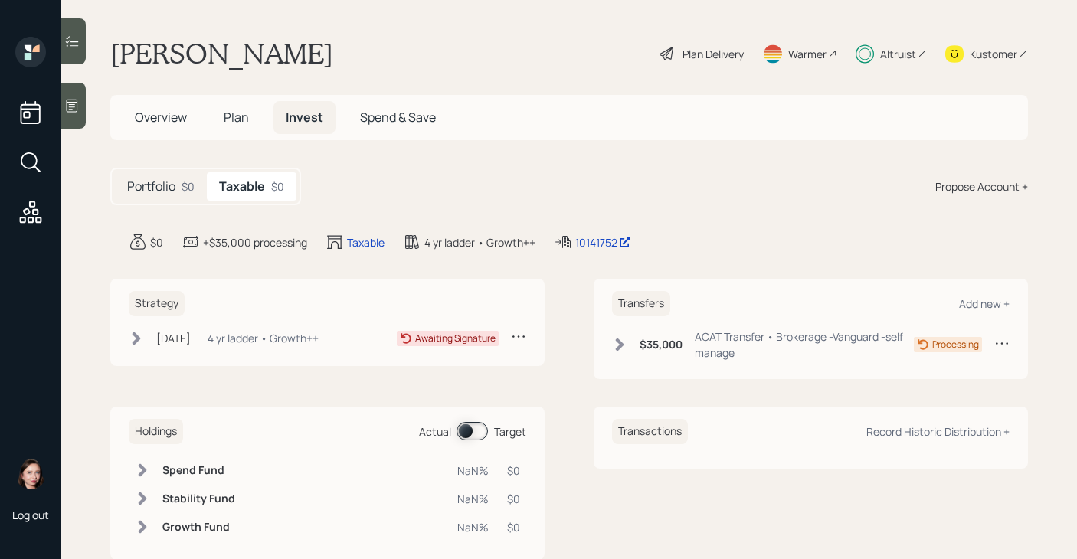
click at [509, 51] on div "[PERSON_NAME] Plan Delivery Warmer Altruist Kustomer" at bounding box center [569, 54] width 918 height 34
click at [619, 349] on icon at bounding box center [619, 344] width 15 height 15
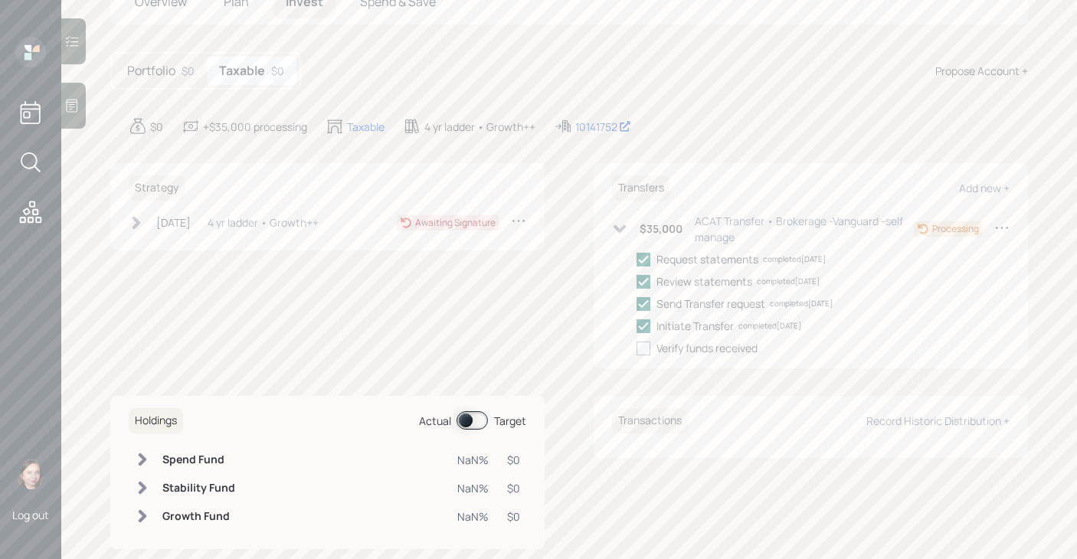
scroll to position [143, 0]
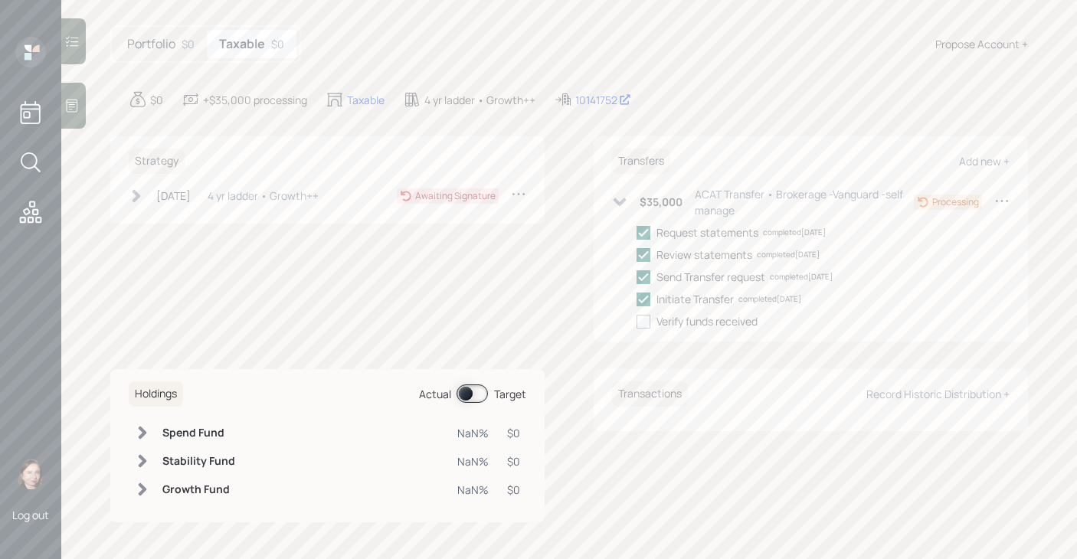
click at [618, 202] on icon at bounding box center [620, 202] width 13 height 8
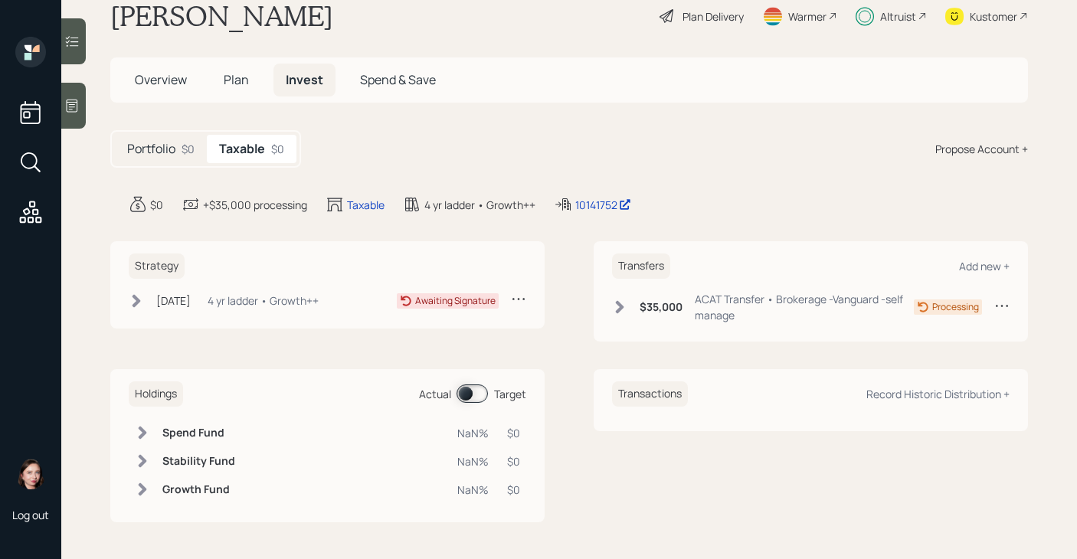
click at [136, 293] on icon at bounding box center [136, 300] width 15 height 15
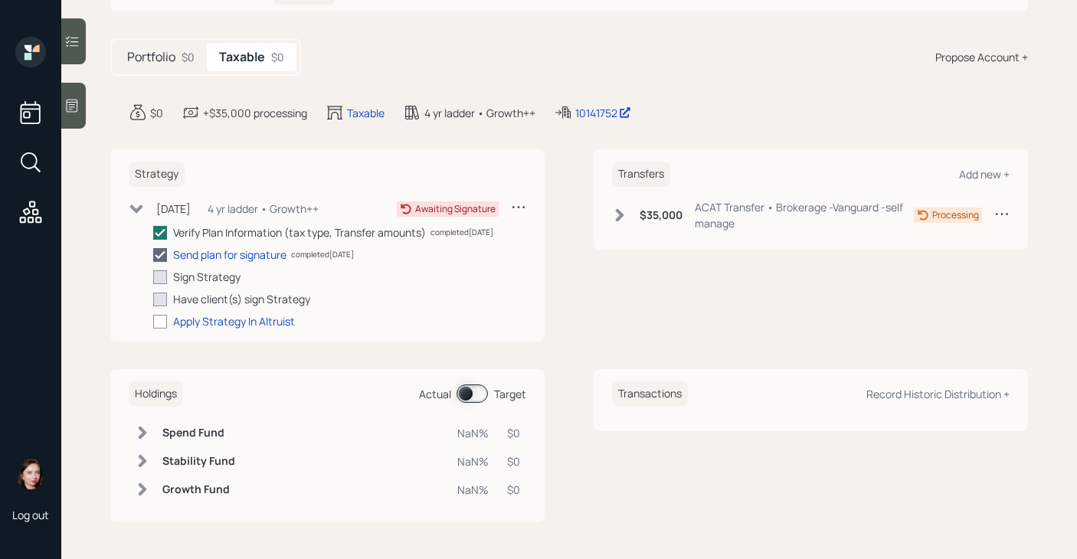
click at [136, 204] on icon at bounding box center [136, 209] width 15 height 15
